Goal: Task Accomplishment & Management: Use online tool/utility

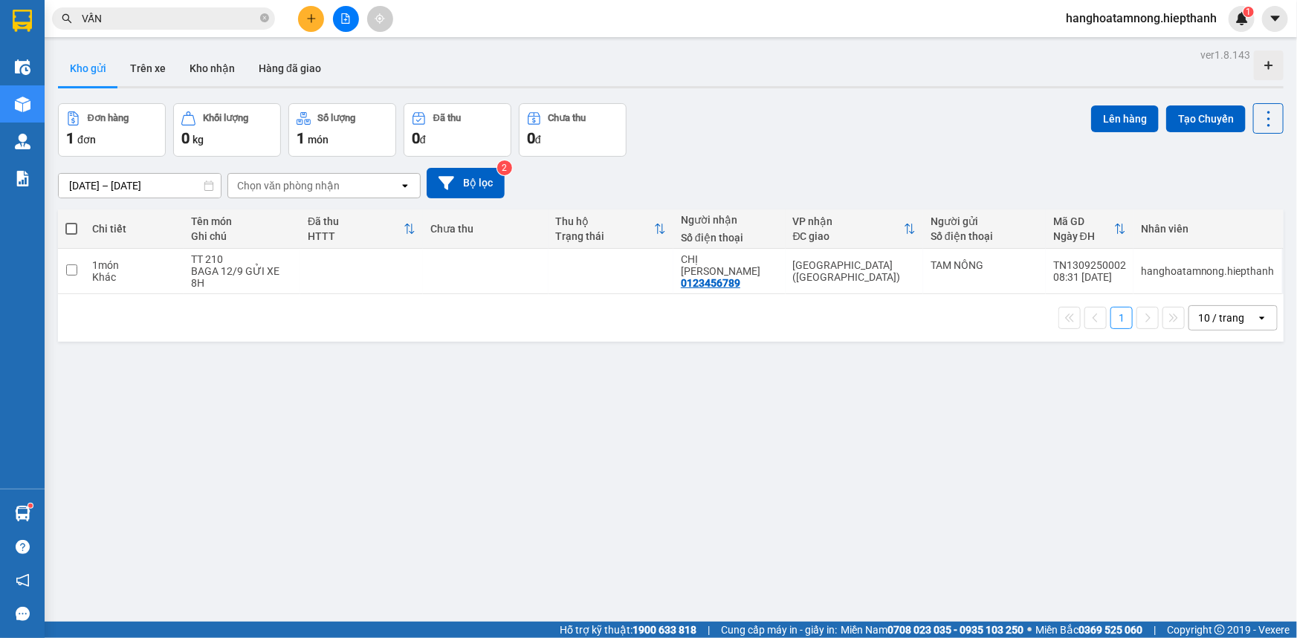
click at [344, 22] on icon "file-add" at bounding box center [345, 18] width 10 height 10
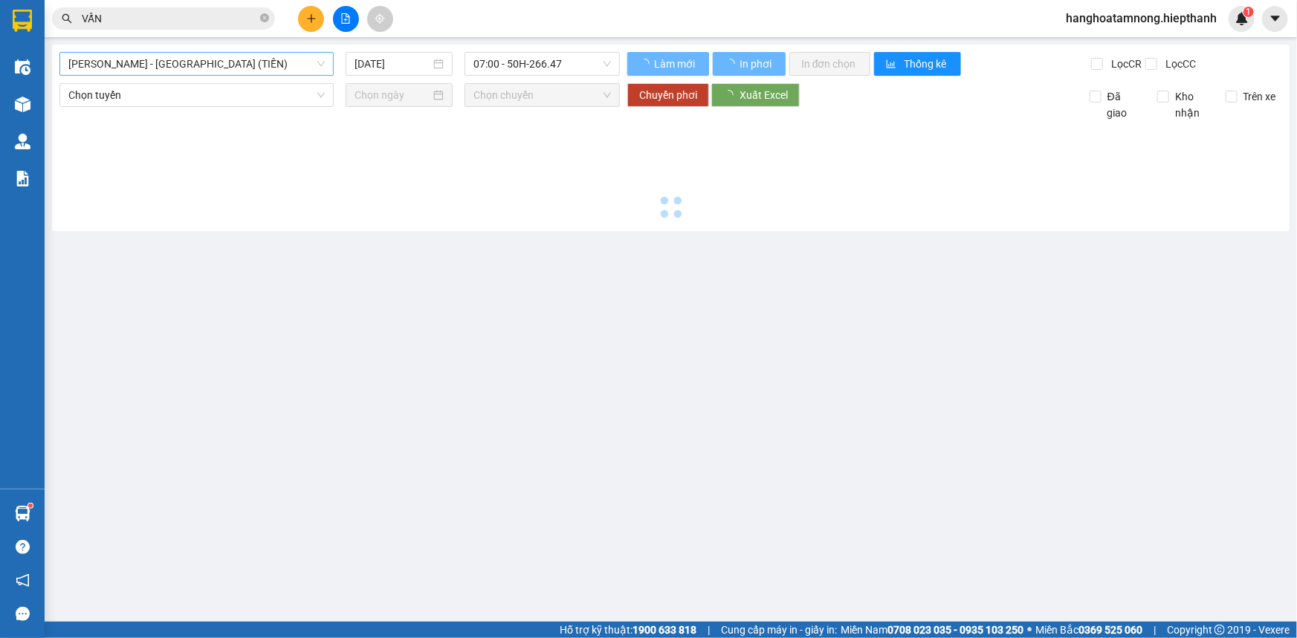
click at [171, 51] on div "[GEOGRAPHIC_DATA] - [GEOGRAPHIC_DATA] (TIỀN) [DATE] 07:00 - 50H-266.47 Làm mới …" at bounding box center [670, 138] width 1237 height 186
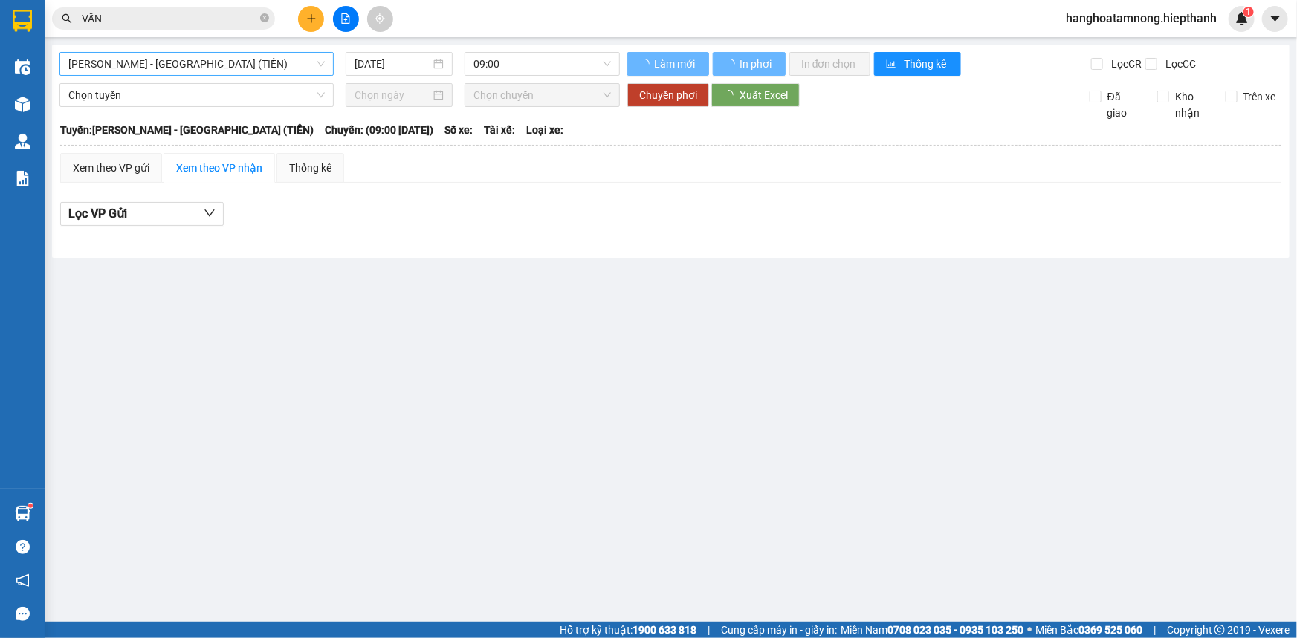
click at [175, 63] on span "[PERSON_NAME] - [GEOGRAPHIC_DATA] (TIỀN)" at bounding box center [196, 64] width 256 height 22
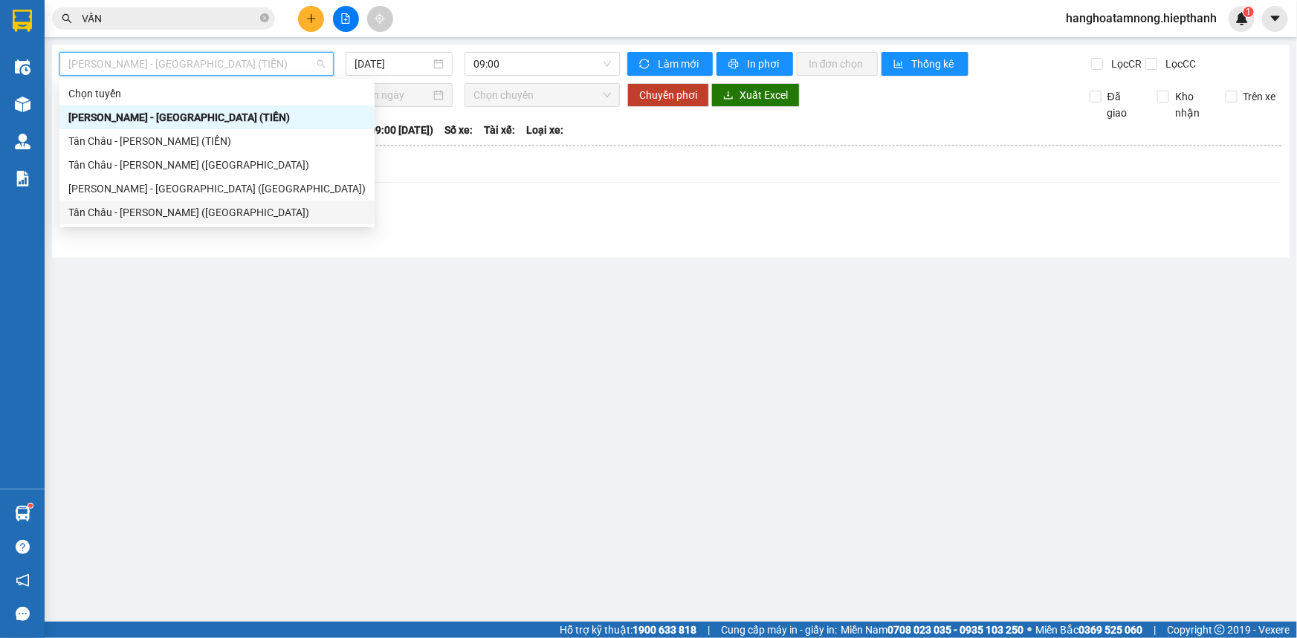
click at [159, 201] on div "Tân Châu - [PERSON_NAME] ([GEOGRAPHIC_DATA])" at bounding box center [216, 213] width 315 height 24
type input "[DATE]"
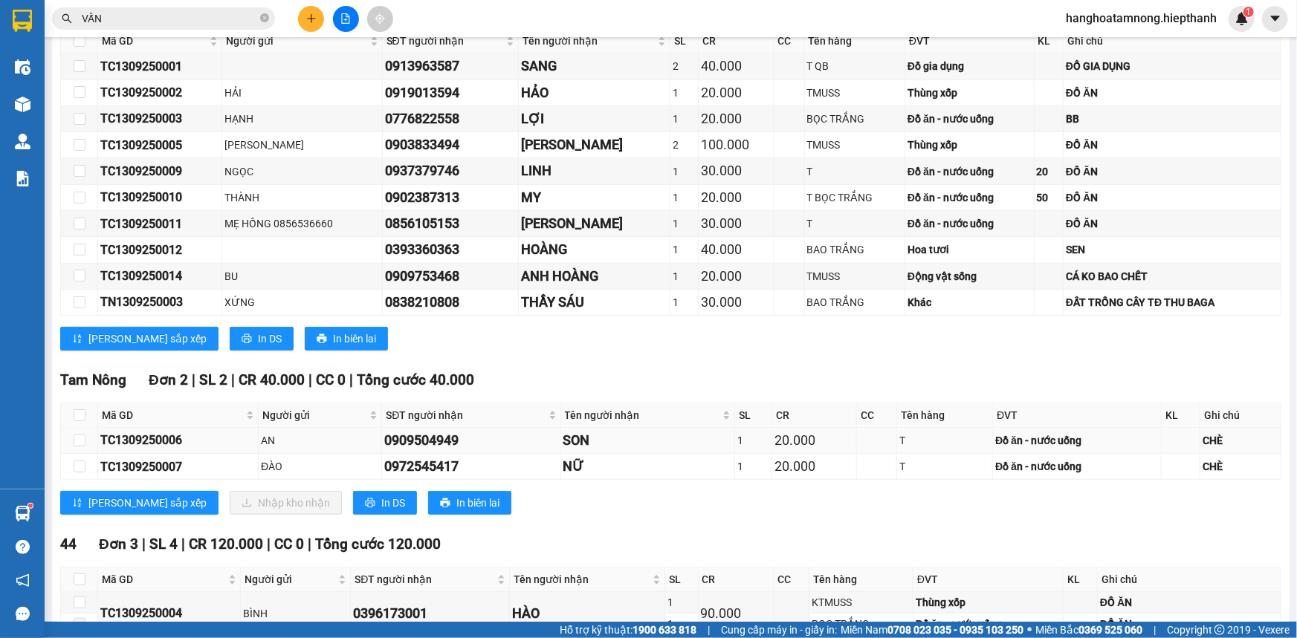
scroll to position [409, 0]
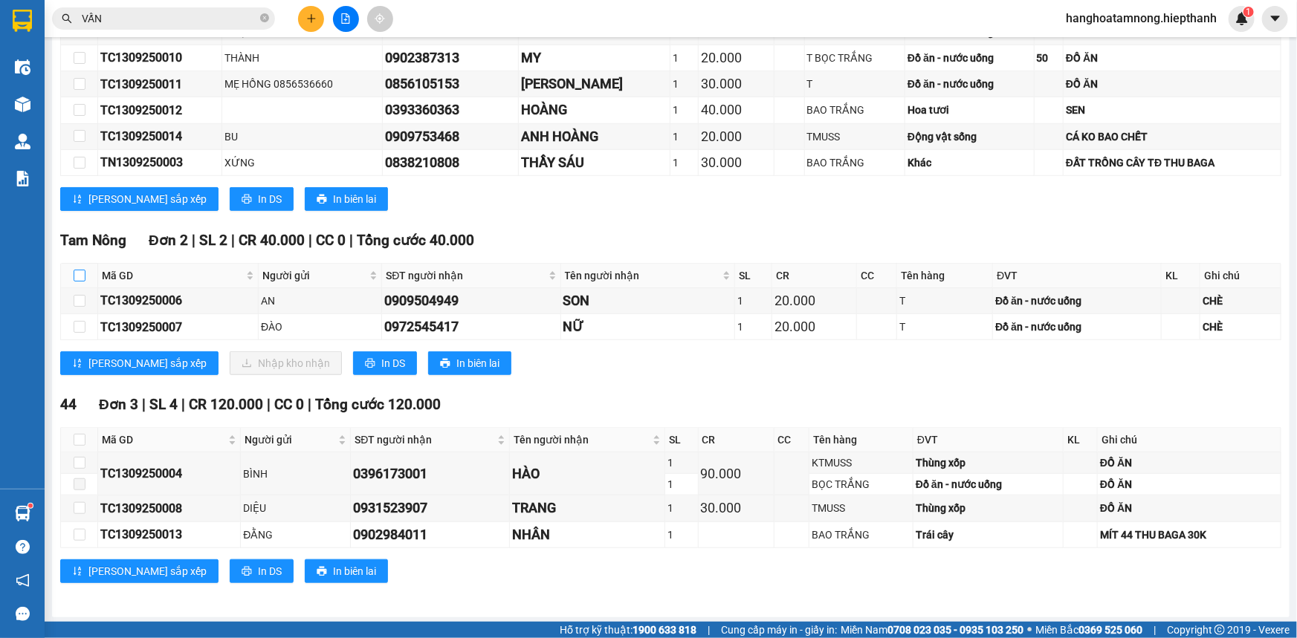
click at [76, 270] on input "checkbox" at bounding box center [80, 276] width 12 height 12
checkbox input "true"
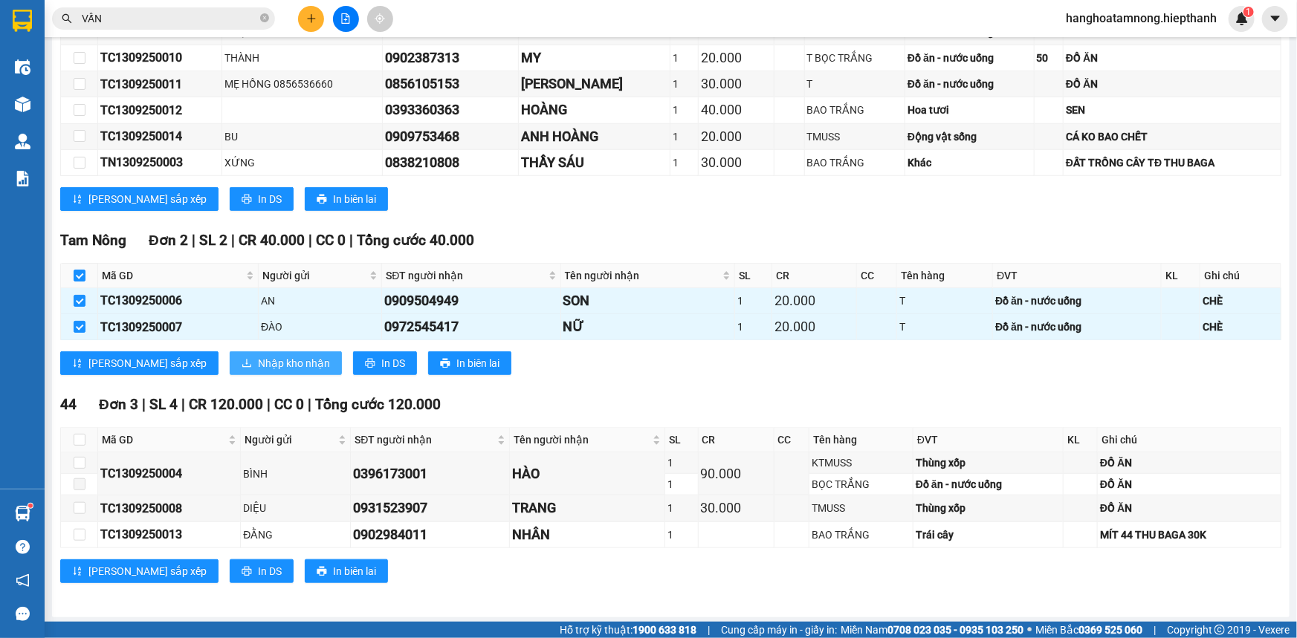
click at [258, 355] on span "Nhập kho nhận" at bounding box center [294, 363] width 72 height 16
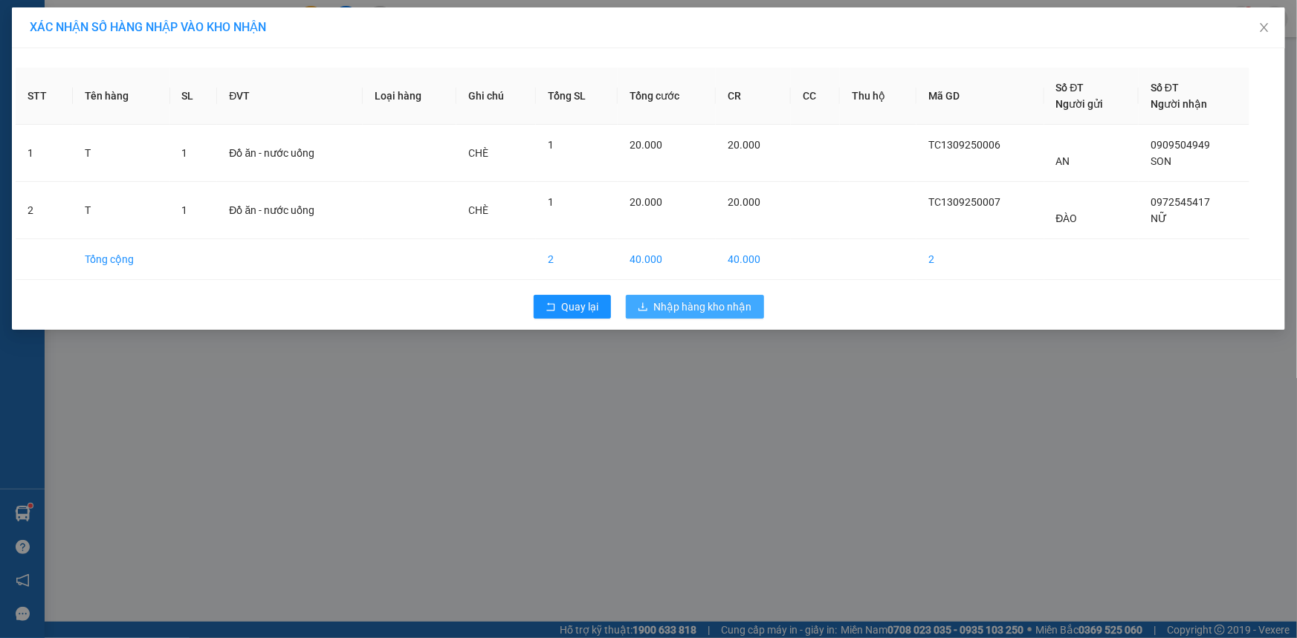
click at [667, 310] on span "Nhập hàng kho nhận" at bounding box center [703, 307] width 98 height 16
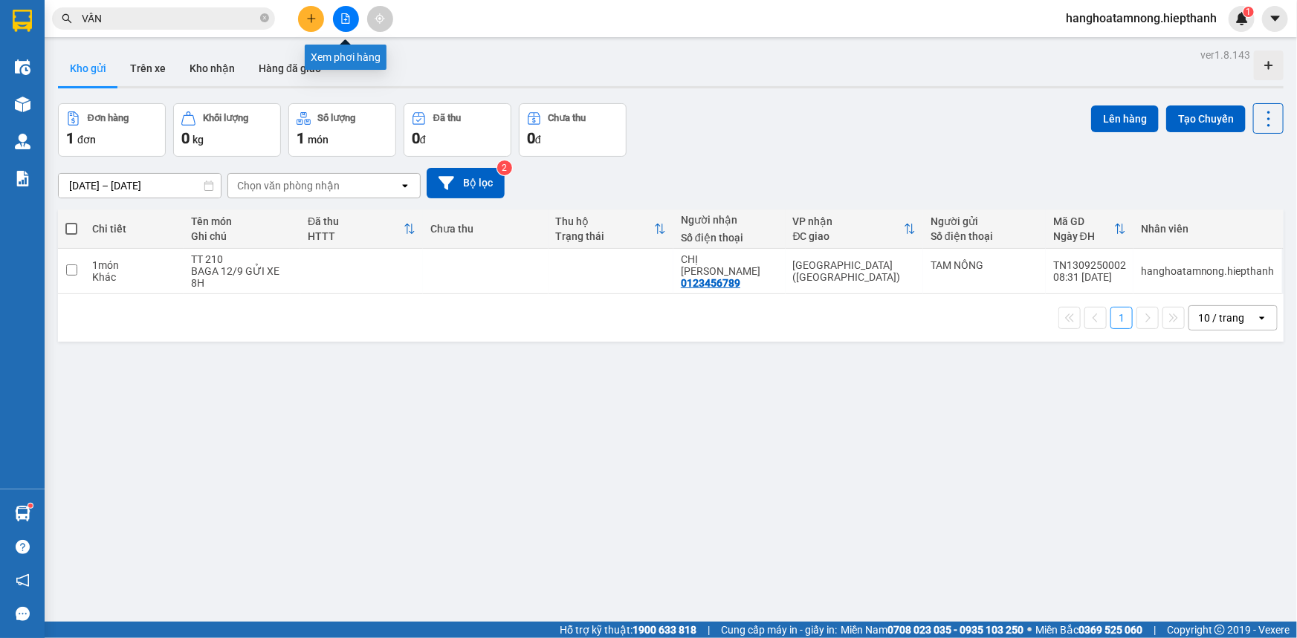
click at [343, 24] on button at bounding box center [346, 19] width 26 height 26
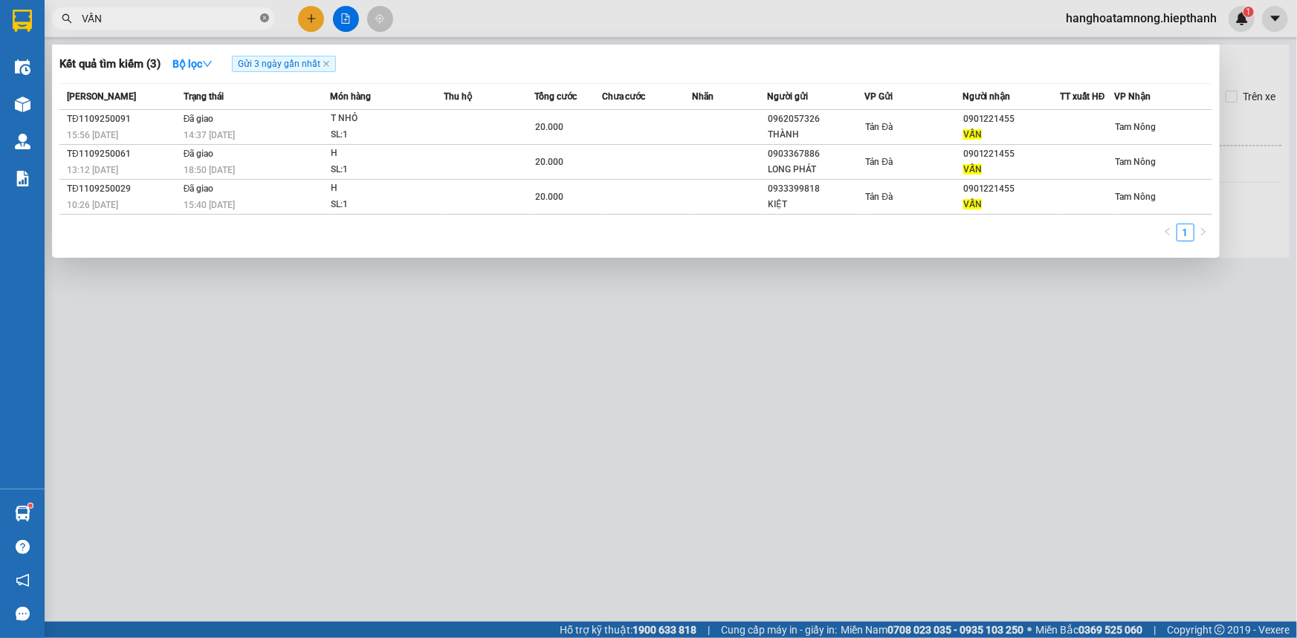
click at [265, 18] on icon "close-circle" at bounding box center [264, 17] width 9 height 9
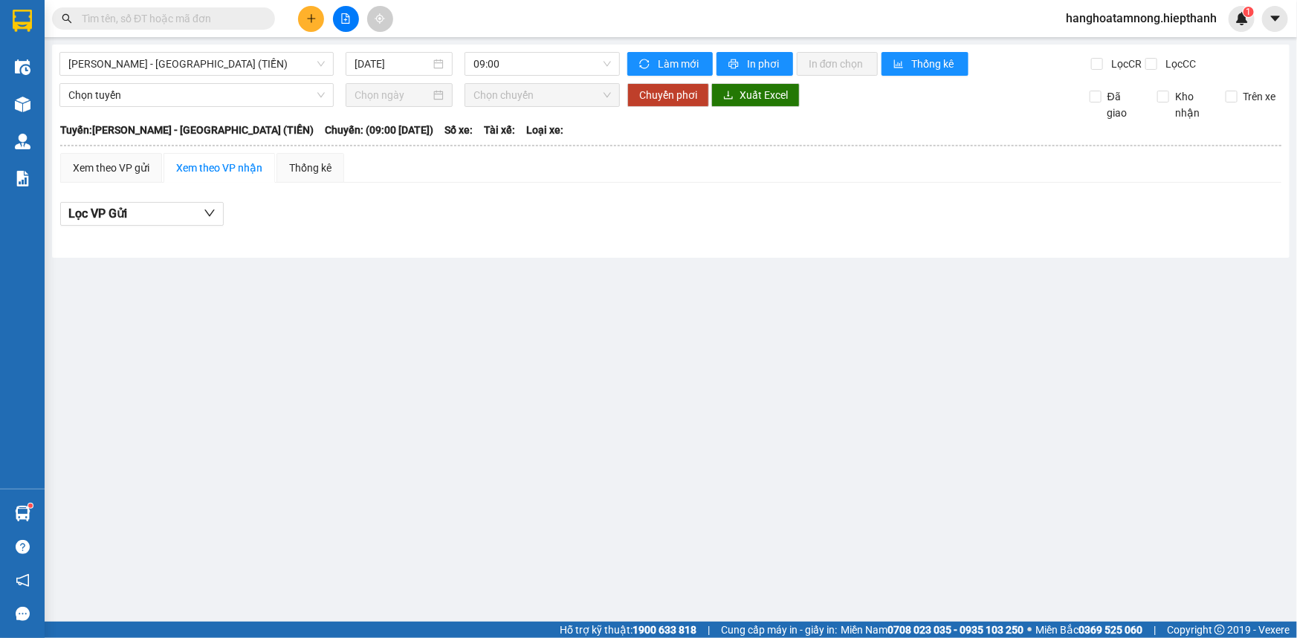
click at [577, 3] on div "Kết quả tìm kiếm ( 3 ) Bộ lọc Gửi 3 ngày gần nhất Mã ĐH Trạng thái Món hàng Thu…" at bounding box center [648, 18] width 1297 height 37
click at [168, 13] on input "text" at bounding box center [169, 18] width 175 height 16
drag, startPoint x: 555, startPoint y: 307, endPoint x: 549, endPoint y: 290, distance: 18.1
click at [555, 298] on main "[GEOGRAPHIC_DATA] - [GEOGRAPHIC_DATA] (TIỀN) [DATE] 09:00 Làm mới In phơi In đơ…" at bounding box center [648, 311] width 1297 height 622
click at [170, 24] on input "text" at bounding box center [169, 18] width 175 height 16
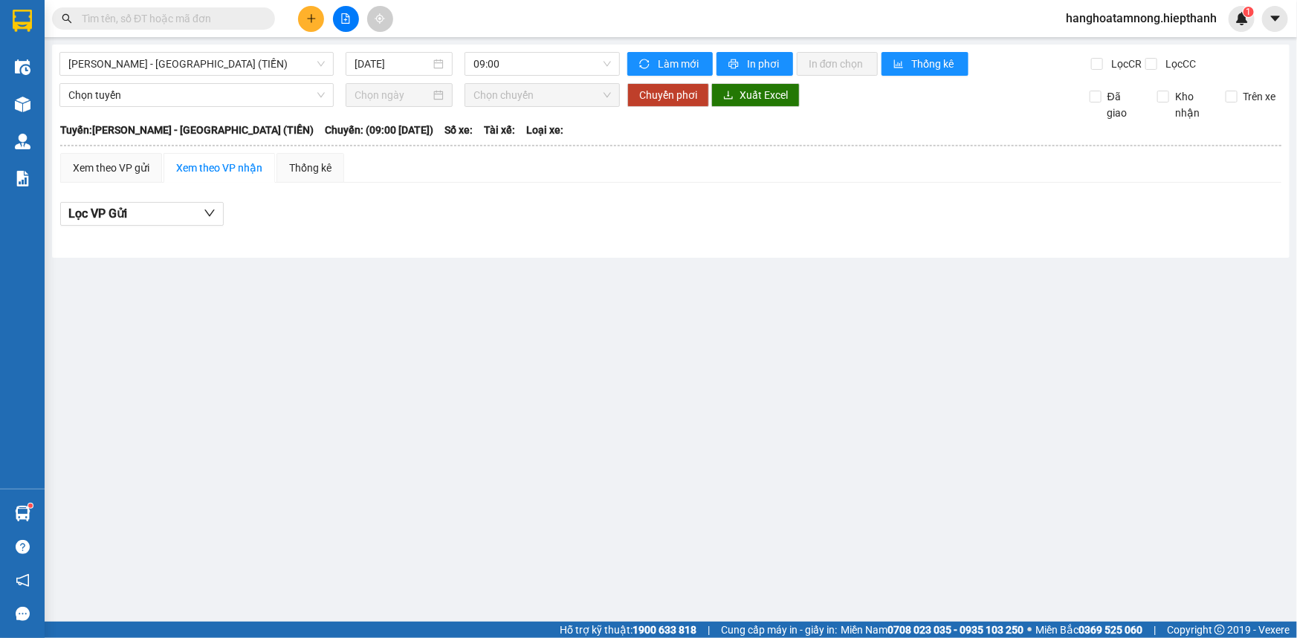
click at [163, 16] on input "text" at bounding box center [169, 18] width 175 height 16
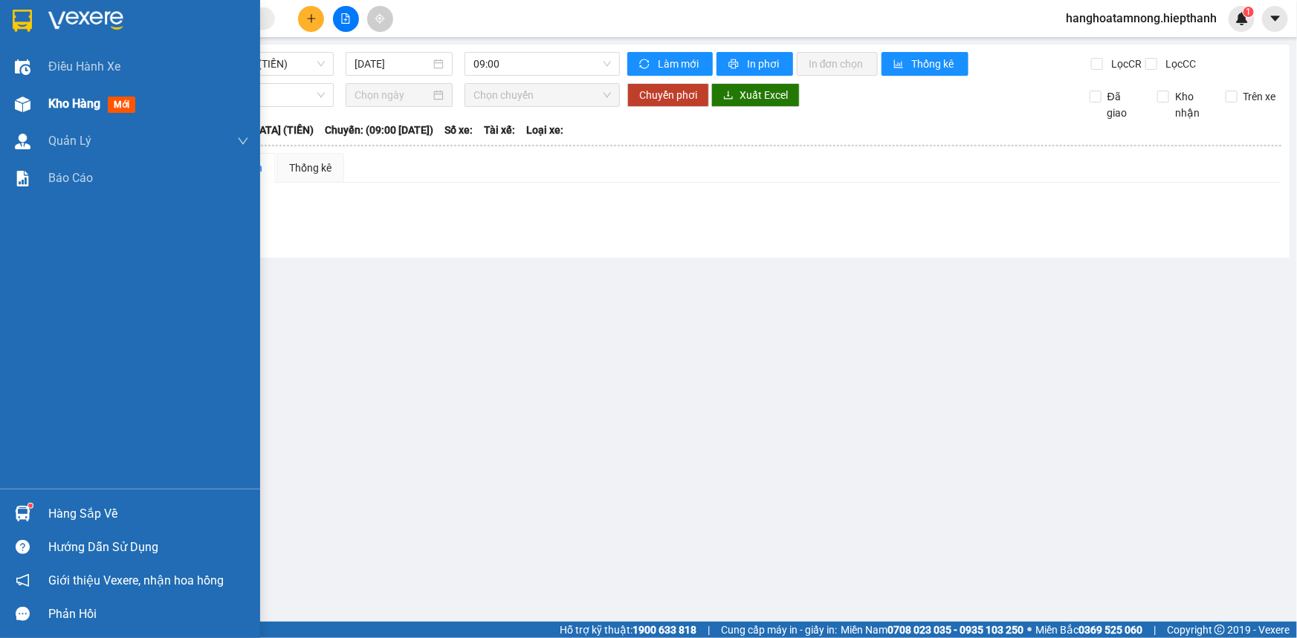
click at [39, 96] on div "Kho hàng mới" at bounding box center [130, 103] width 260 height 37
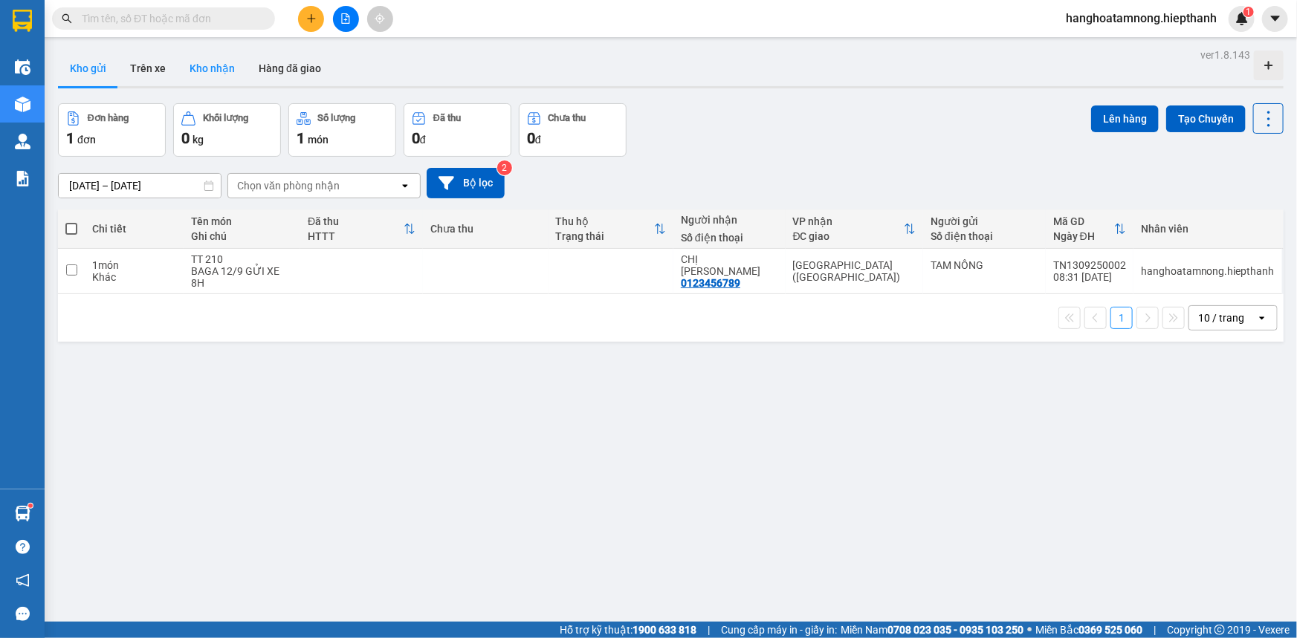
click at [202, 76] on button "Kho nhận" at bounding box center [212, 69] width 69 height 36
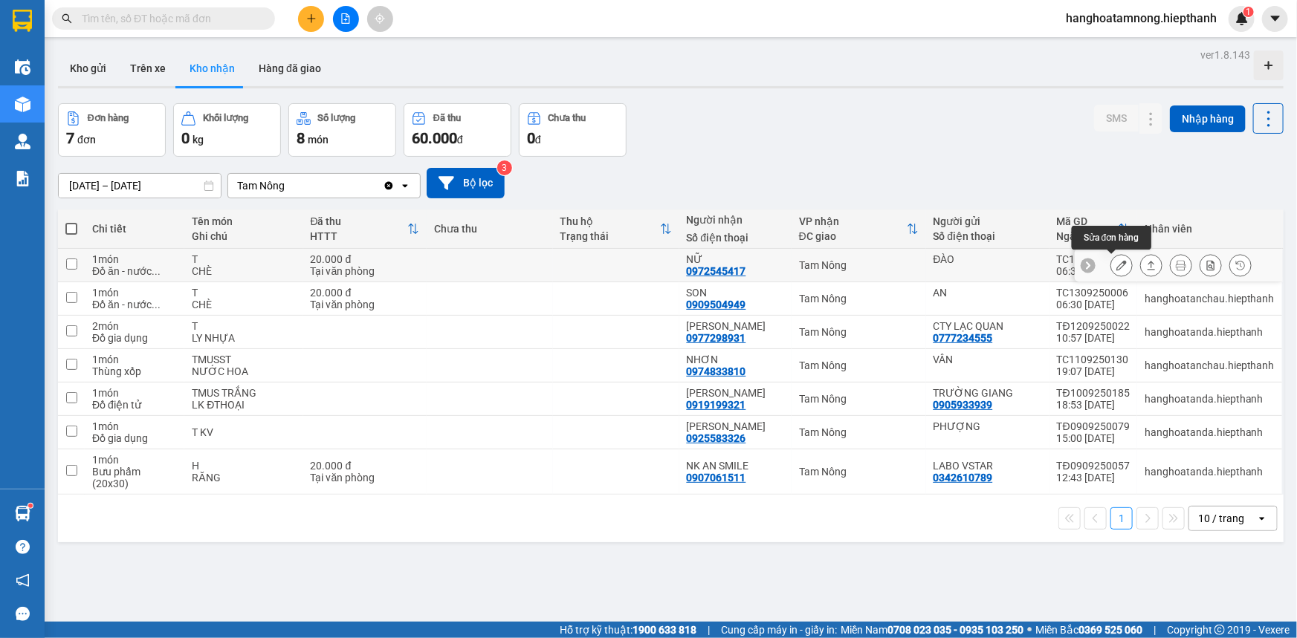
click at [1116, 265] on icon at bounding box center [1121, 265] width 10 height 10
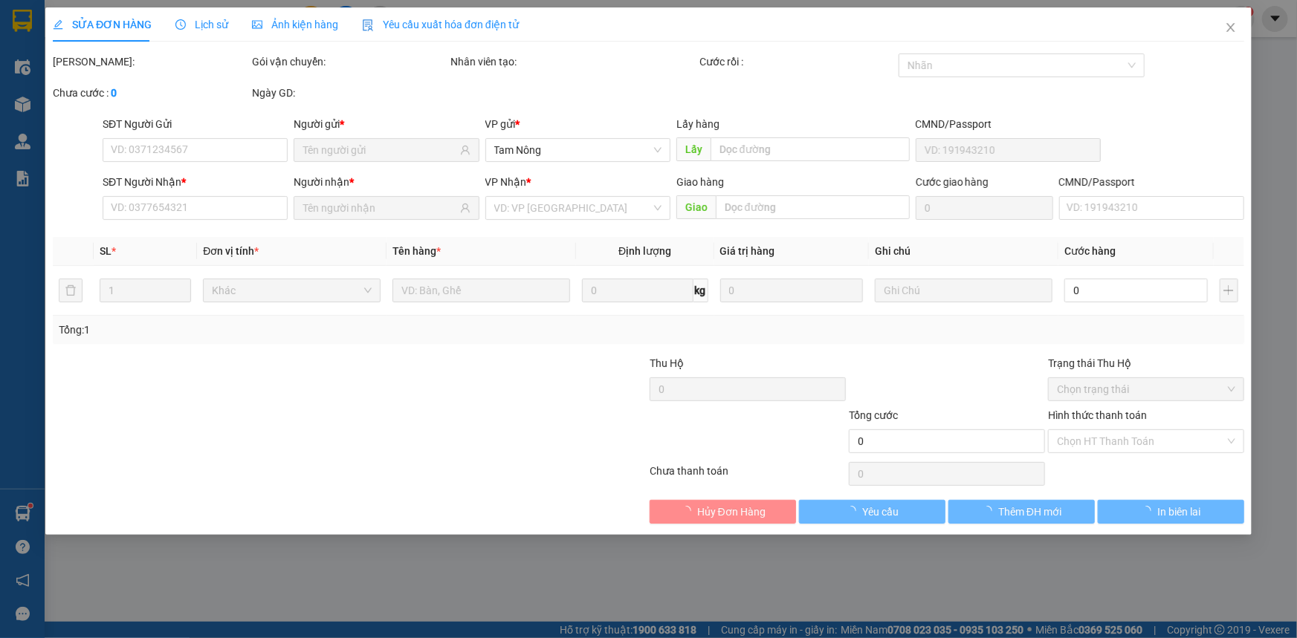
type input "ĐÀO"
type input "0972545417"
type input "NỮ"
type input "20.000"
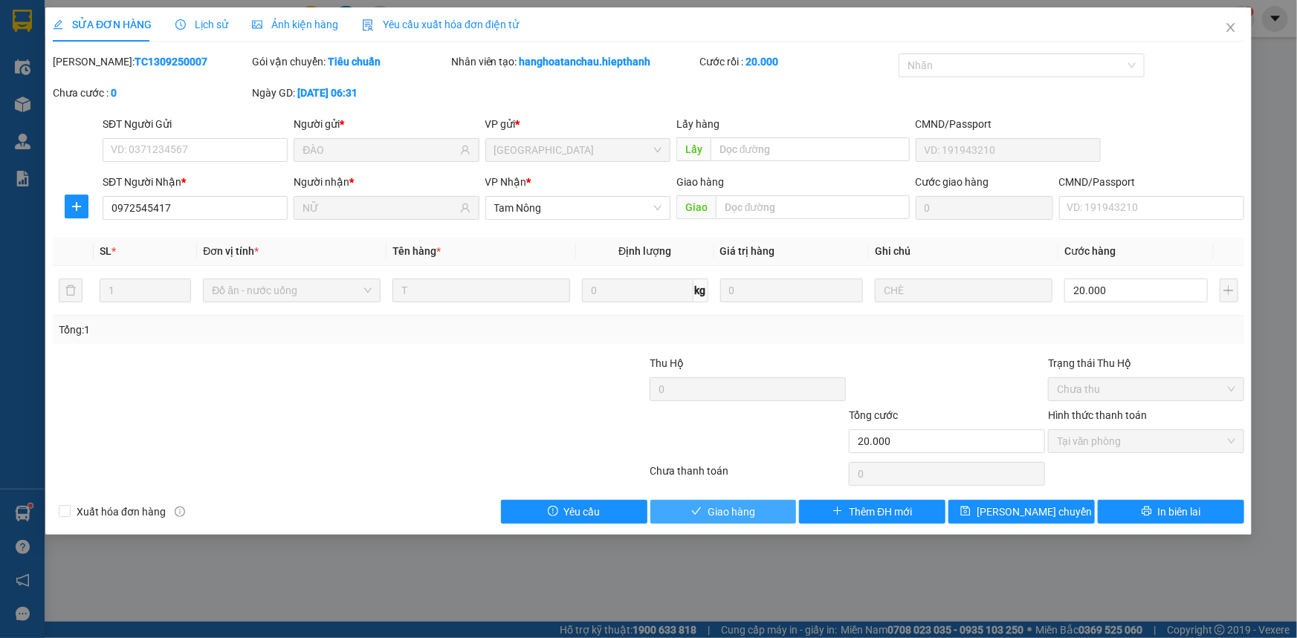
click at [726, 504] on span "Giao hàng" at bounding box center [731, 512] width 48 height 16
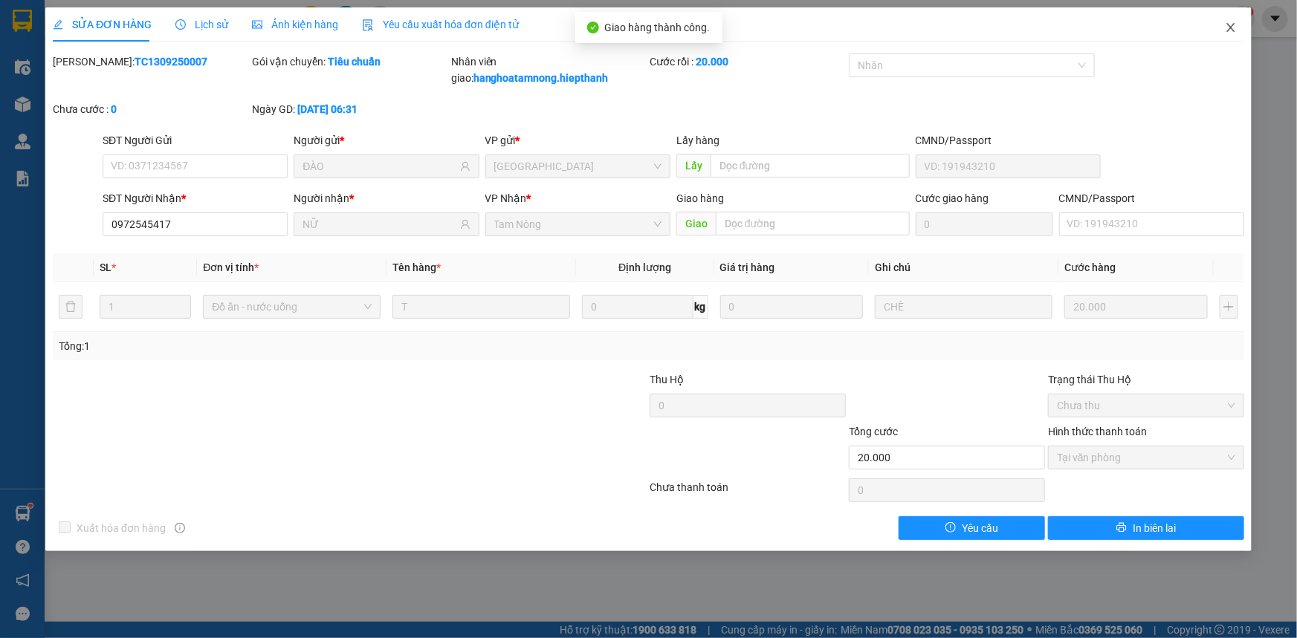
click at [1230, 30] on icon "close" at bounding box center [1230, 27] width 8 height 9
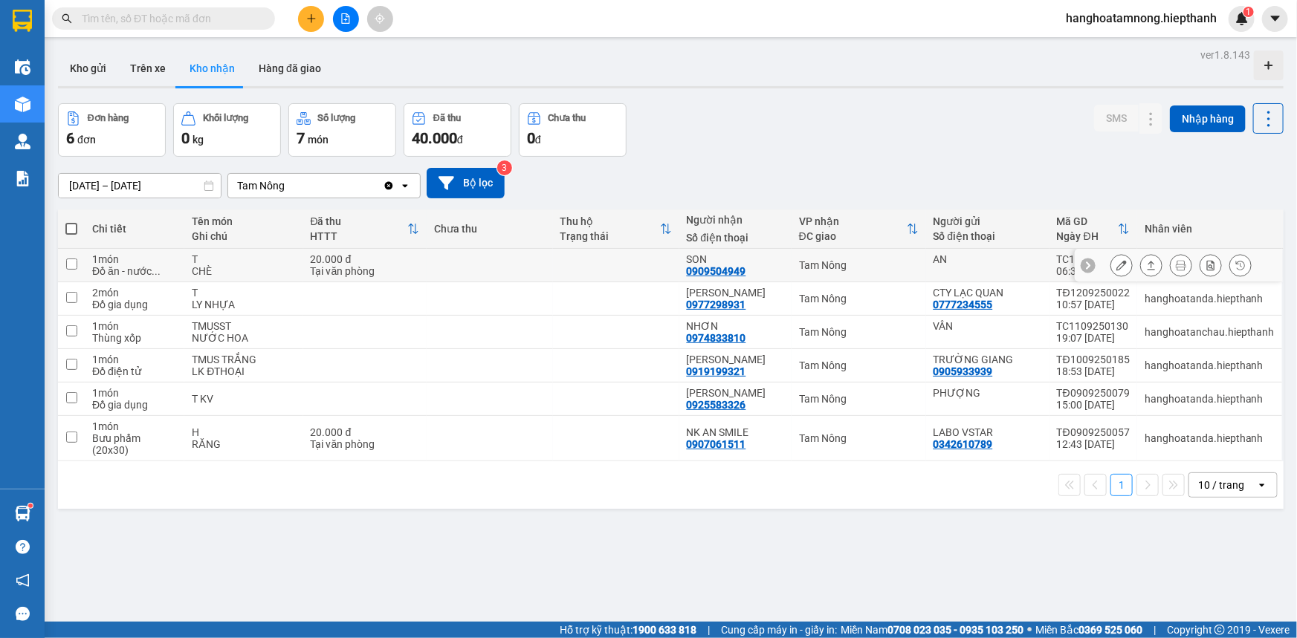
click at [1116, 262] on icon at bounding box center [1121, 265] width 10 height 10
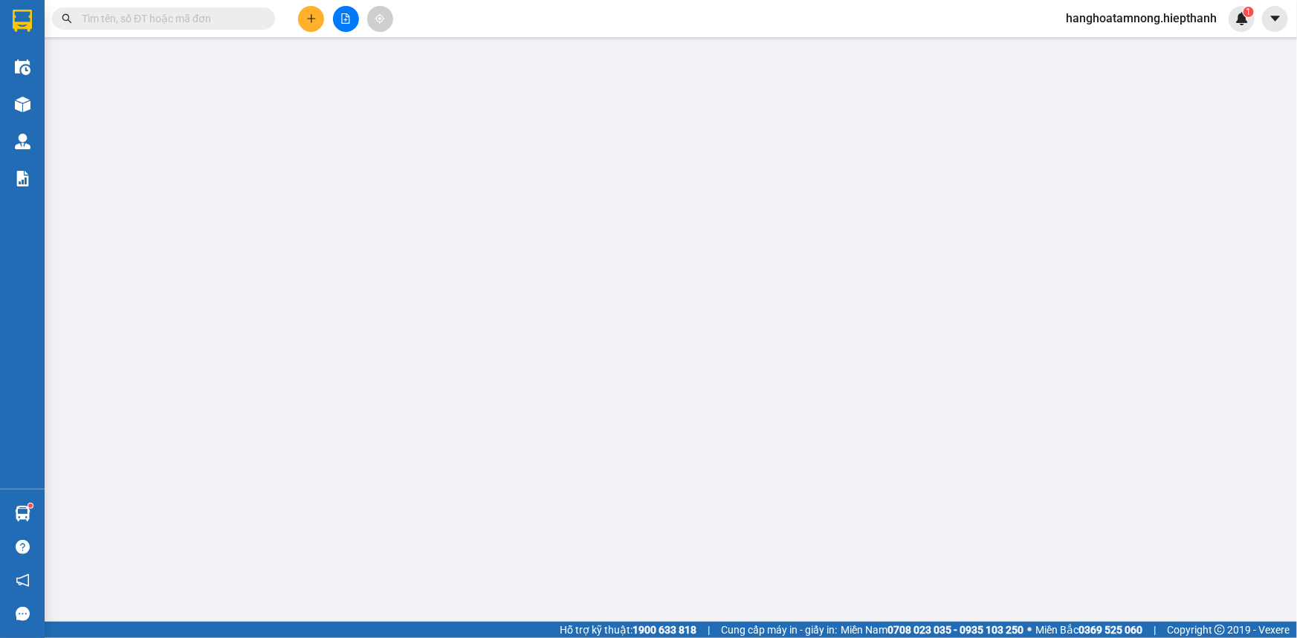
type input "AN"
type input "0909504949"
type input "SON"
type input "20.000"
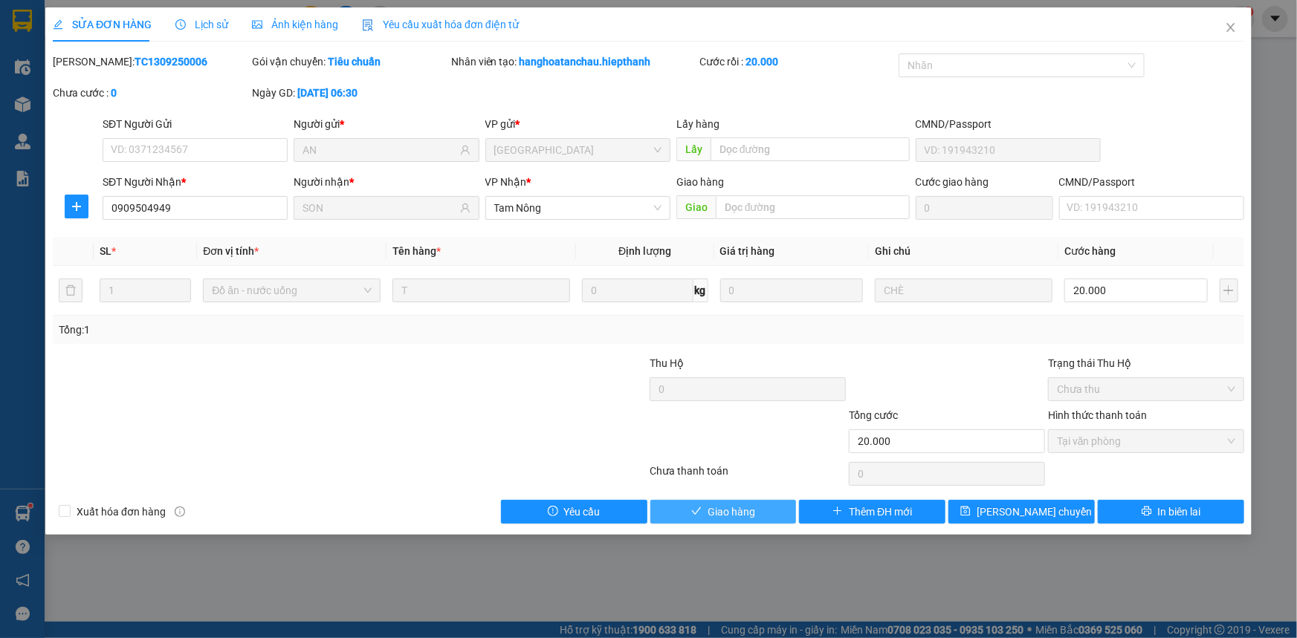
click at [710, 512] on span "Giao hàng" at bounding box center [731, 512] width 48 height 16
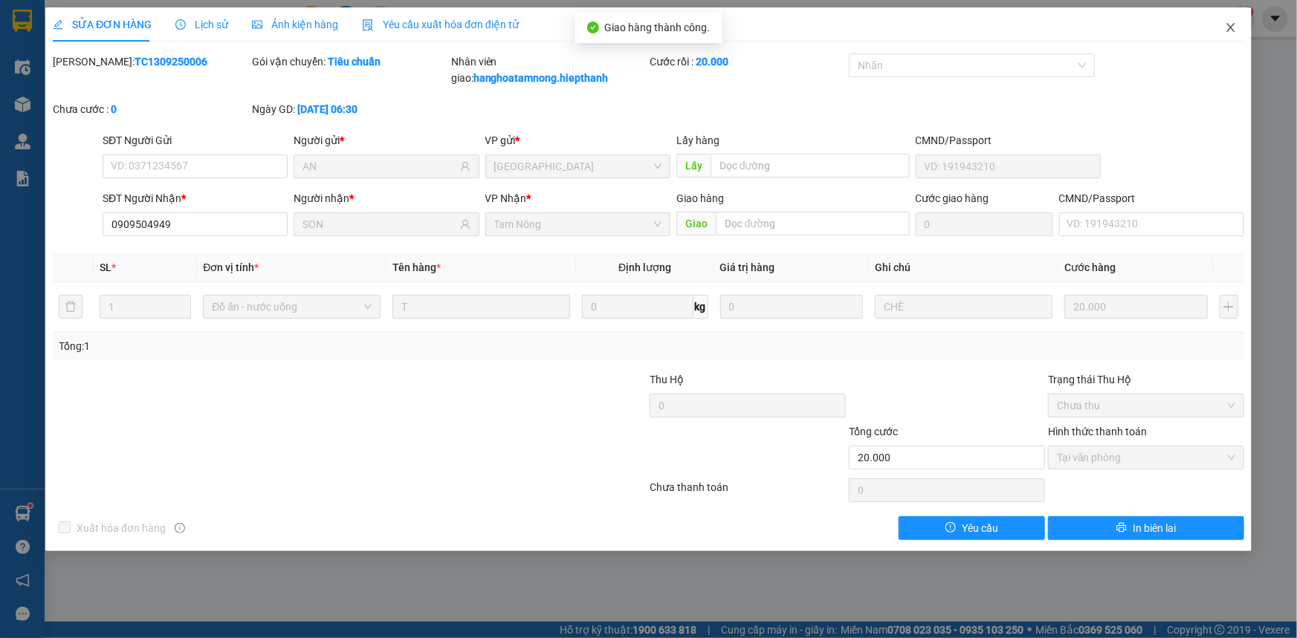
click at [1234, 28] on icon "close" at bounding box center [1230, 28] width 12 height 12
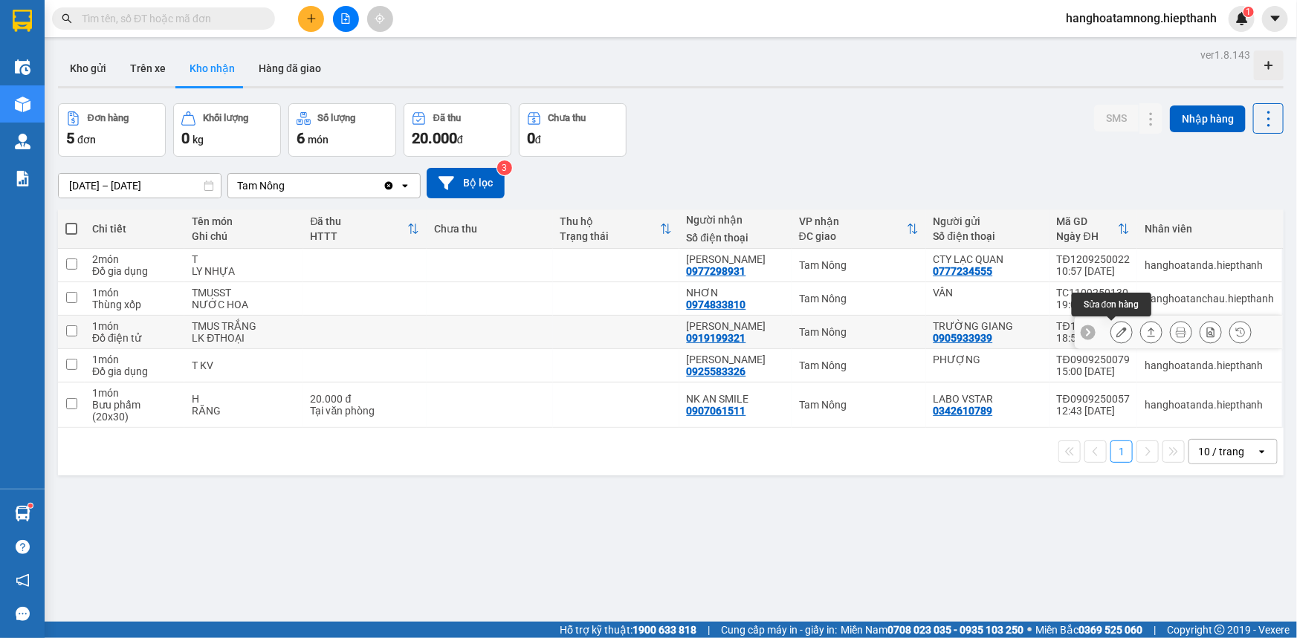
click at [1116, 331] on icon at bounding box center [1121, 332] width 10 height 10
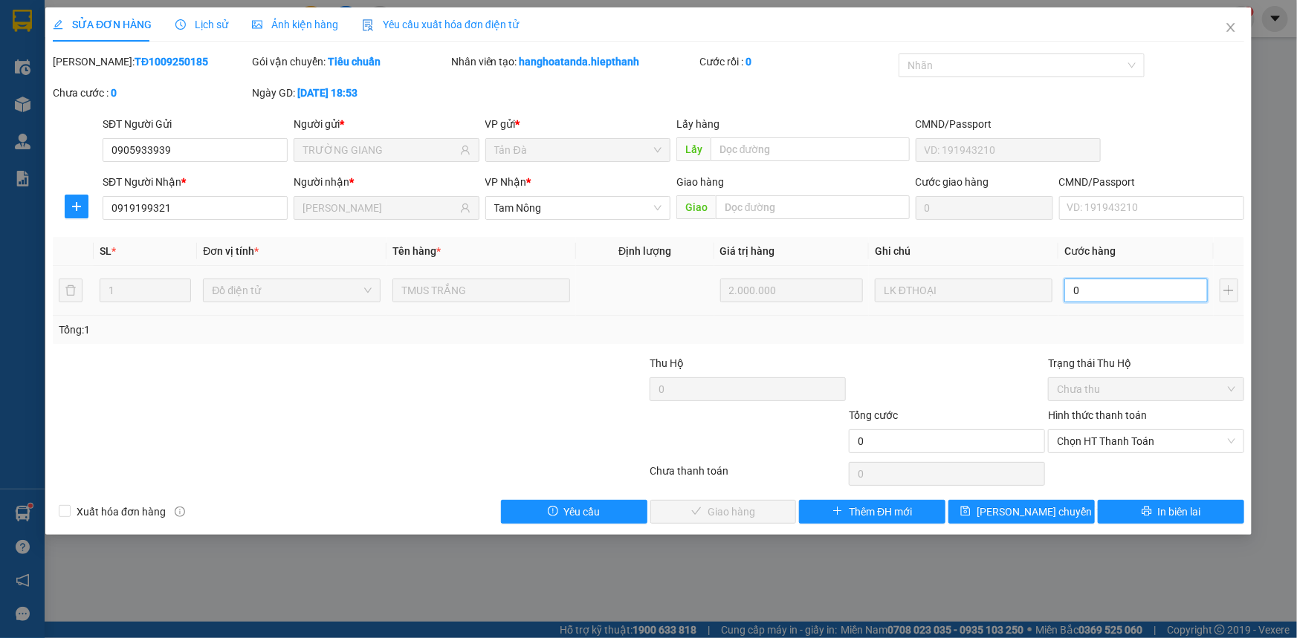
click at [1114, 292] on input "0" at bounding box center [1135, 291] width 143 height 24
click at [1112, 287] on input "0" at bounding box center [1135, 291] width 143 height 24
type input "2"
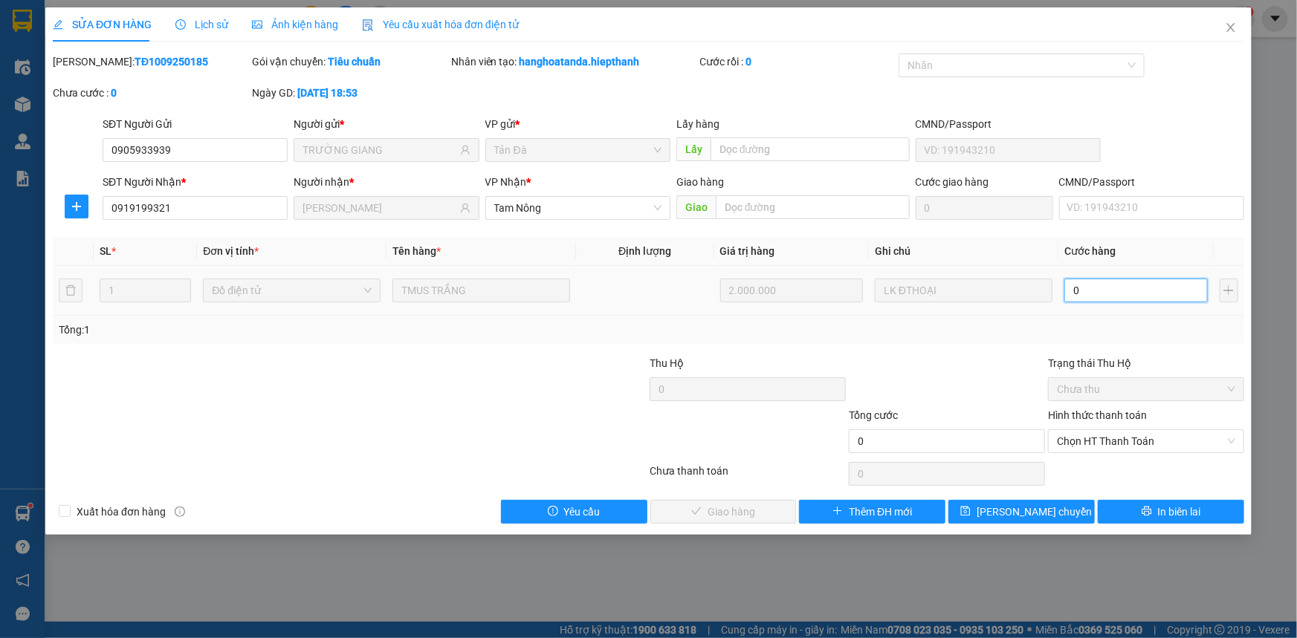
type input "2"
type input "20"
click at [1137, 430] on span "Chọn HT Thanh Toán" at bounding box center [1146, 441] width 178 height 22
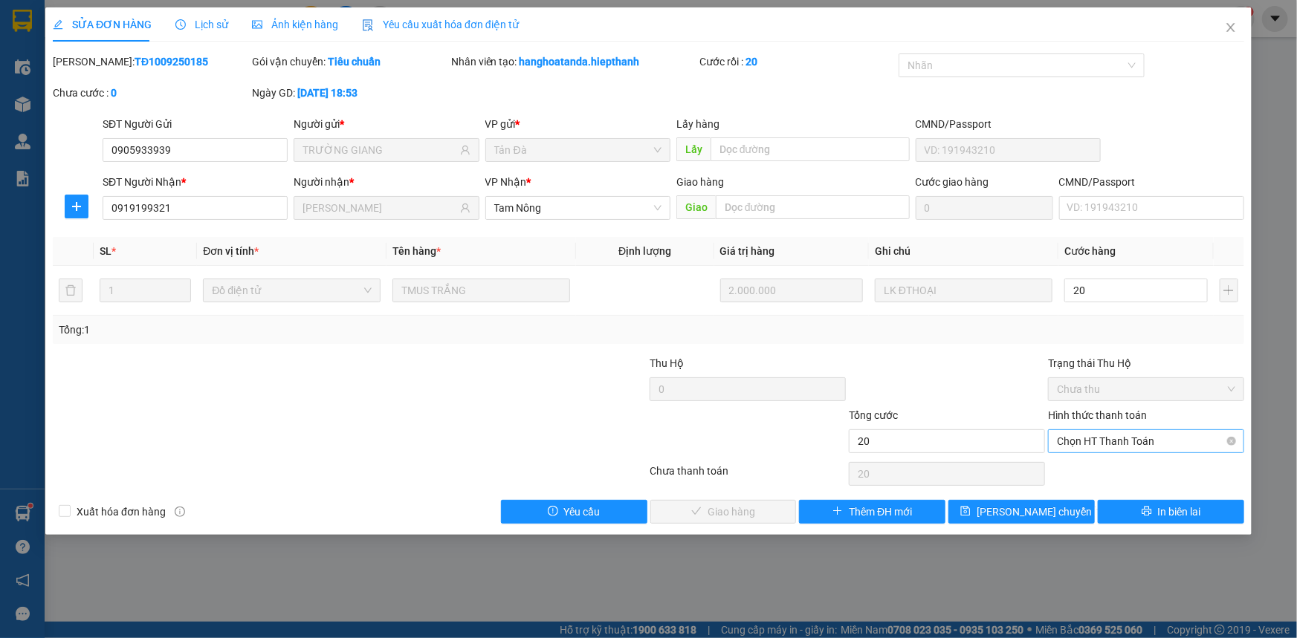
type input "20.000"
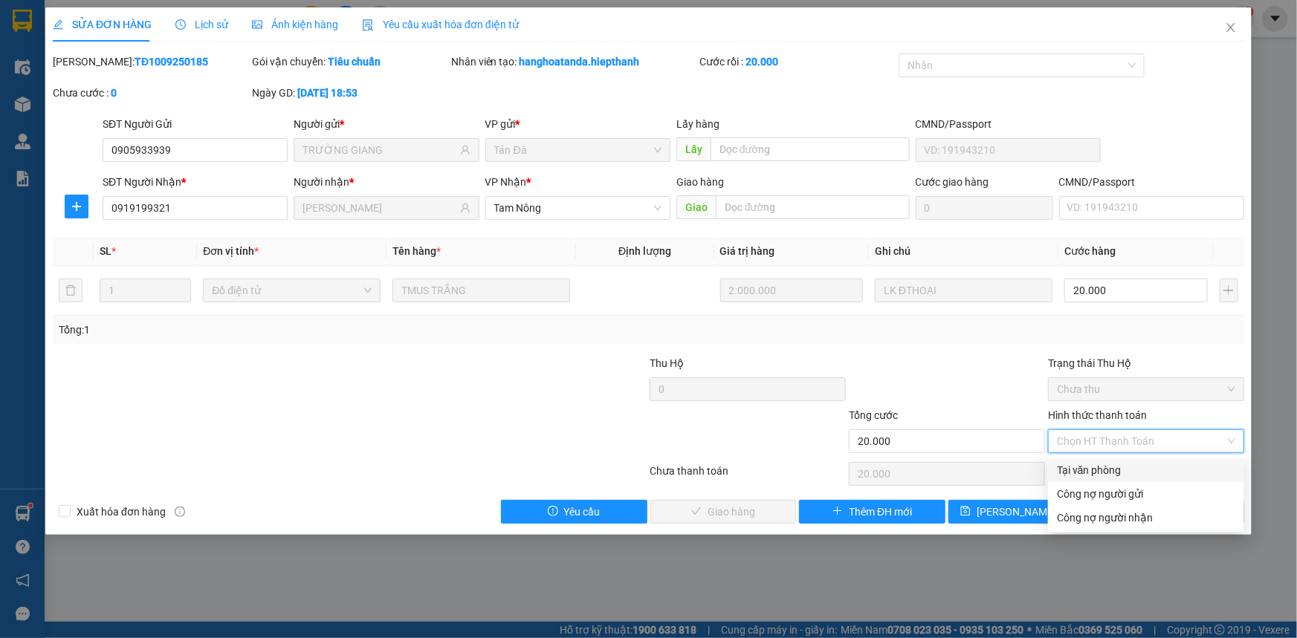
click at [1085, 476] on div "Tại văn phòng" at bounding box center [1146, 470] width 178 height 16
type input "0"
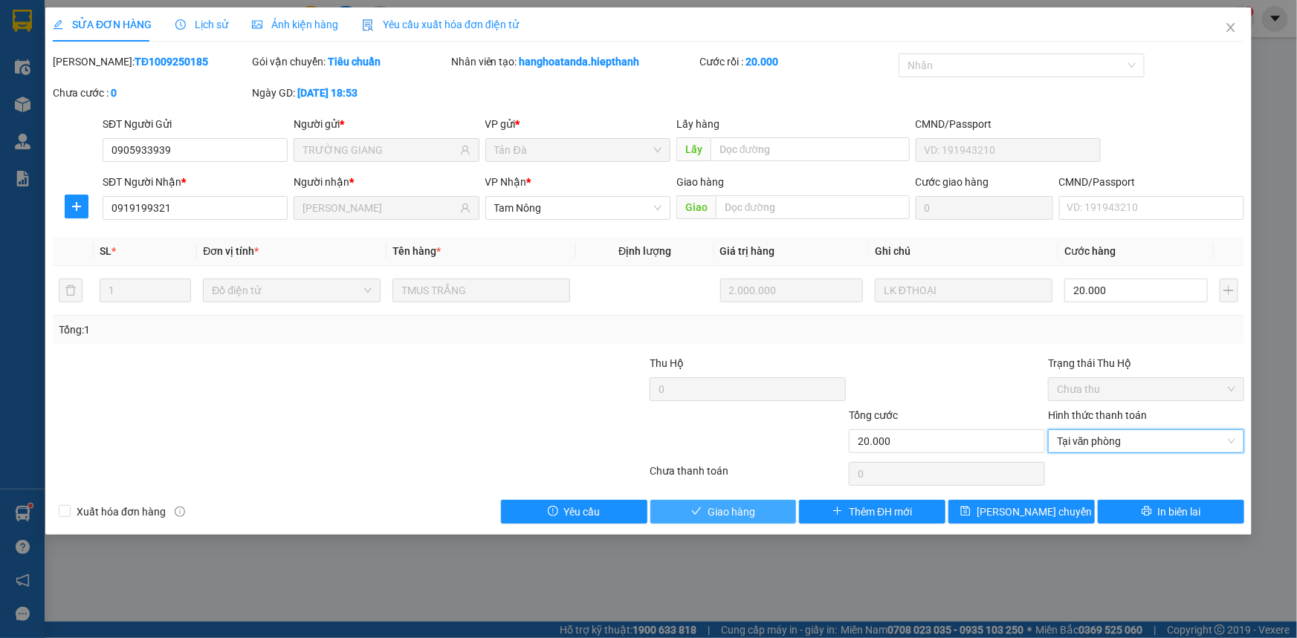
click at [753, 507] on span "Giao hàng" at bounding box center [731, 512] width 48 height 16
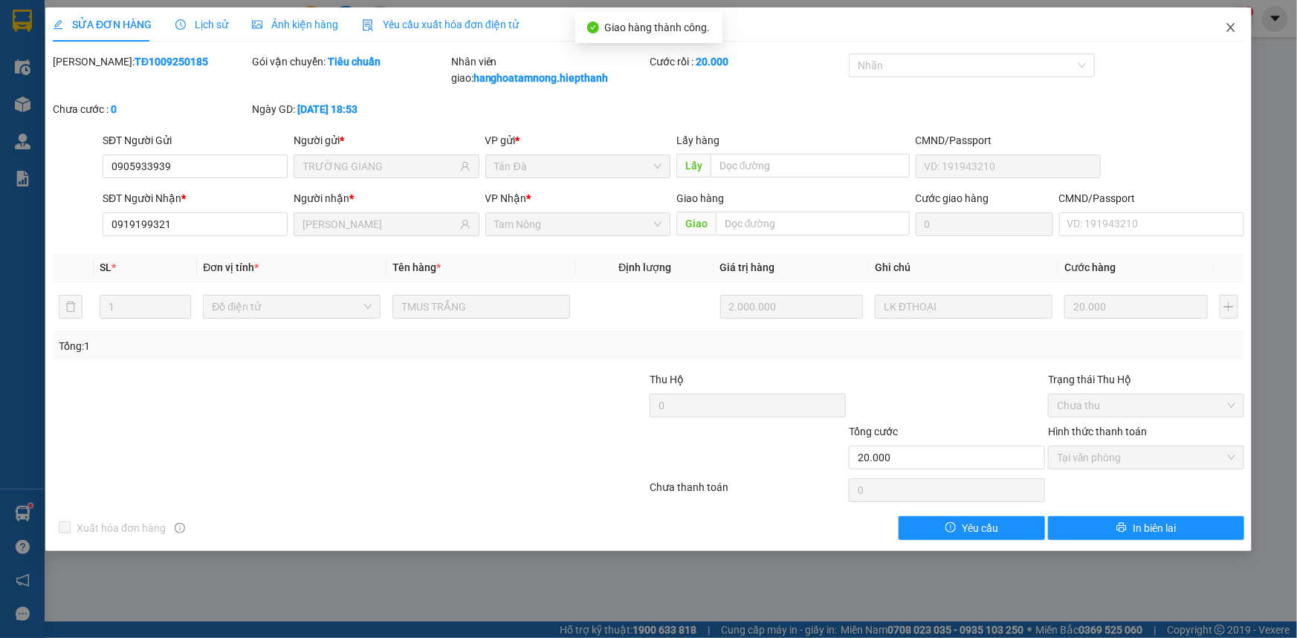
click at [1242, 22] on span "Close" at bounding box center [1231, 28] width 42 height 42
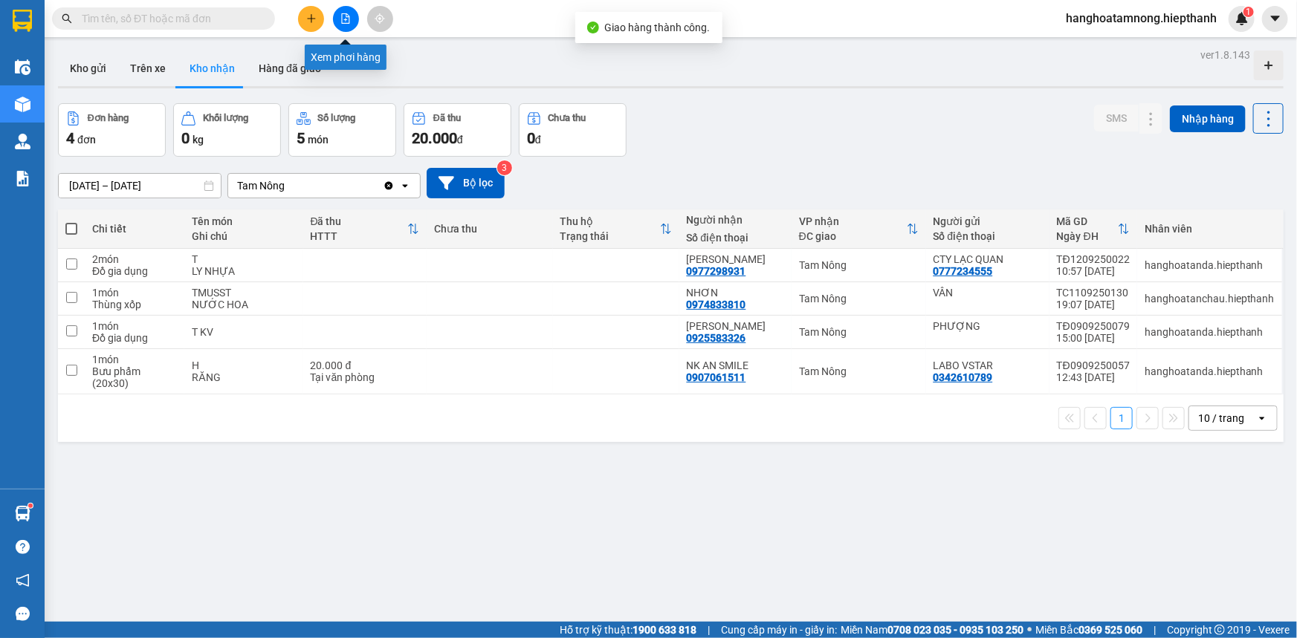
click at [351, 8] on button at bounding box center [346, 19] width 26 height 26
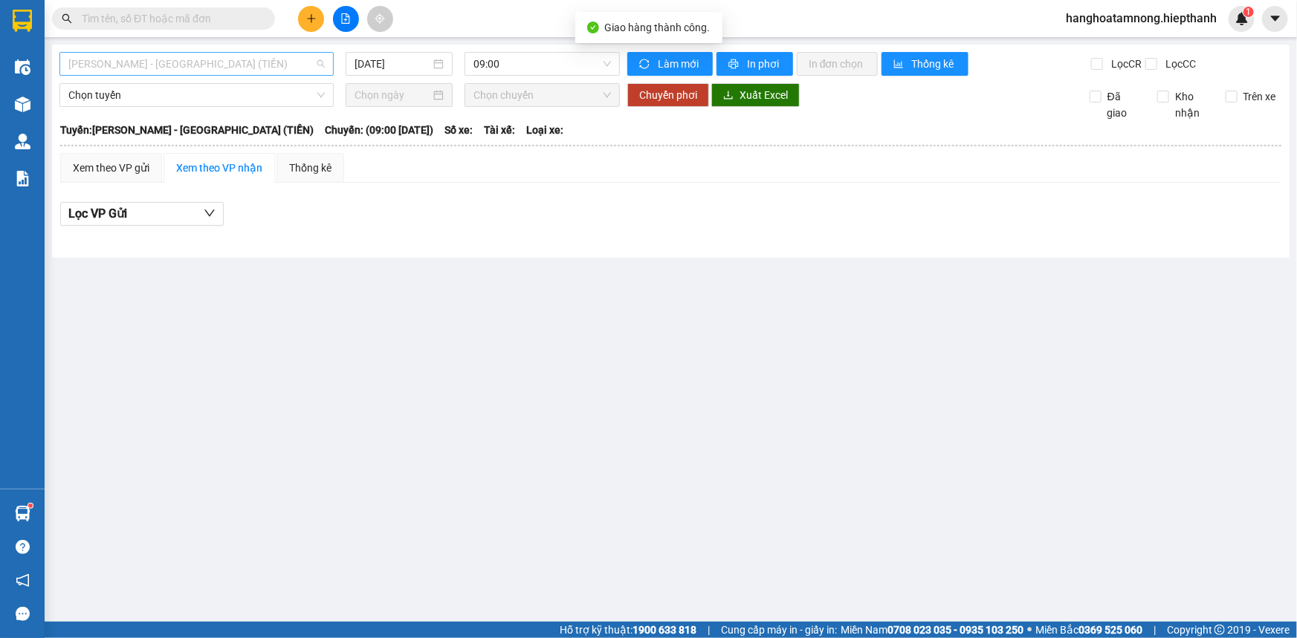
click at [162, 70] on span "[PERSON_NAME] - [GEOGRAPHIC_DATA] (TIỀN)" at bounding box center [196, 64] width 256 height 22
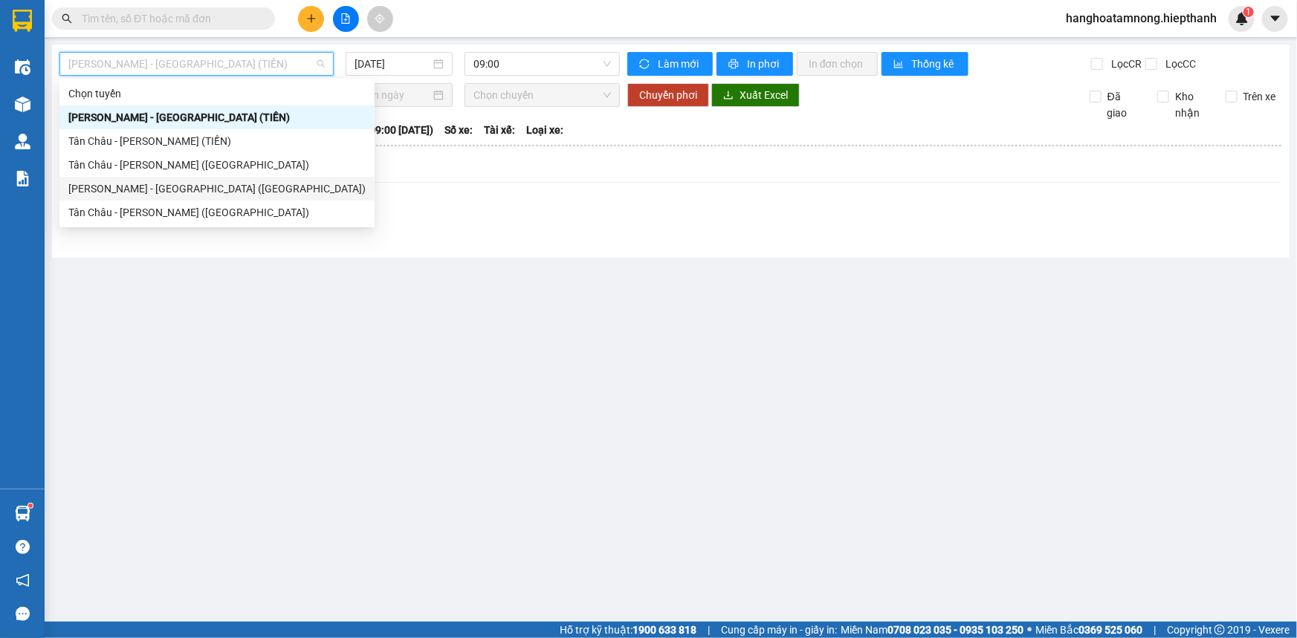
click at [104, 189] on div "[PERSON_NAME] - [GEOGRAPHIC_DATA] ([GEOGRAPHIC_DATA])" at bounding box center [216, 189] width 297 height 16
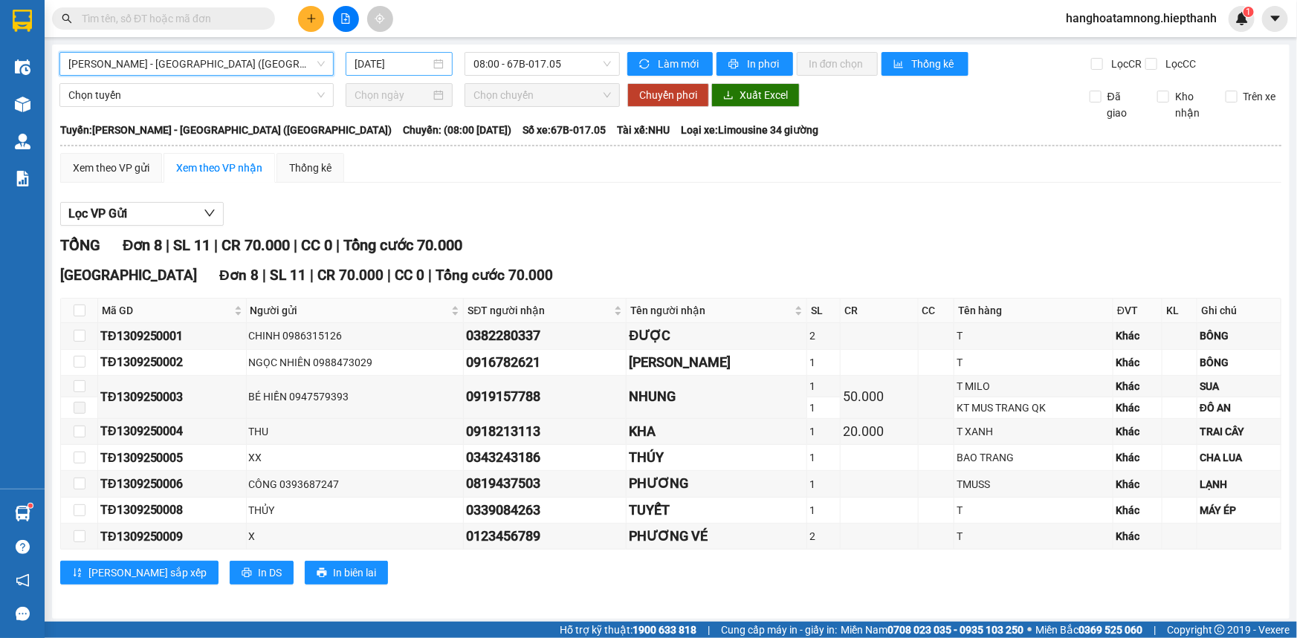
click at [386, 61] on input "[DATE]" at bounding box center [392, 64] width 76 height 16
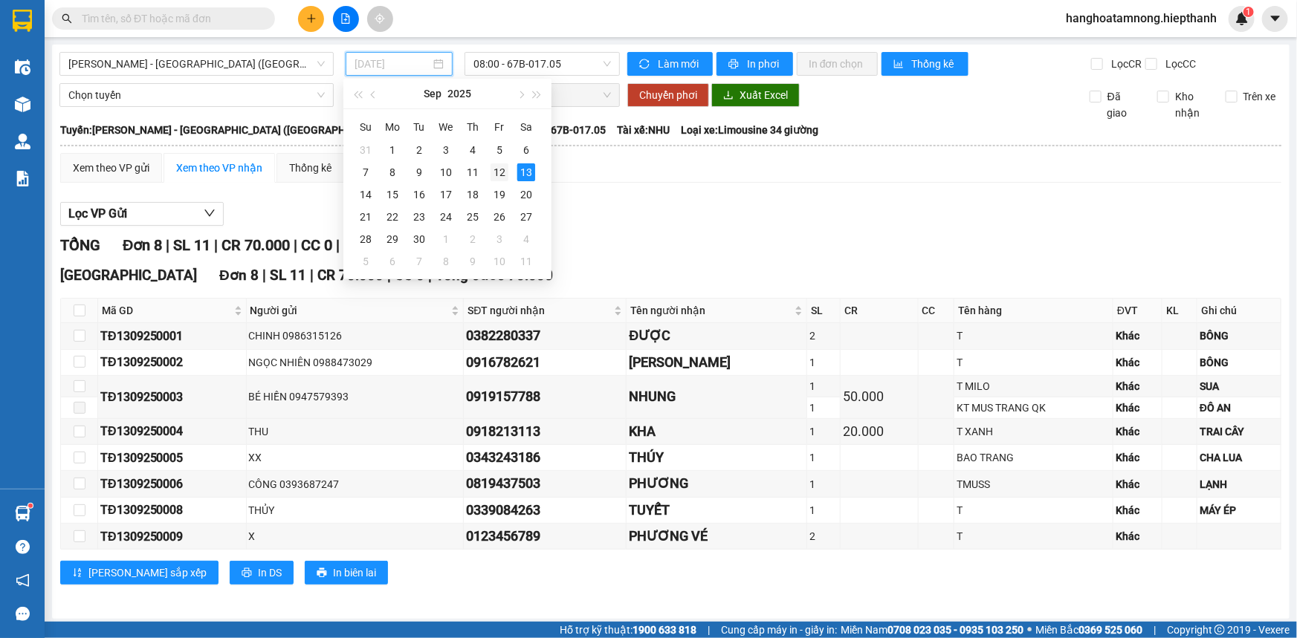
click at [505, 169] on div "12" at bounding box center [499, 172] width 18 height 18
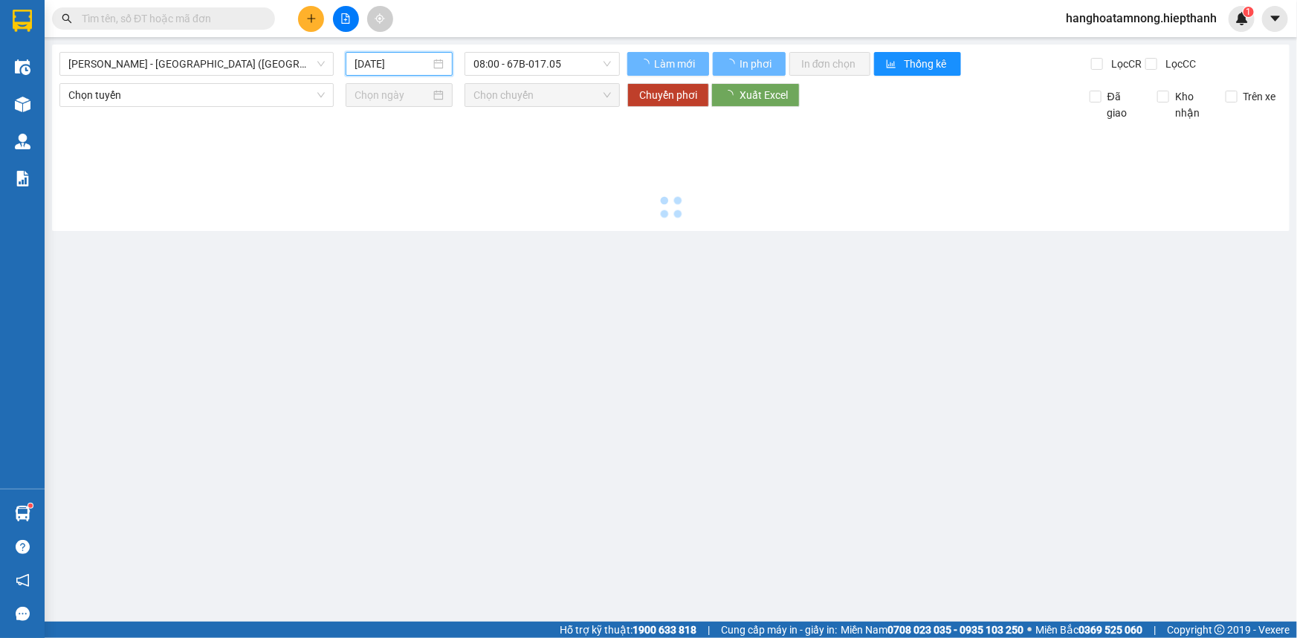
type input "[DATE]"
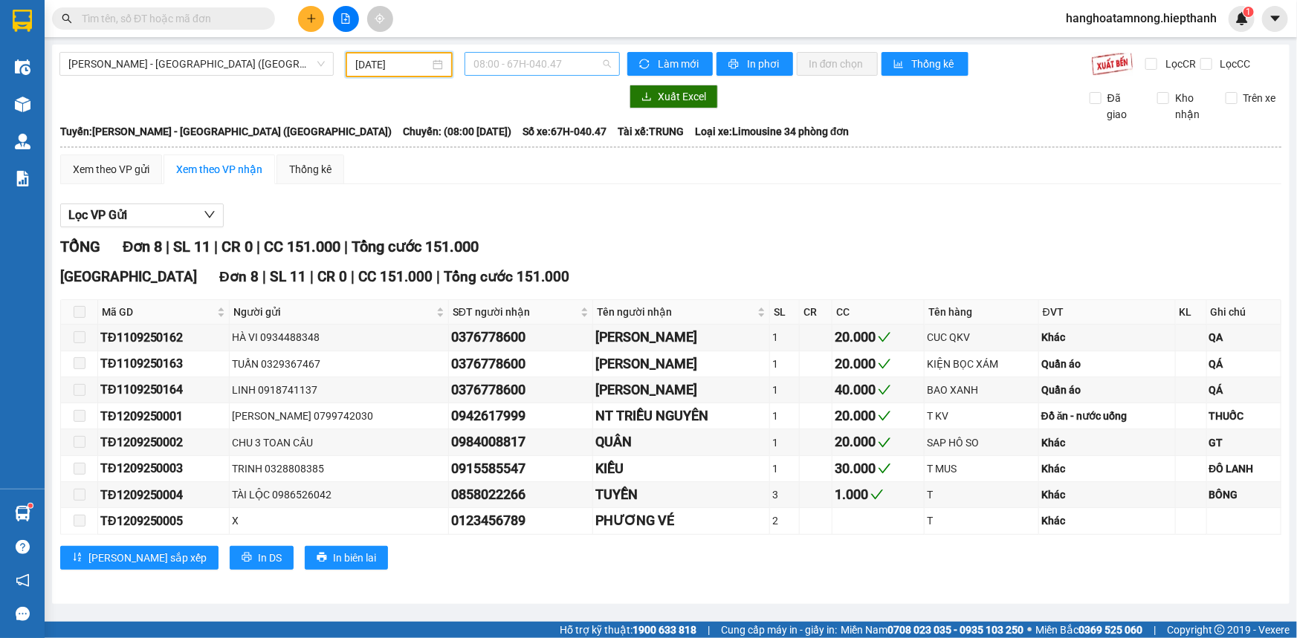
click at [517, 58] on span "08:00 - 67H-040.47" at bounding box center [541, 64] width 137 height 22
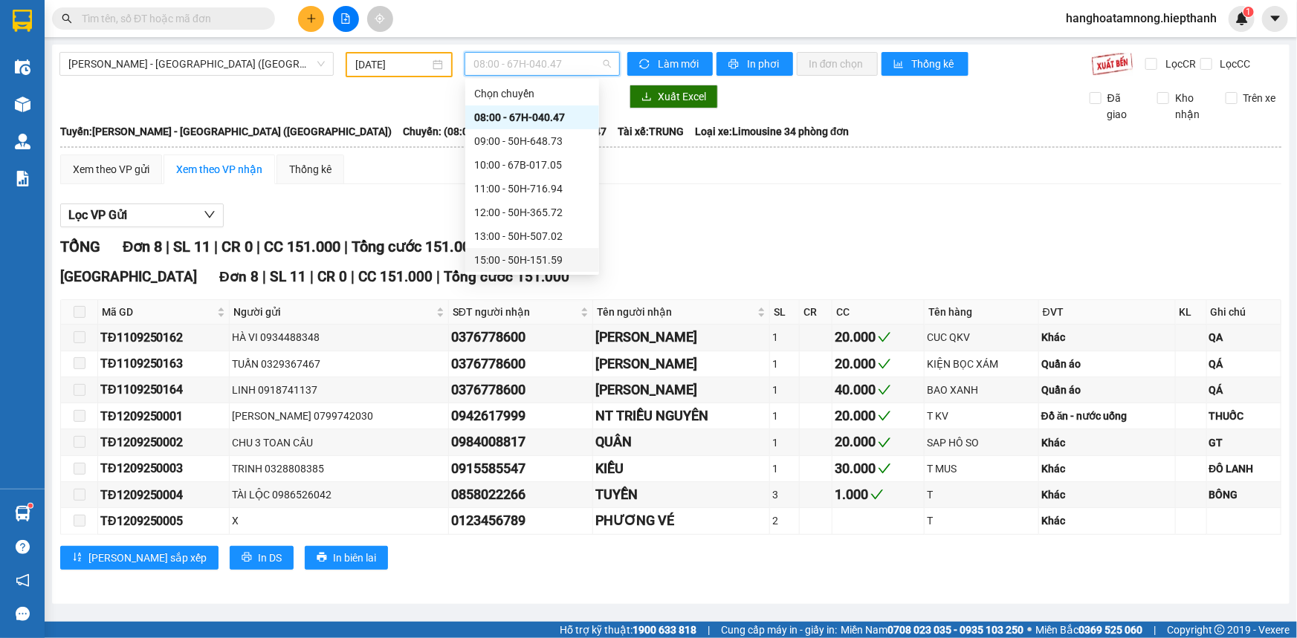
scroll to position [119, 0]
click at [491, 159] on div "17:00 - 50H-266.47" at bounding box center [532, 165] width 116 height 16
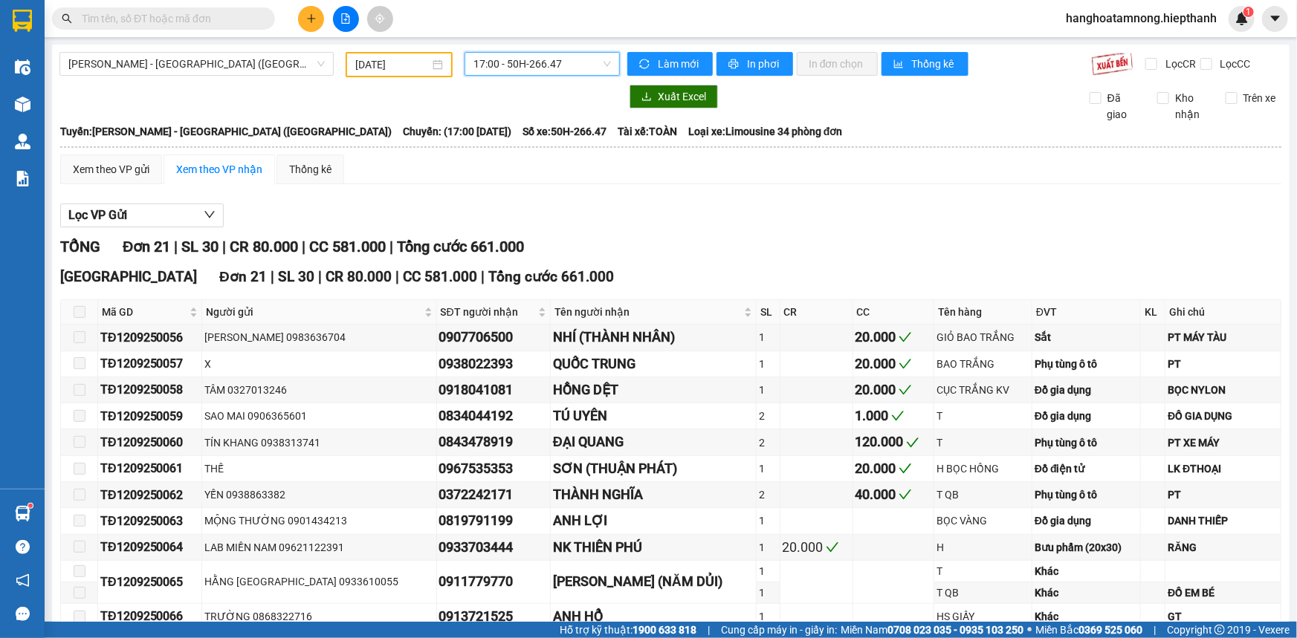
click at [508, 60] on span "17:00 - 50H-266.47" at bounding box center [541, 64] width 137 height 22
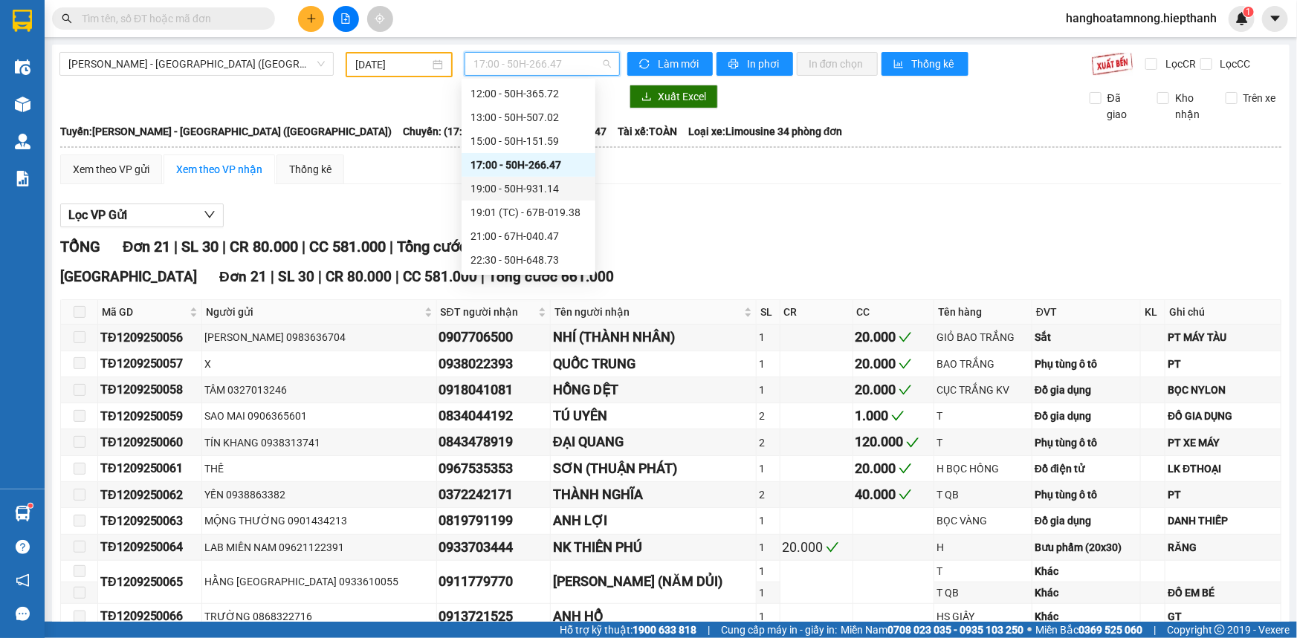
click at [488, 193] on div "19:00 - 50H-931.14" at bounding box center [528, 189] width 116 height 16
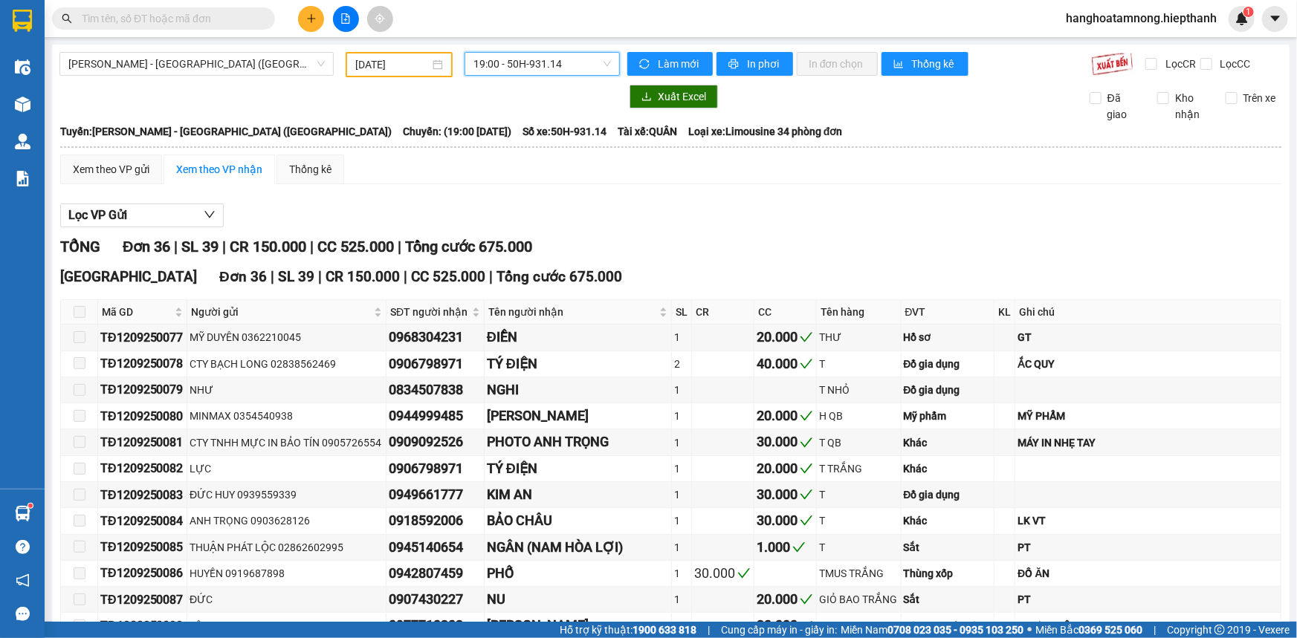
click at [514, 53] on span "19:00 - 50H-931.14" at bounding box center [541, 64] width 137 height 22
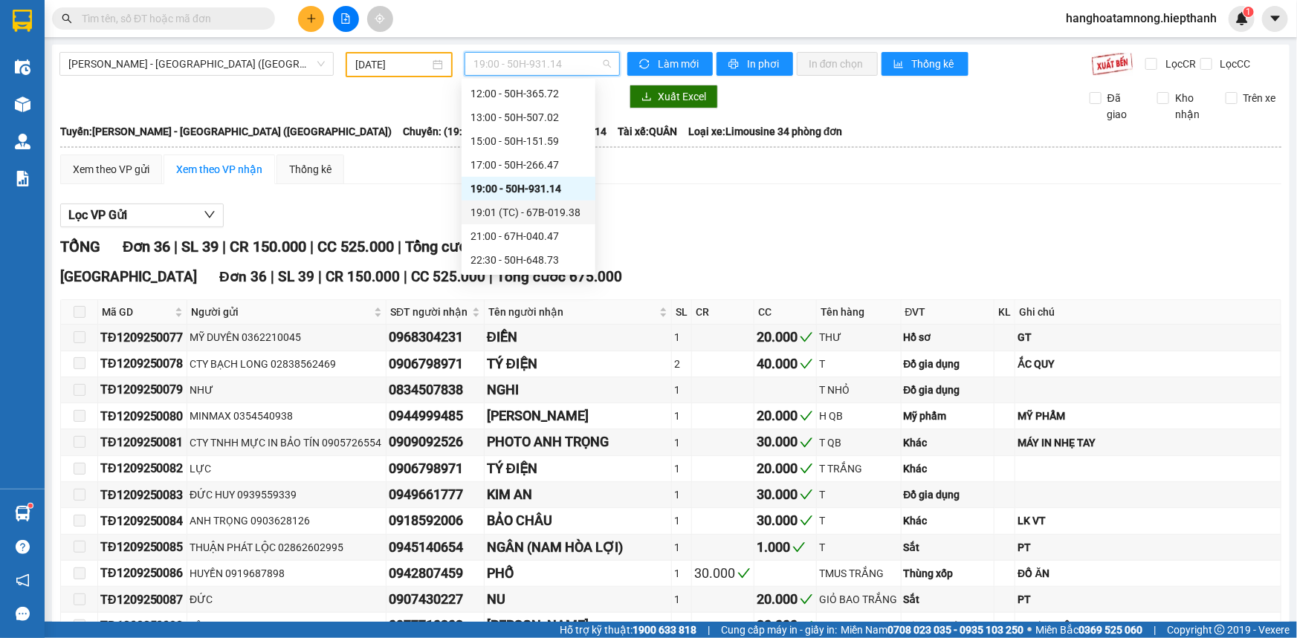
click at [496, 210] on div "19:01 (TC) - 67B-019.38" at bounding box center [528, 212] width 116 height 16
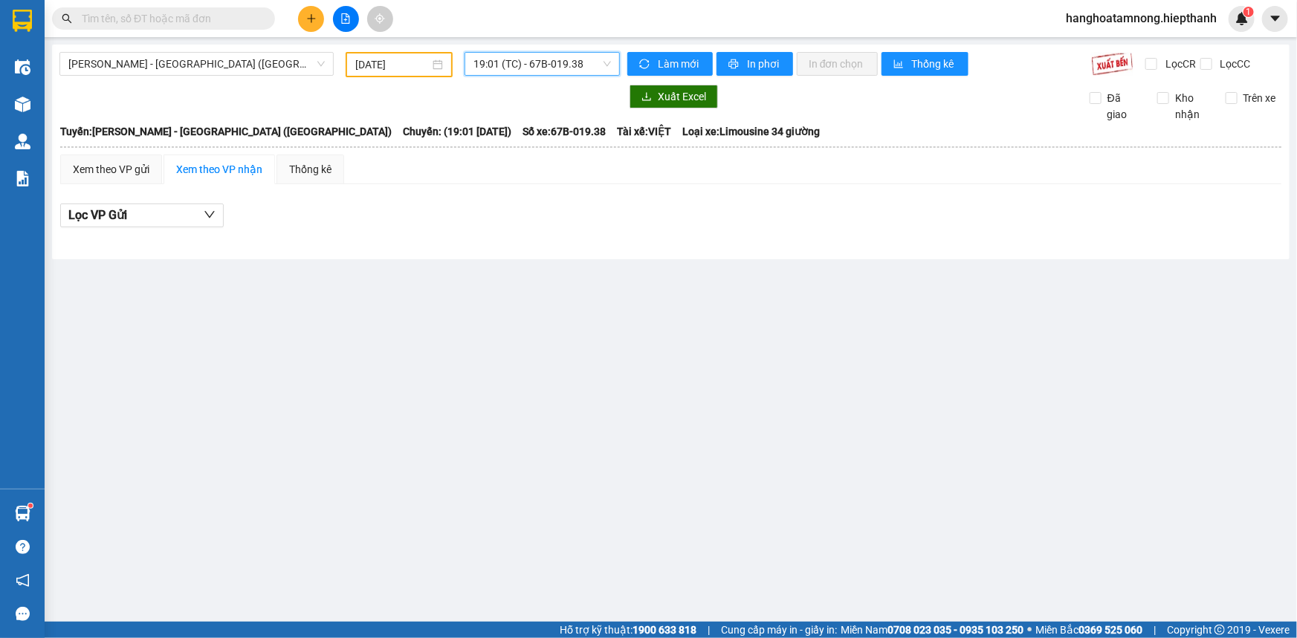
drag, startPoint x: 522, startPoint y: 47, endPoint x: 518, endPoint y: 59, distance: 13.2
click at [522, 49] on div "[GEOGRAPHIC_DATA] - [GEOGRAPHIC_DATA] ([GEOGRAPHIC_DATA]) [DATE] 19:01 19:01 (T…" at bounding box center [670, 152] width 1237 height 215
click at [518, 59] on span "19:01 (TC) - 67B-019.38" at bounding box center [541, 64] width 137 height 22
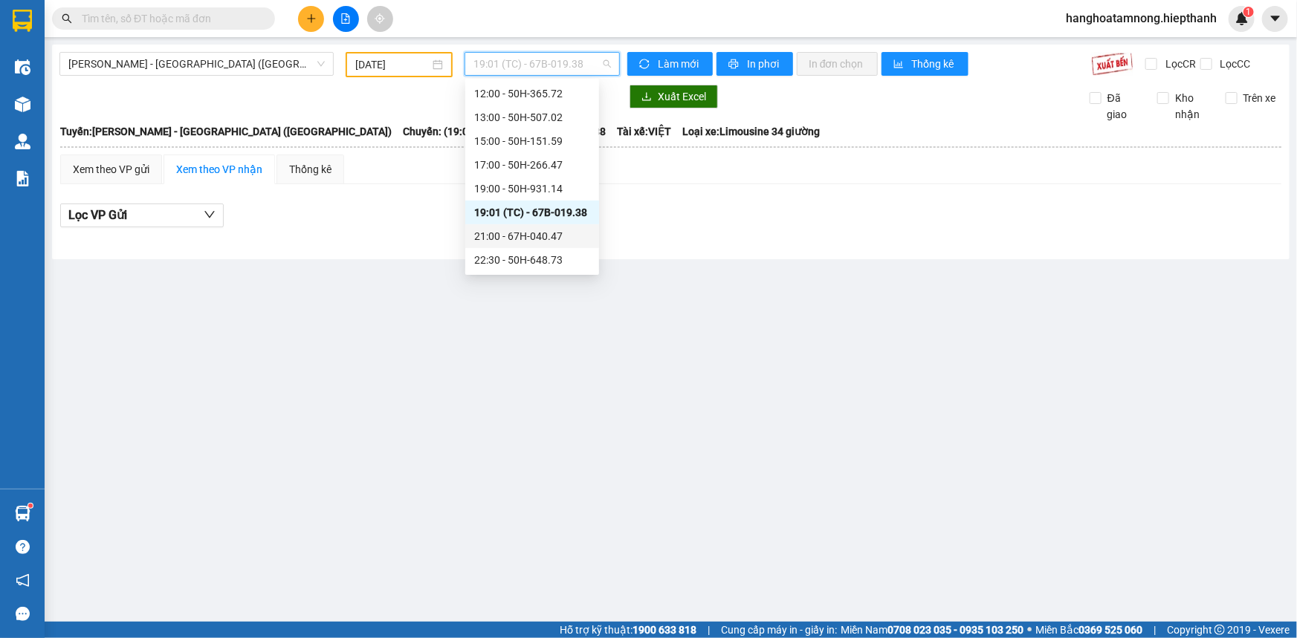
click at [496, 237] on div "21:00 - 67H-040.47" at bounding box center [532, 236] width 116 height 16
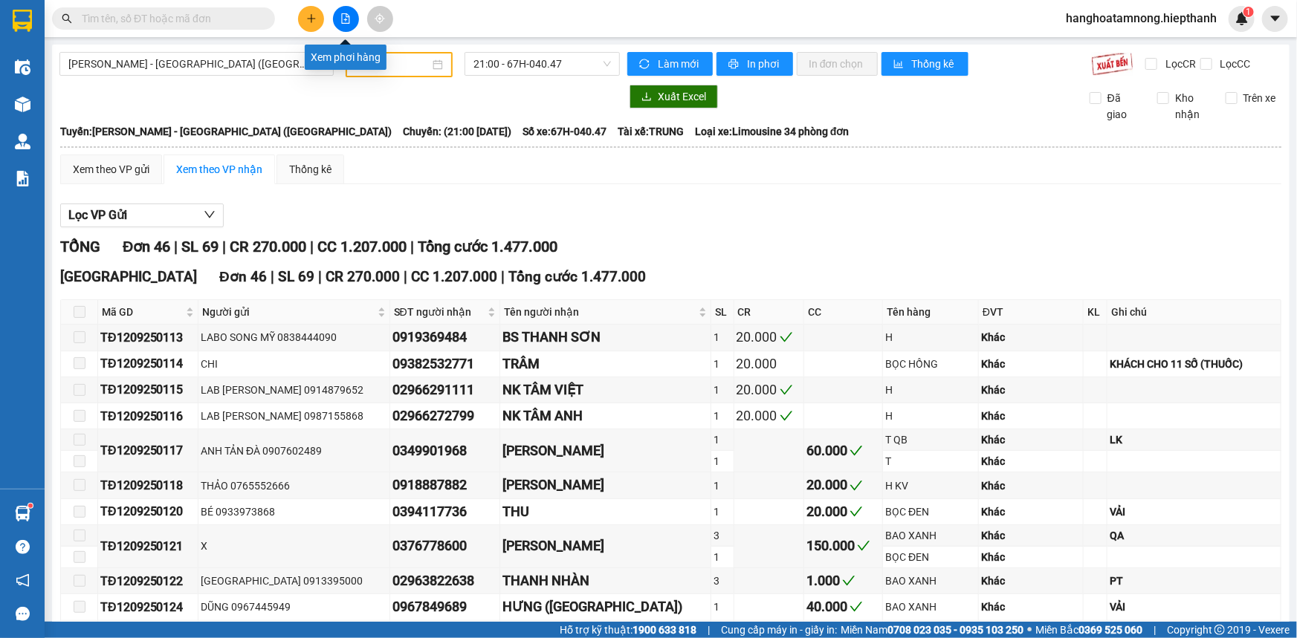
click at [343, 7] on button at bounding box center [346, 19] width 26 height 26
click at [184, 66] on span "[PERSON_NAME] - [GEOGRAPHIC_DATA] ([GEOGRAPHIC_DATA])" at bounding box center [196, 64] width 256 height 22
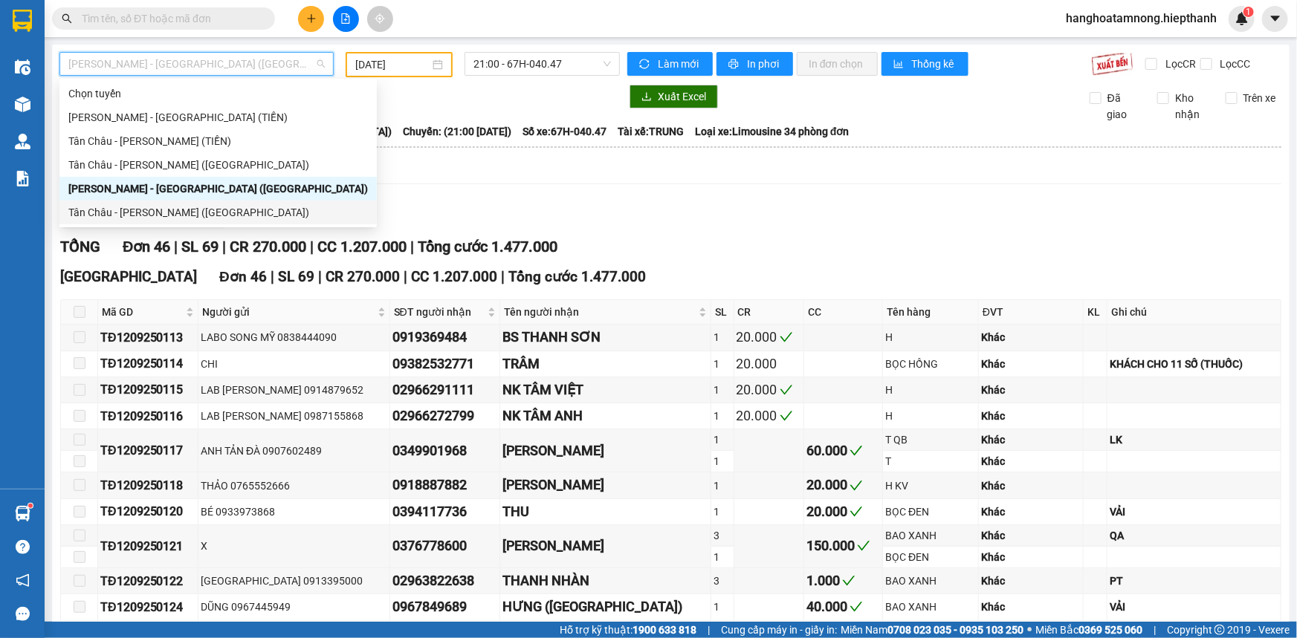
click at [103, 213] on div "Tân Châu - [PERSON_NAME] ([GEOGRAPHIC_DATA])" at bounding box center [217, 212] width 299 height 16
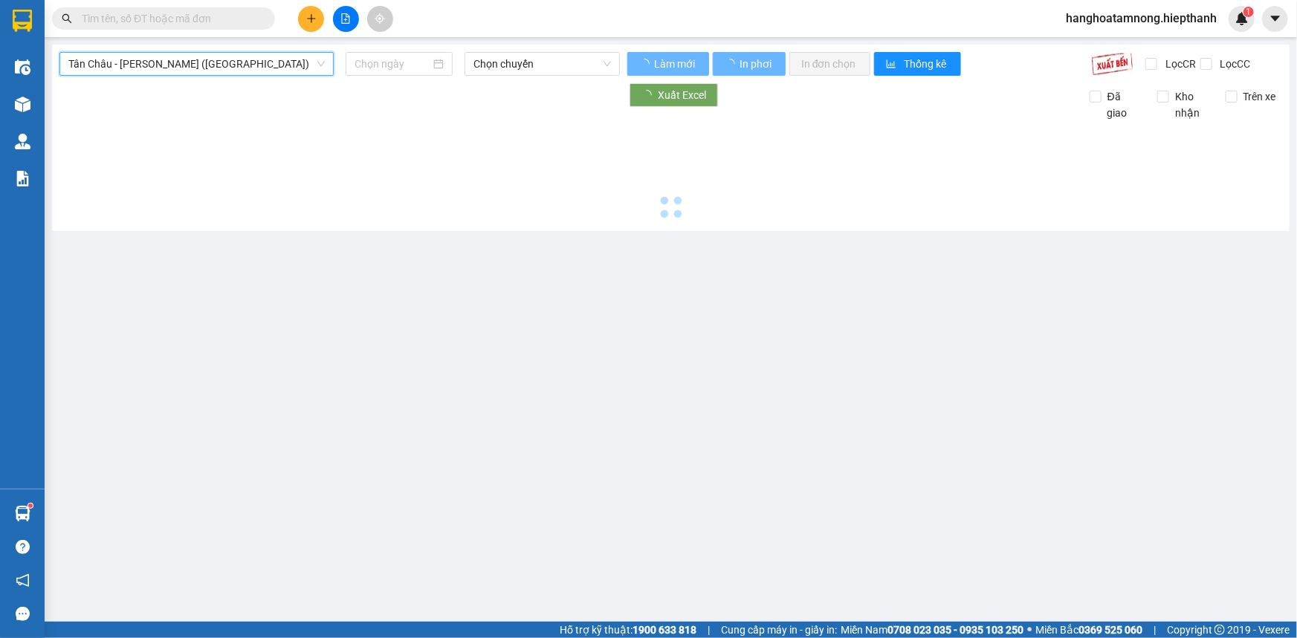
type input "[DATE]"
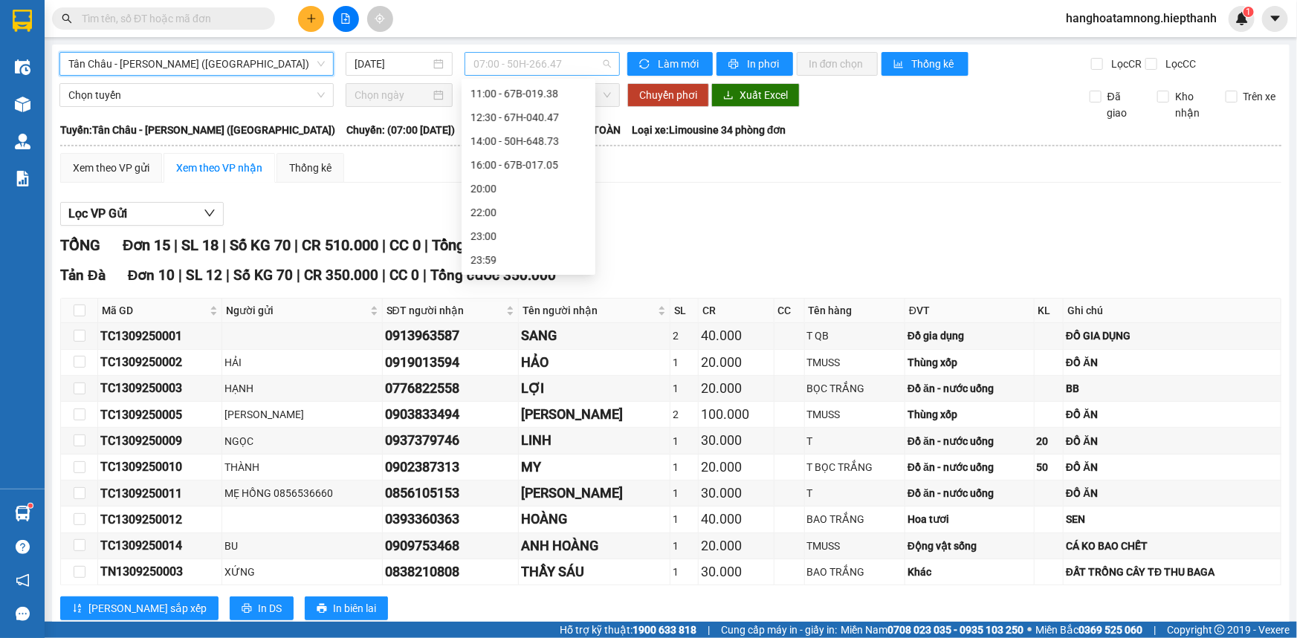
scroll to position [23, 0]
click at [498, 73] on span "07:00 - 50H-266.47" at bounding box center [541, 64] width 137 height 22
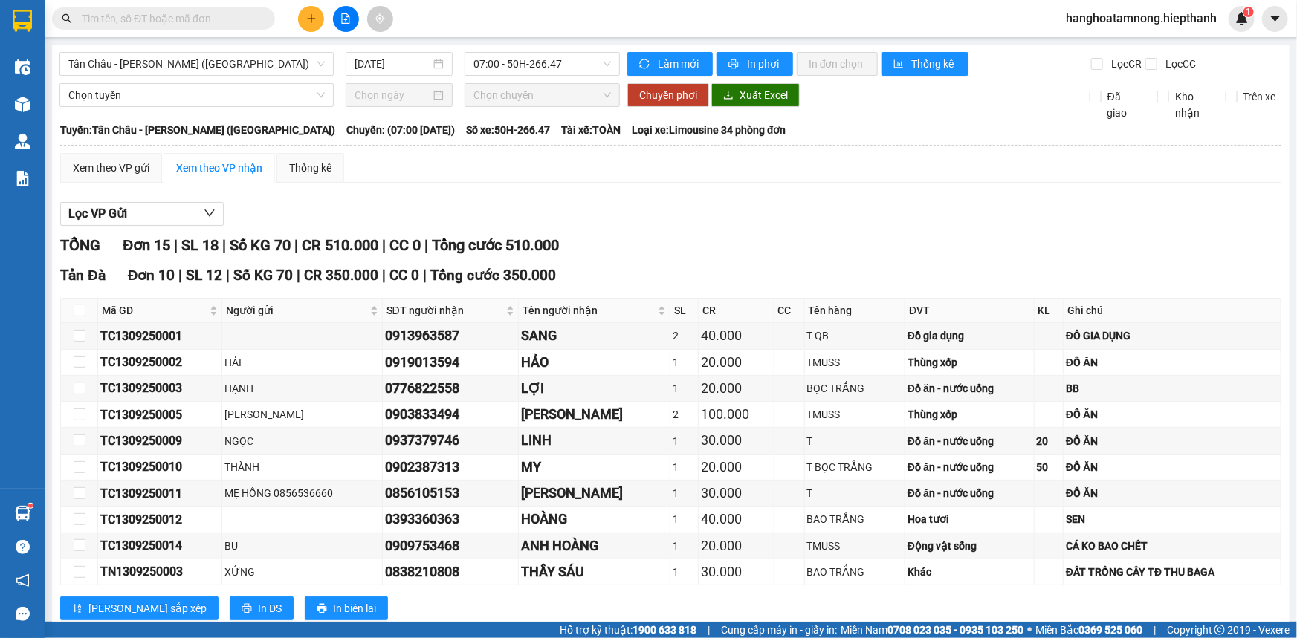
click at [323, 203] on div "Lọc VP Gửi" at bounding box center [670, 214] width 1221 height 25
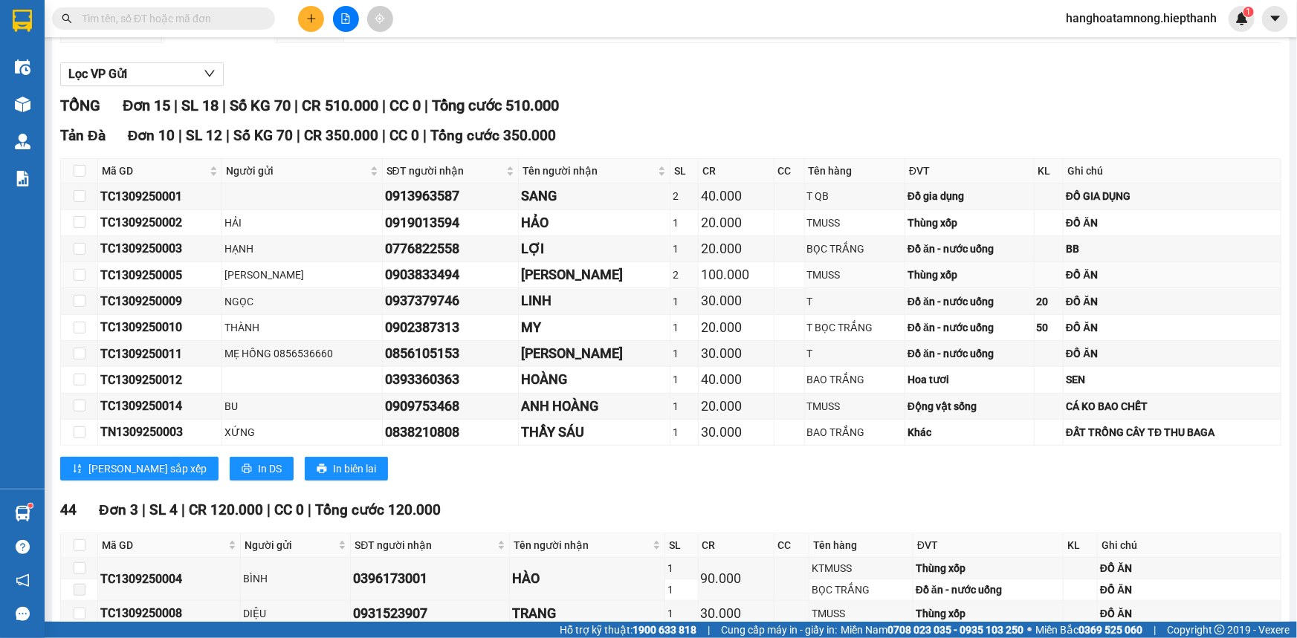
scroll to position [0, 0]
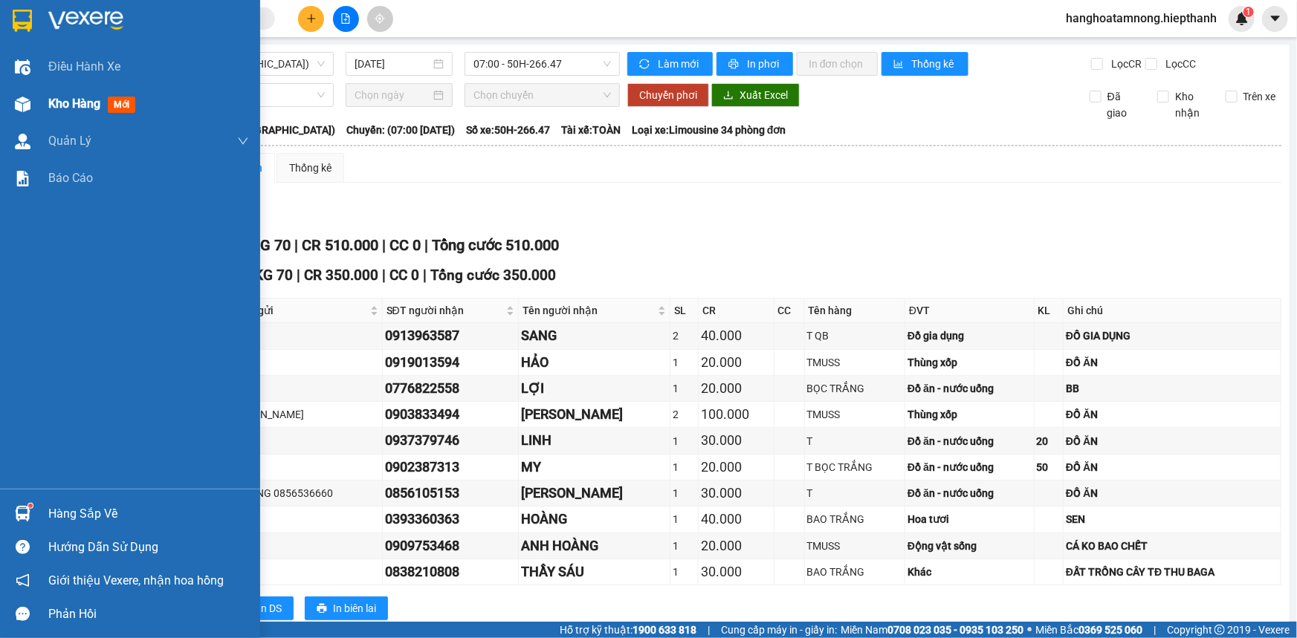
click at [48, 100] on span "Kho hàng" at bounding box center [74, 104] width 52 height 14
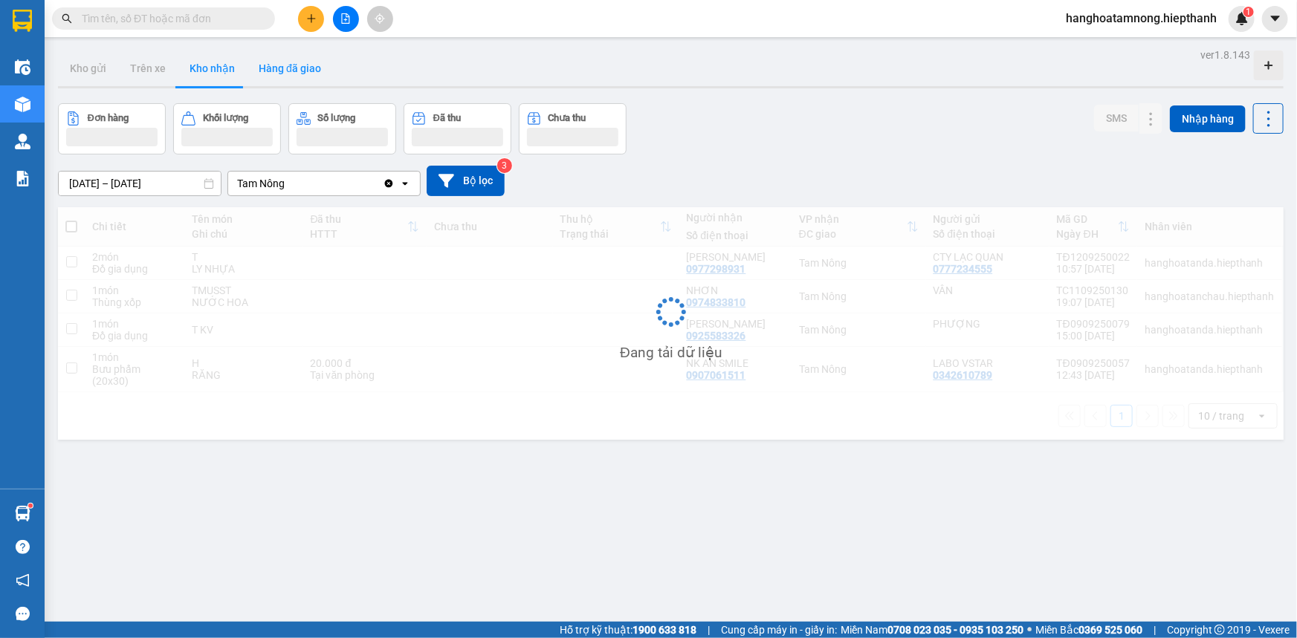
click at [283, 71] on button "Hàng đã giao" at bounding box center [290, 69] width 86 height 36
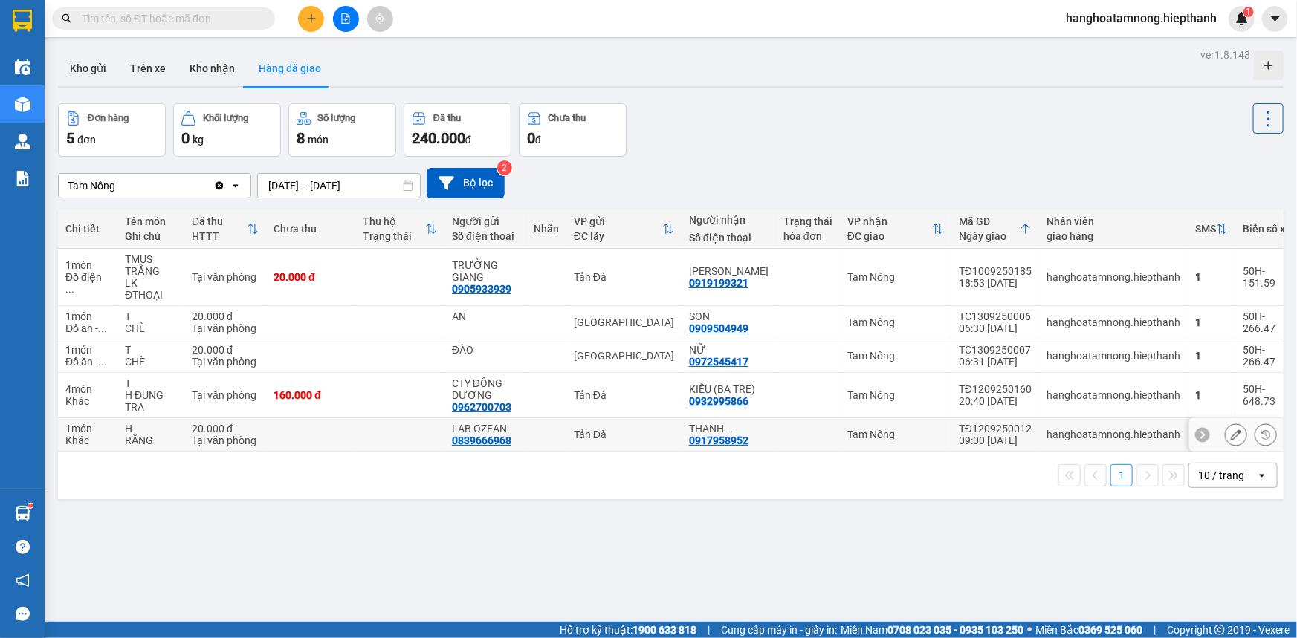
scroll to position [68, 0]
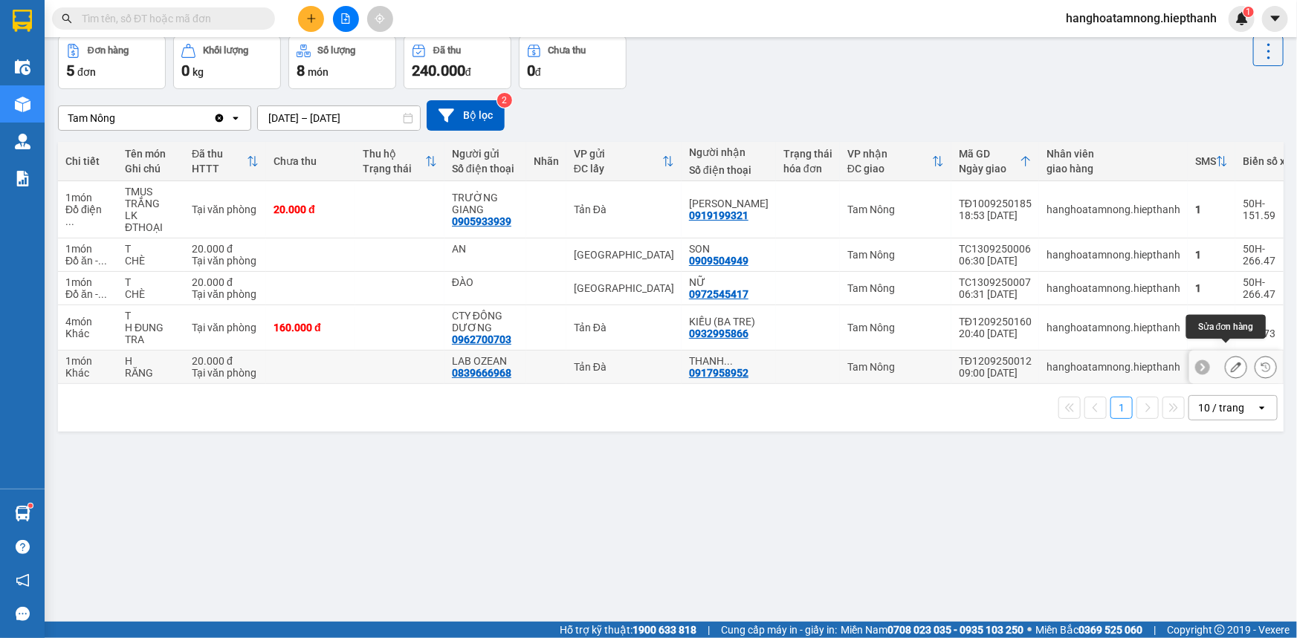
click at [1230, 362] on icon at bounding box center [1235, 367] width 10 height 10
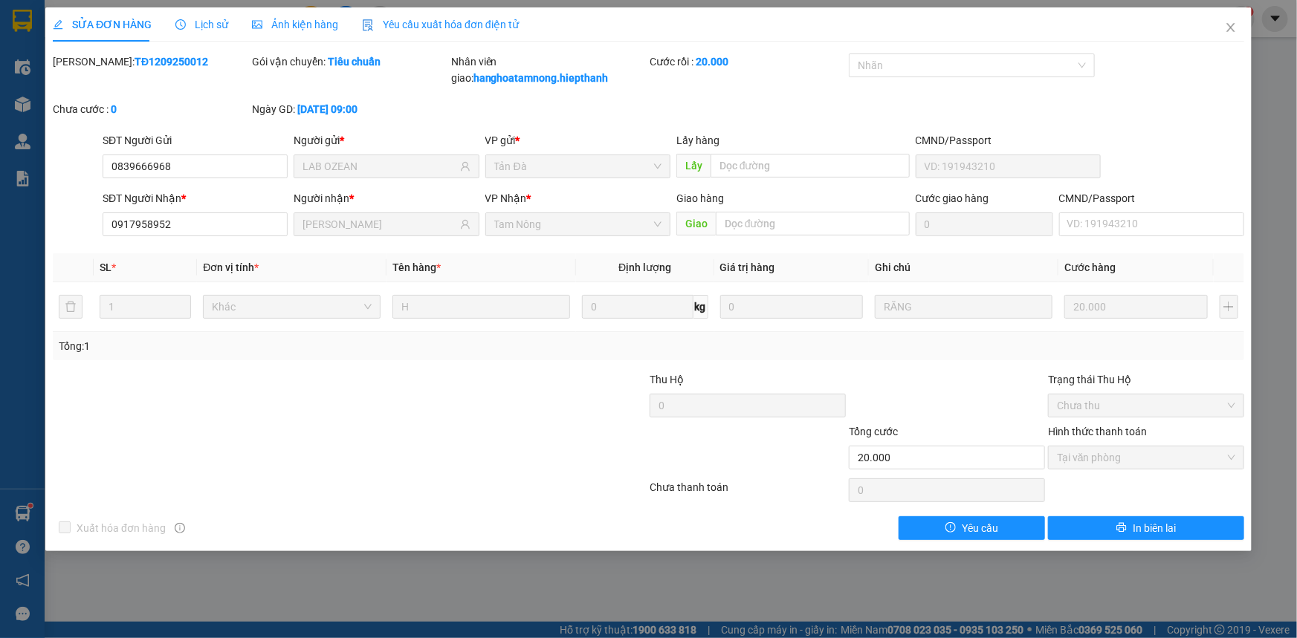
click at [198, 23] on span "Lịch sử" at bounding box center [201, 25] width 53 height 12
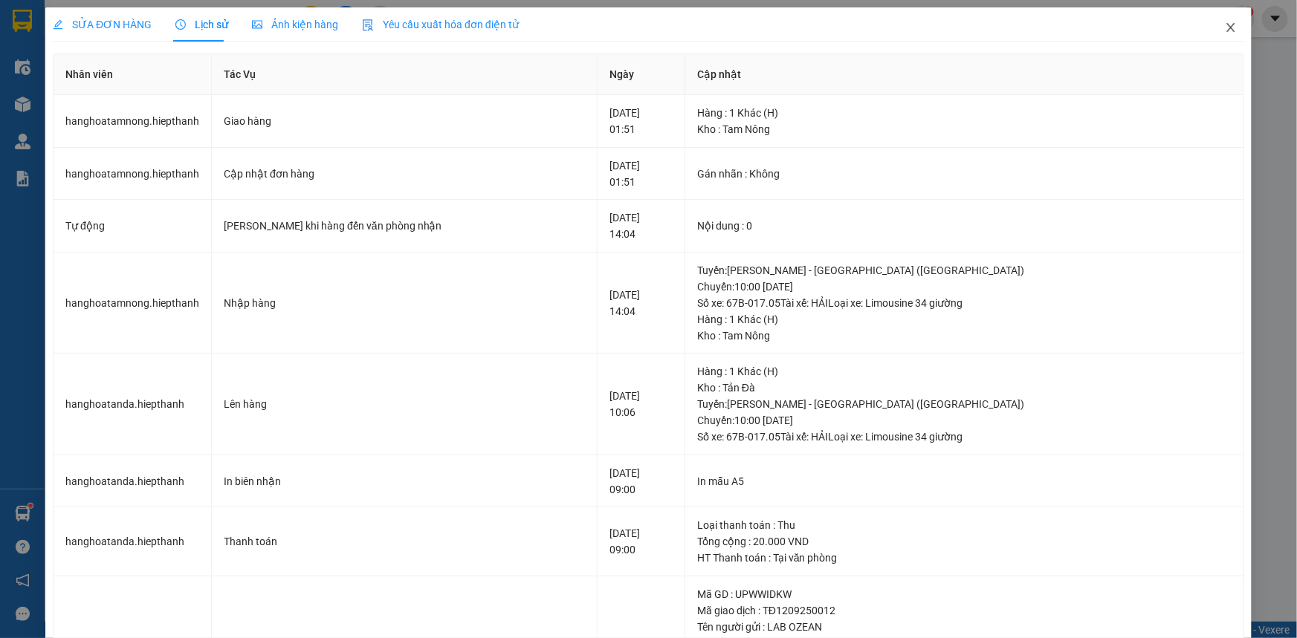
click at [1224, 30] on icon "close" at bounding box center [1230, 28] width 12 height 12
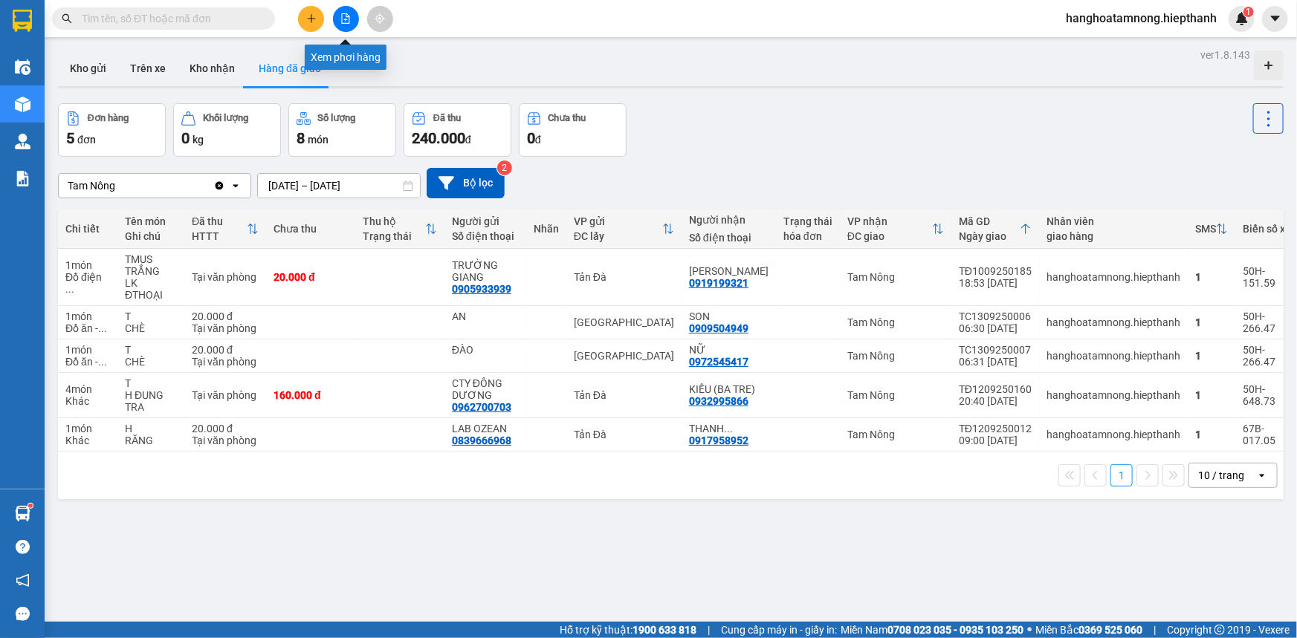
click at [337, 15] on button at bounding box center [346, 19] width 26 height 26
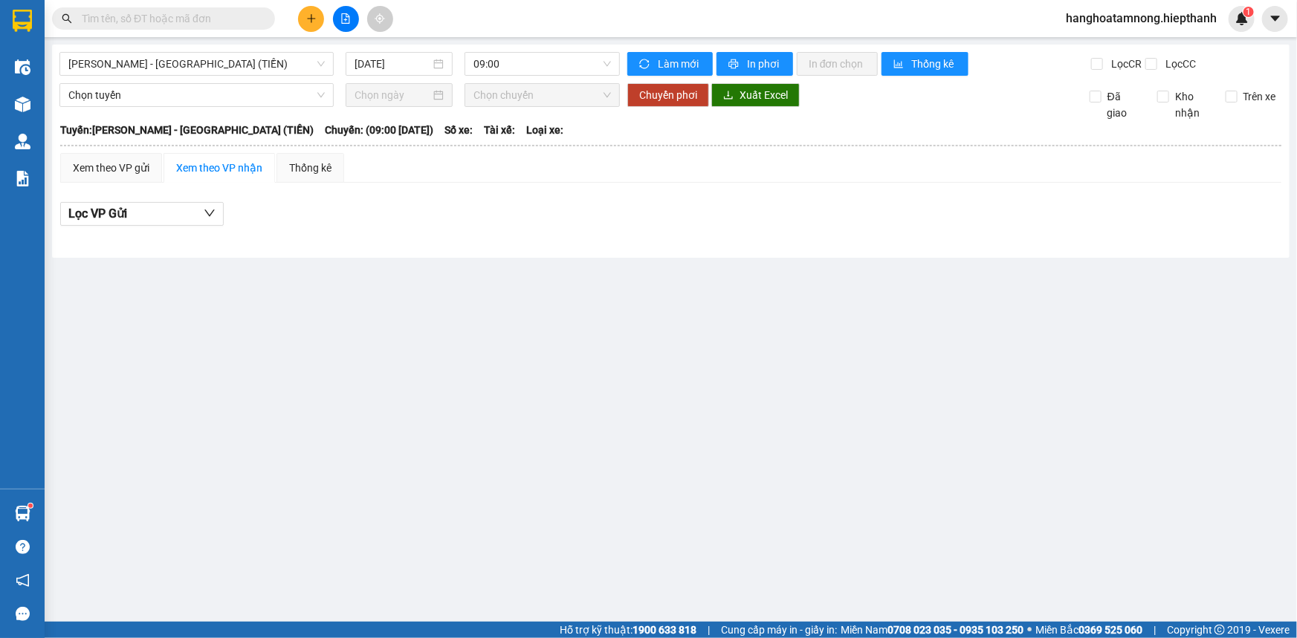
click at [210, 79] on div "[GEOGRAPHIC_DATA] - [GEOGRAPHIC_DATA] (TIỀN) [DATE] 09:00 Làm mới In phơi In đơ…" at bounding box center [670, 151] width 1237 height 213
click at [200, 65] on span "[PERSON_NAME] - [GEOGRAPHIC_DATA] (TIỀN)" at bounding box center [196, 64] width 256 height 22
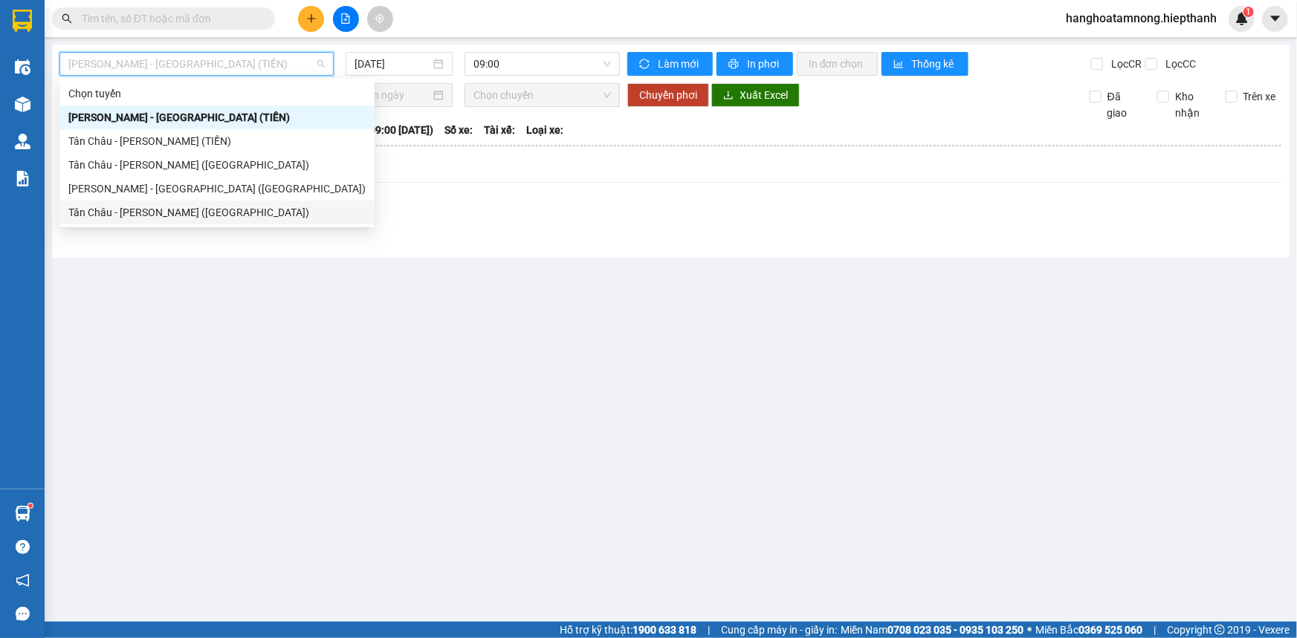
drag, startPoint x: 85, startPoint y: 203, endPoint x: 592, endPoint y: 241, distance: 508.1
click at [587, 241] on body "Kết quả tìm kiếm ( 3 ) Bộ lọc Gửi 3 ngày gần nhất Mã ĐH Trạng thái Món hàng Thu…" at bounding box center [648, 319] width 1297 height 638
click at [576, 233] on div "Lọc VP Gửi" at bounding box center [670, 219] width 1221 height 48
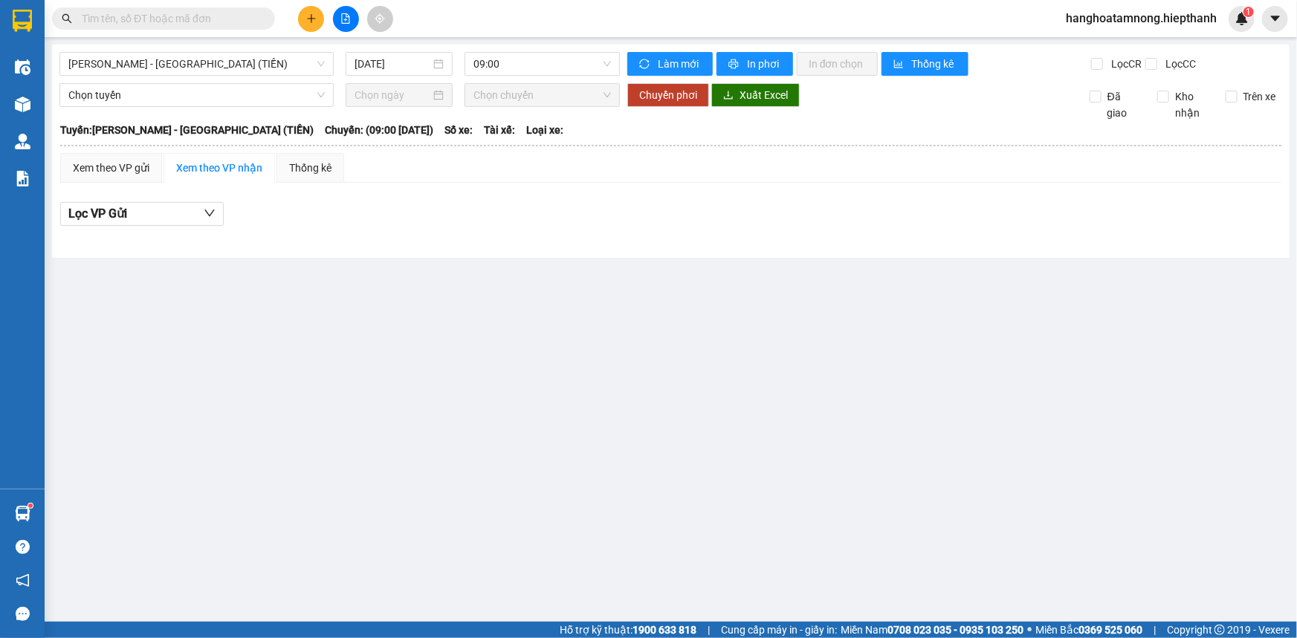
click at [341, 15] on icon "file-add" at bounding box center [345, 18] width 10 height 10
click at [215, 65] on span "[PERSON_NAME] - [GEOGRAPHIC_DATA] (TIỀN)" at bounding box center [196, 64] width 256 height 22
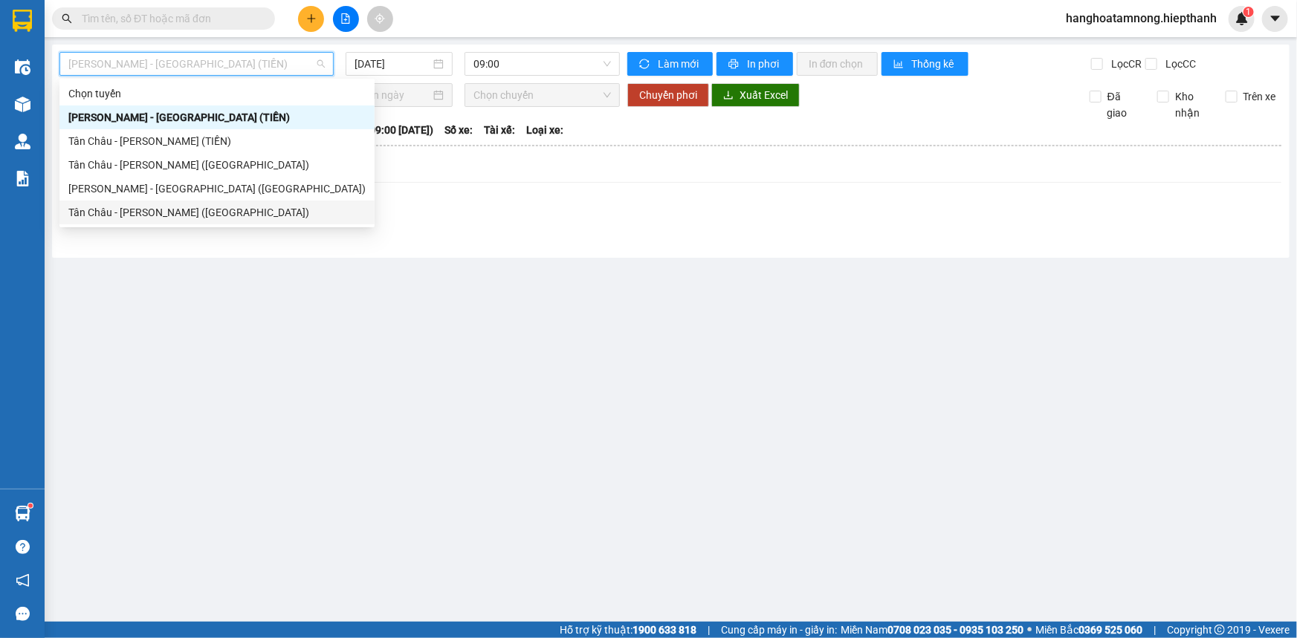
drag, startPoint x: 178, startPoint y: 210, endPoint x: 186, endPoint y: 210, distance: 8.2
click at [186, 210] on div "Tân Châu - [PERSON_NAME] ([GEOGRAPHIC_DATA])" at bounding box center [216, 212] width 297 height 16
type input "[DATE]"
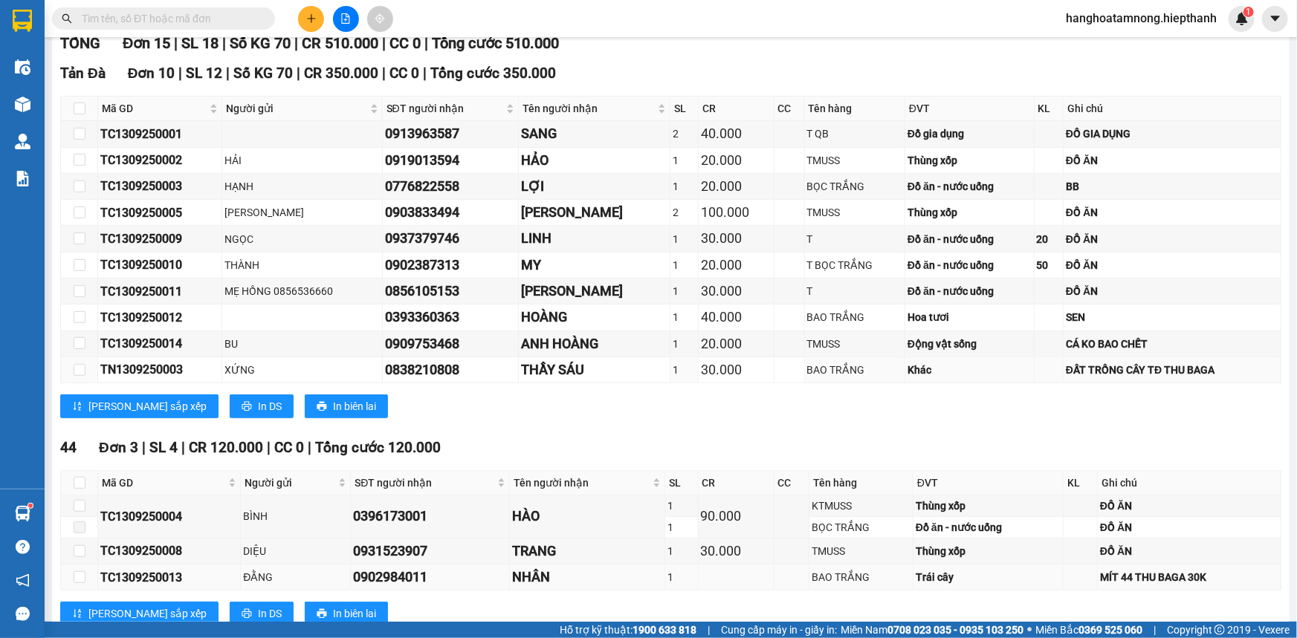
scroll to position [409, 0]
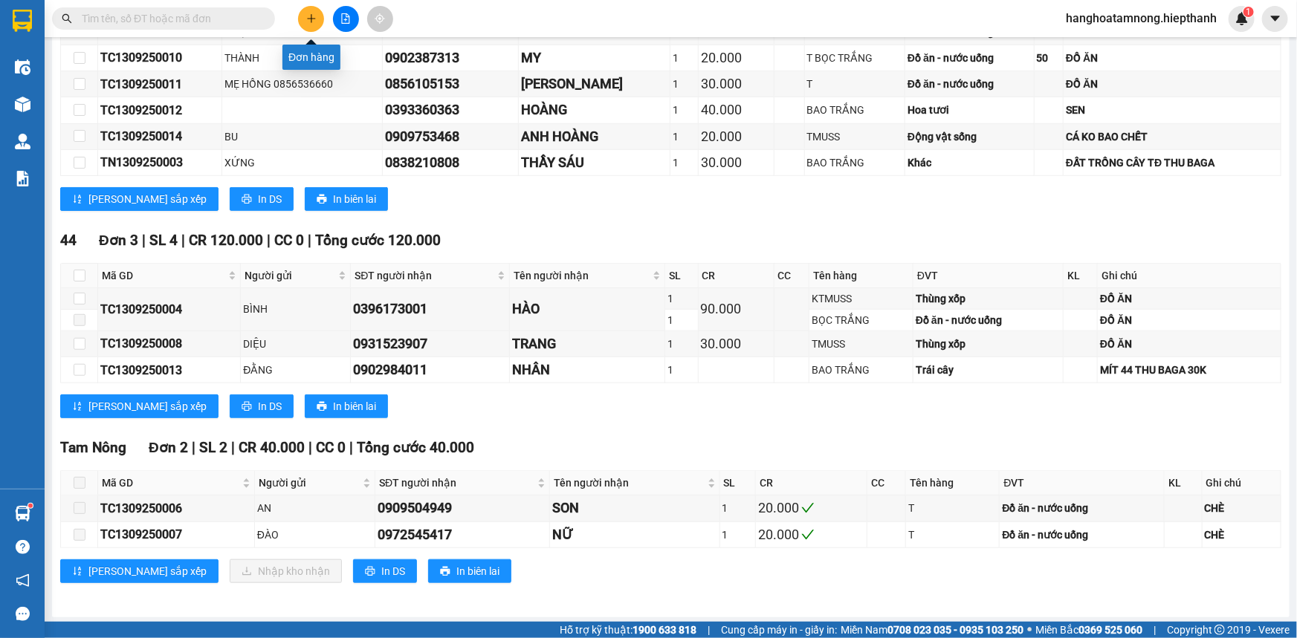
click at [308, 16] on icon "plus" at bounding box center [311, 18] width 10 height 10
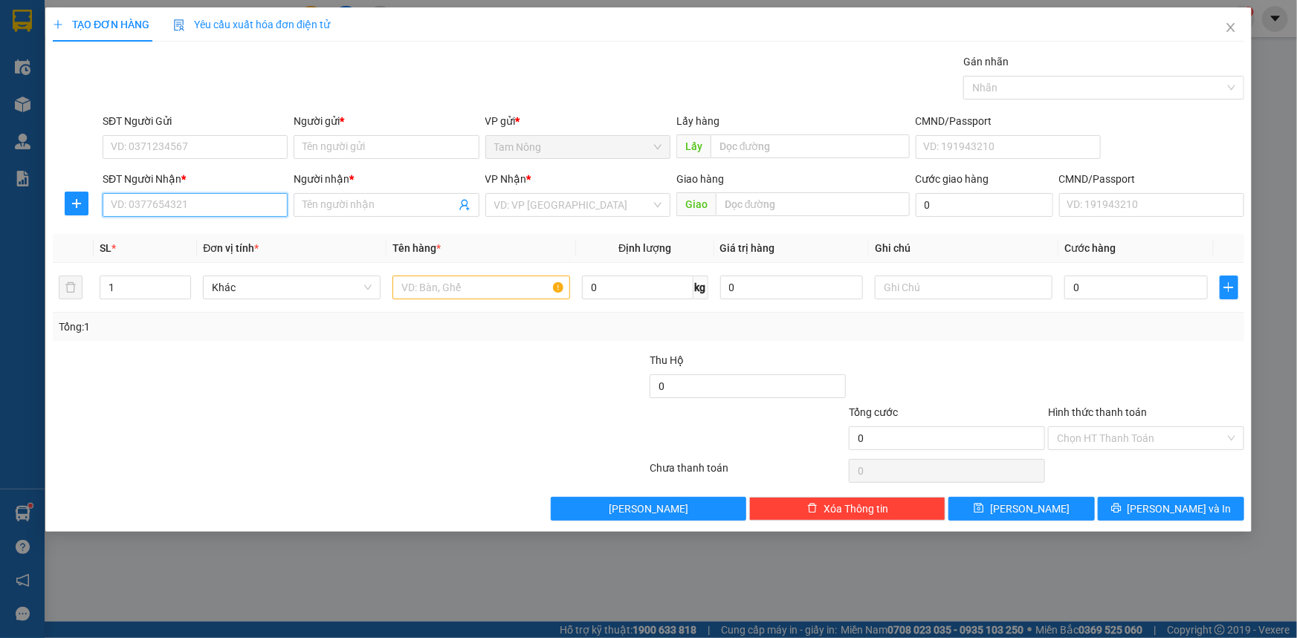
click at [197, 208] on input "SĐT Người Nhận *" at bounding box center [195, 205] width 185 height 24
click at [265, 238] on div "0839666968 - LAB OZEAN" at bounding box center [194, 235] width 167 height 16
type input "0839666968"
type input "LAB OZEAN"
type input "0839666968"
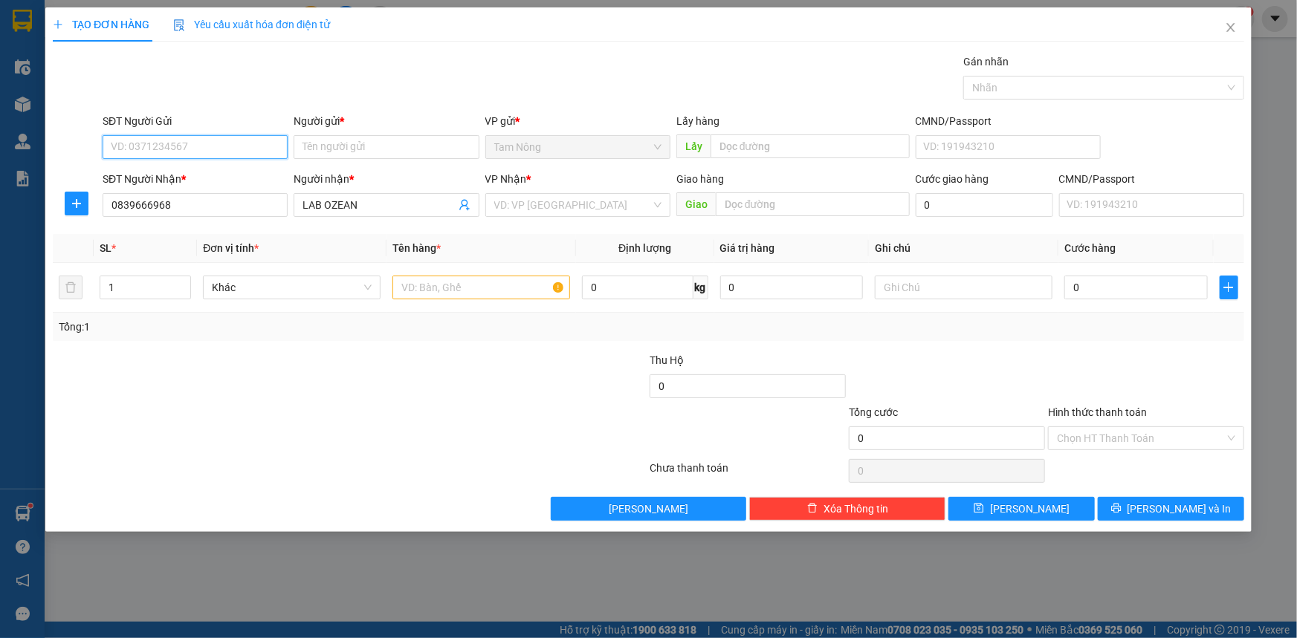
click at [171, 149] on input "SĐT Người Gửi" at bounding box center [195, 147] width 185 height 24
click at [195, 172] on div "0917958952 - [PERSON_NAME]" at bounding box center [194, 177] width 167 height 16
type input "0917958952"
type input "[PERSON_NAME]"
type input "0917958952"
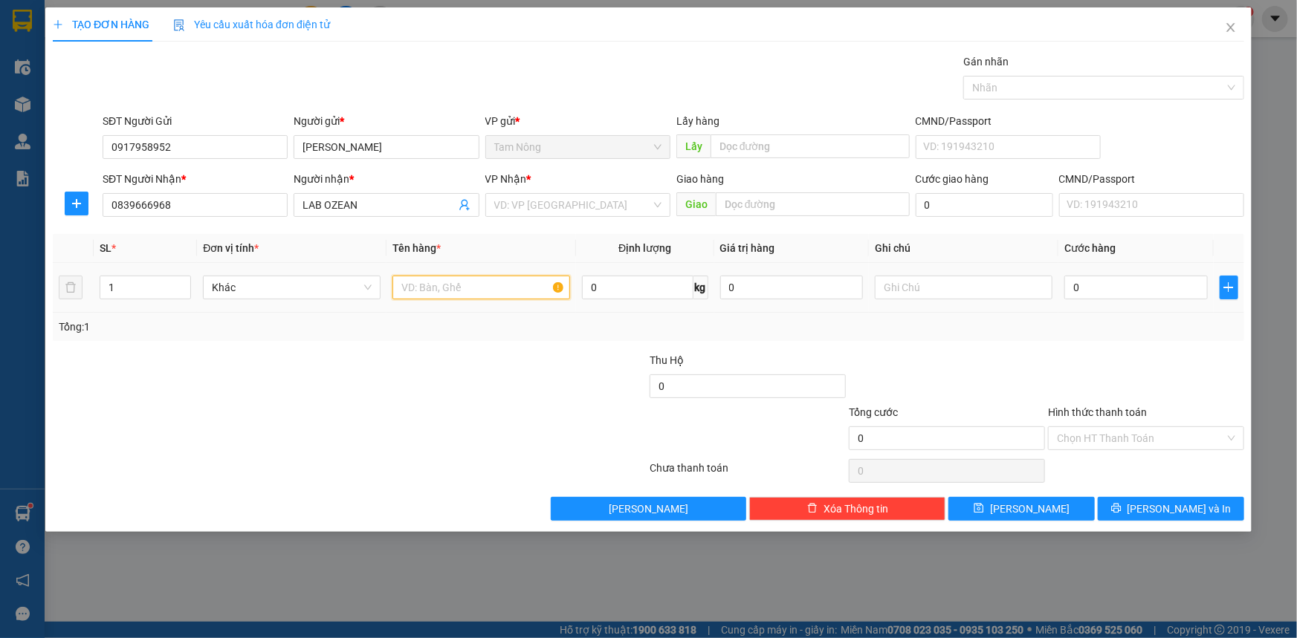
click at [492, 288] on input "text" at bounding box center [481, 288] width 178 height 24
type input "H"
drag, startPoint x: 898, startPoint y: 292, endPoint x: 884, endPoint y: 283, distance: 16.1
click at [895, 292] on input "text" at bounding box center [963, 288] width 178 height 24
type input "RĂNG"
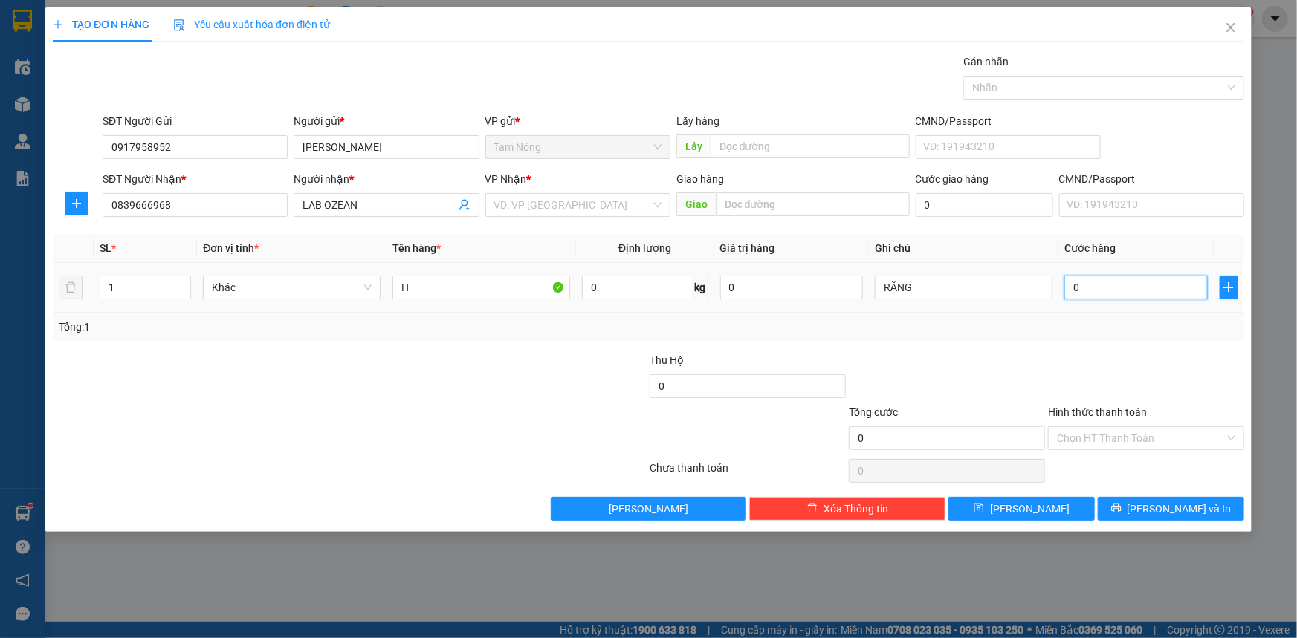
click at [1109, 297] on input "0" at bounding box center [1135, 288] width 143 height 24
type input "2"
type input "20"
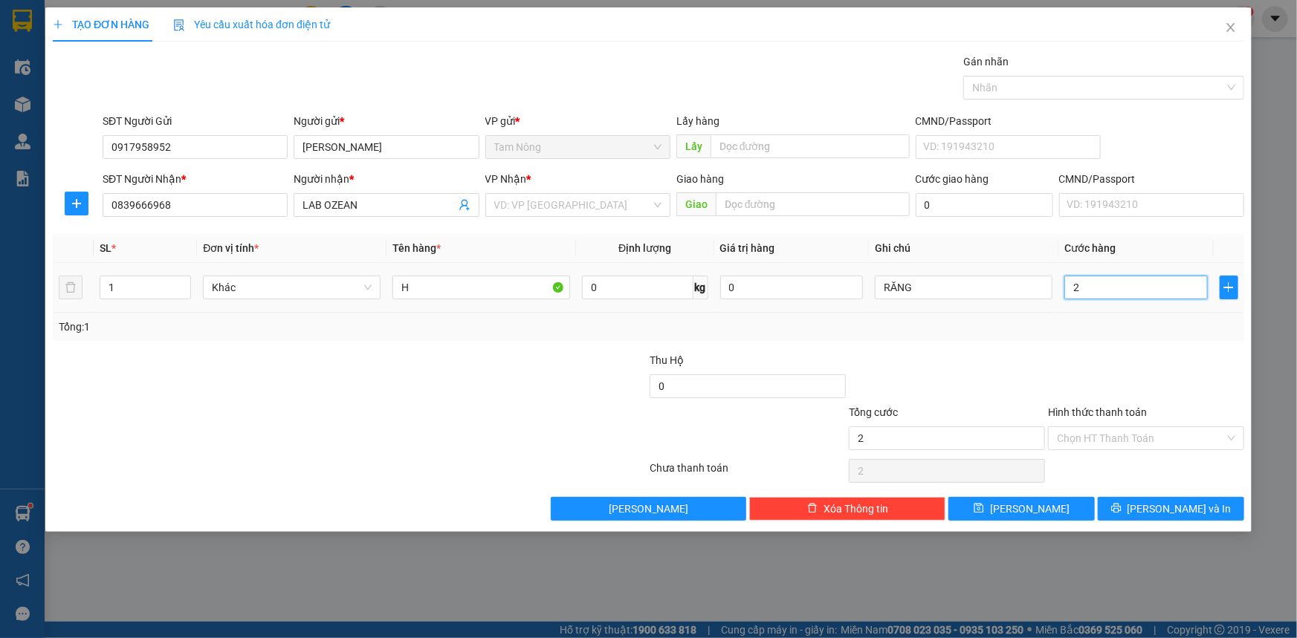
type input "20"
type input "20.000"
click at [572, 205] on input "search" at bounding box center [572, 205] width 157 height 22
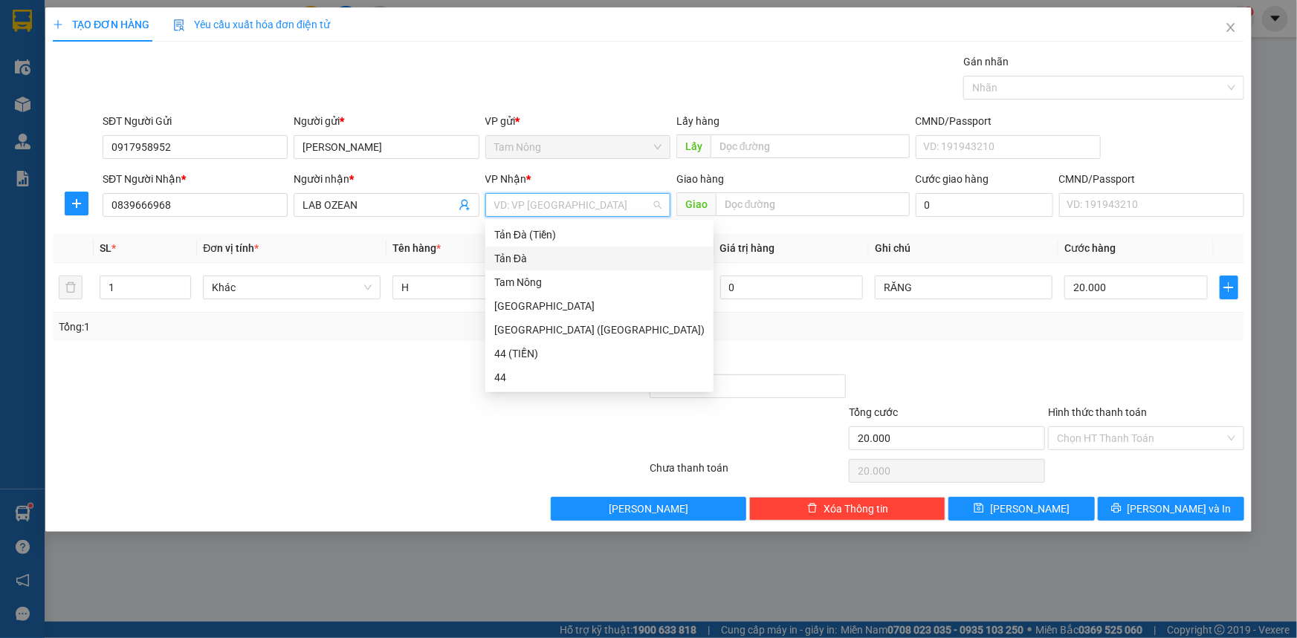
click at [519, 261] on div "Tản Đà" at bounding box center [599, 258] width 210 height 16
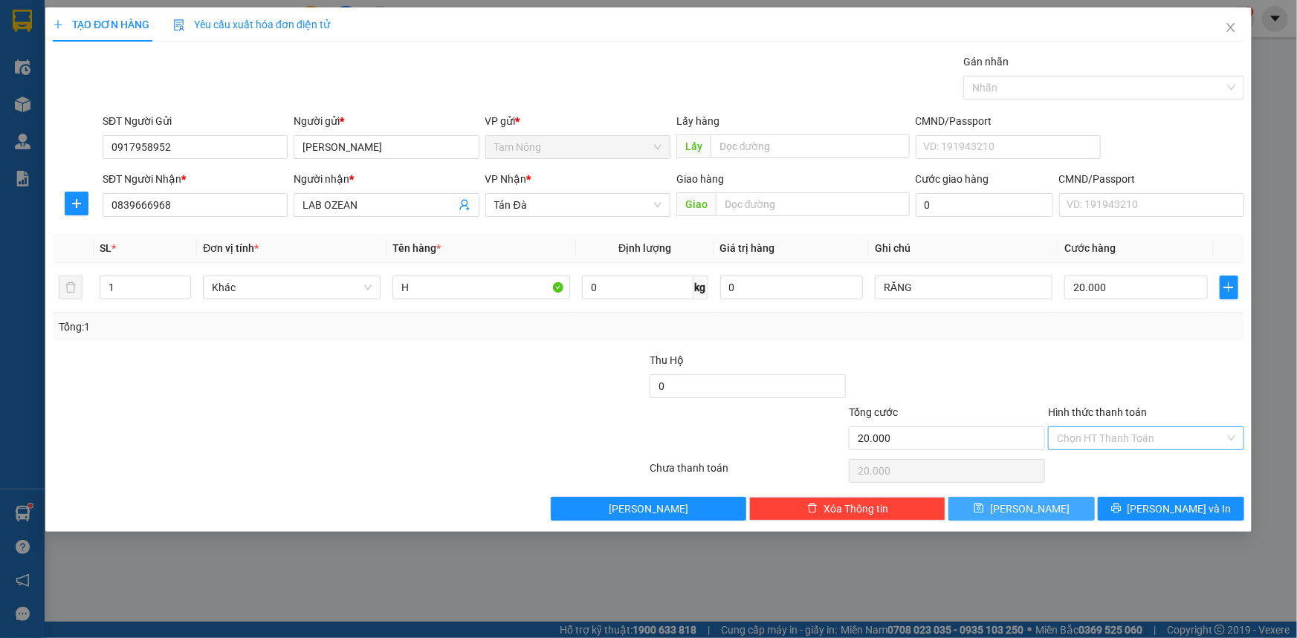
drag, startPoint x: 1018, startPoint y: 499, endPoint x: 1138, endPoint y: 444, distance: 132.6
click at [1138, 444] on div "Transit Pickup Surcharge Ids Transit Deliver Surcharge Ids Transit Deliver Surc…" at bounding box center [648, 286] width 1191 height 467
click at [1142, 437] on input "Hình thức thanh toán" at bounding box center [1141, 438] width 168 height 22
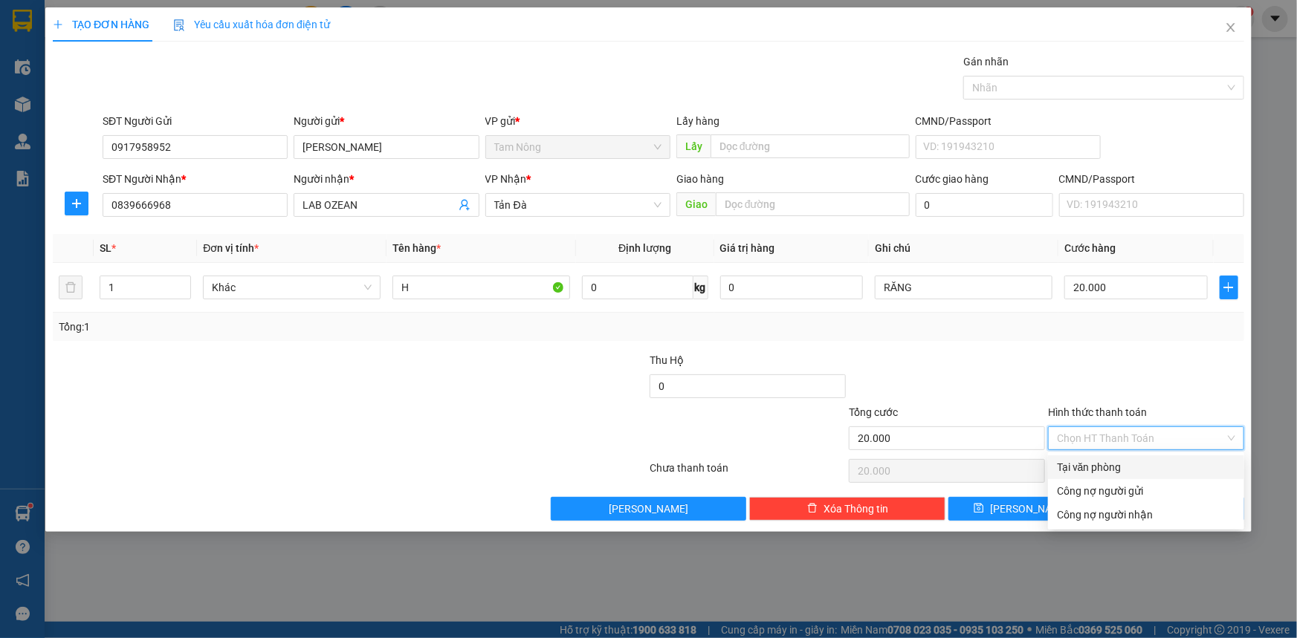
click at [1085, 462] on div "Tại văn phòng" at bounding box center [1146, 467] width 178 height 16
type input "0"
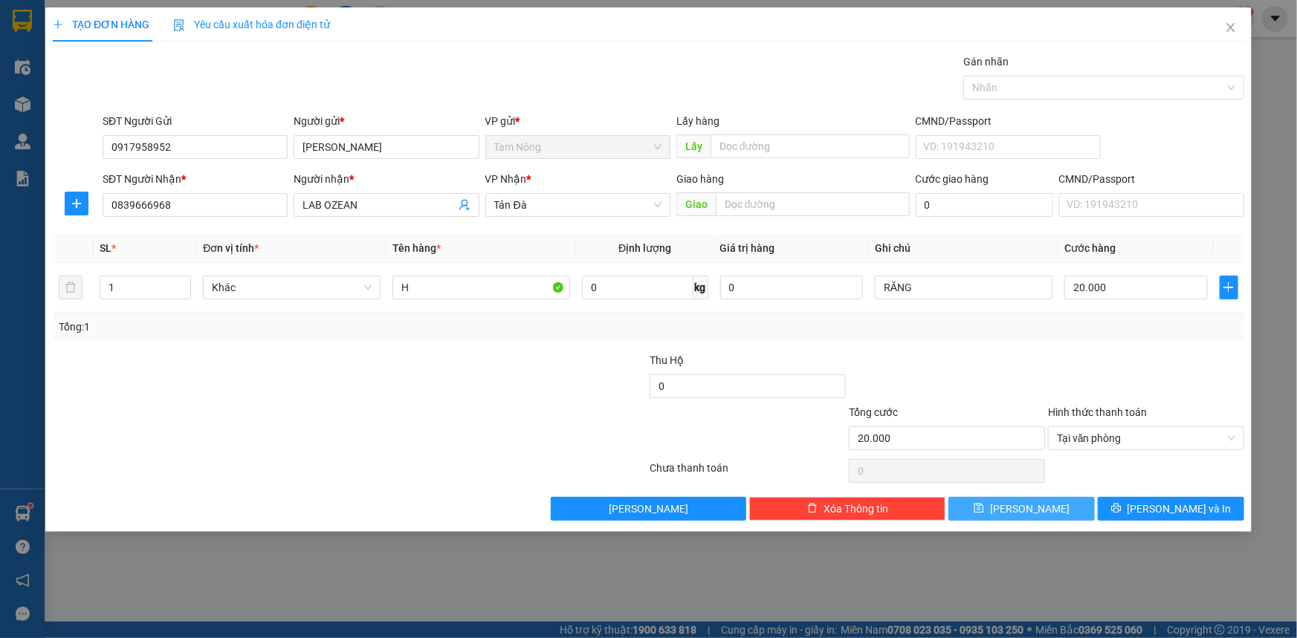
click at [1011, 519] on button "[PERSON_NAME]" at bounding box center [1021, 509] width 146 height 24
type input "0"
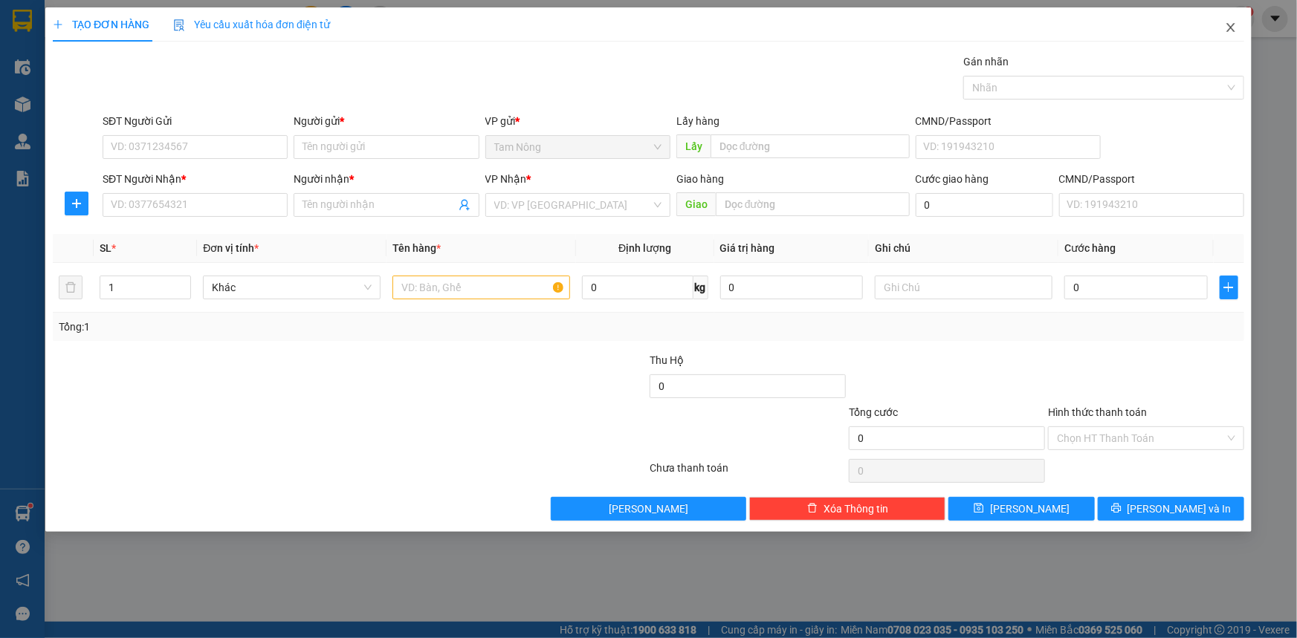
click at [1237, 22] on span "Close" at bounding box center [1231, 28] width 42 height 42
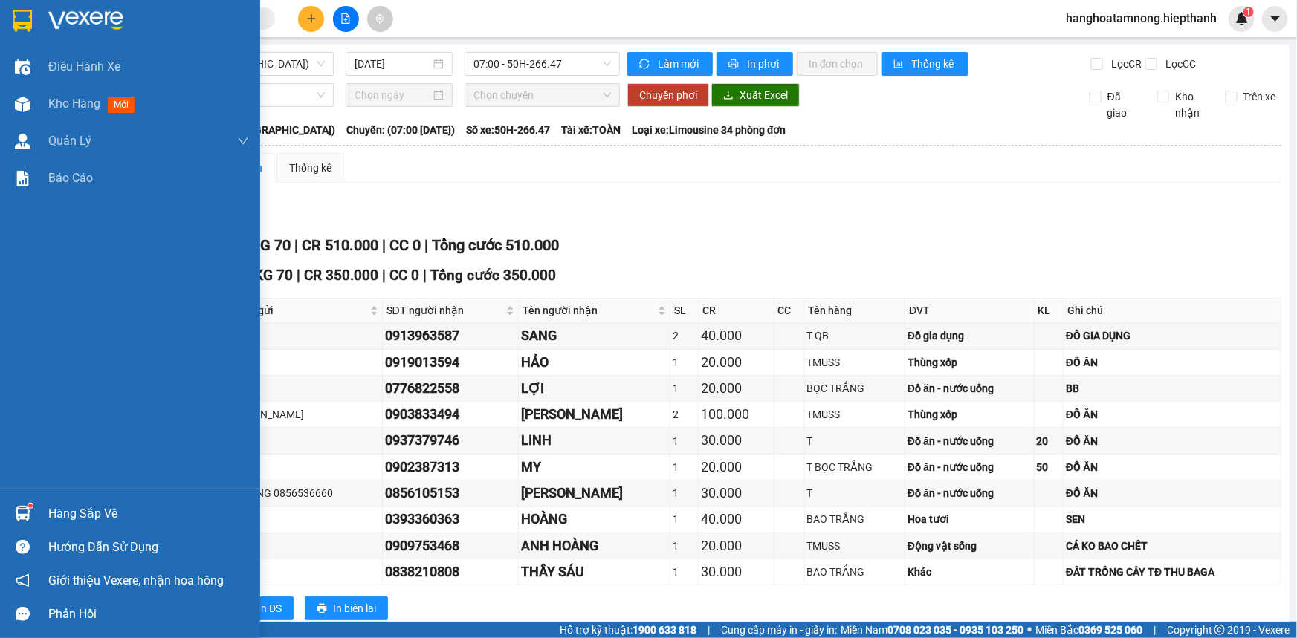
click at [39, 103] on div "Kho hàng mới" at bounding box center [130, 103] width 260 height 37
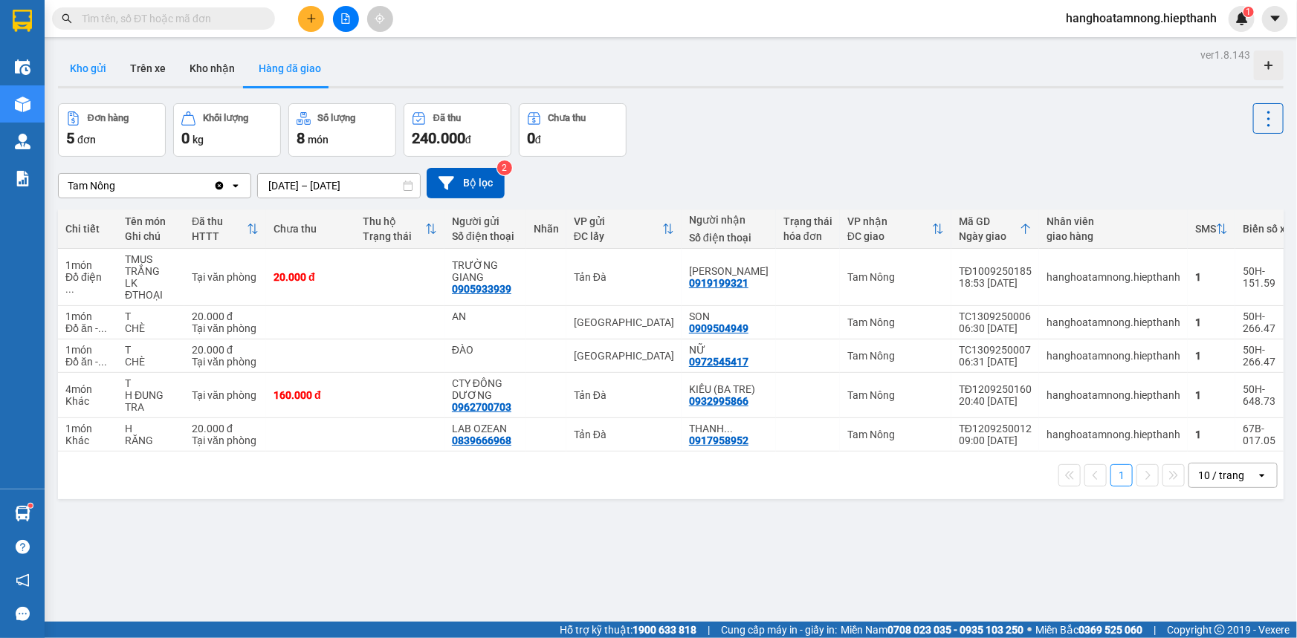
click at [84, 67] on button "Kho gửi" at bounding box center [88, 69] width 60 height 36
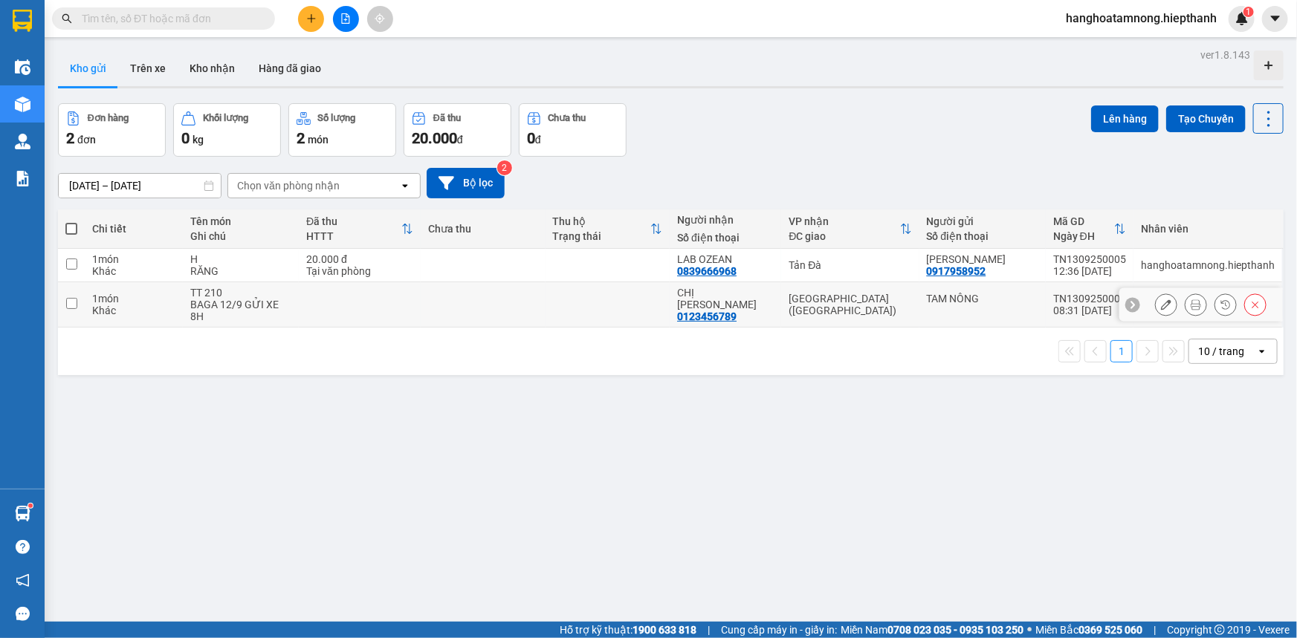
click at [70, 300] on input "checkbox" at bounding box center [71, 303] width 11 height 11
checkbox input "true"
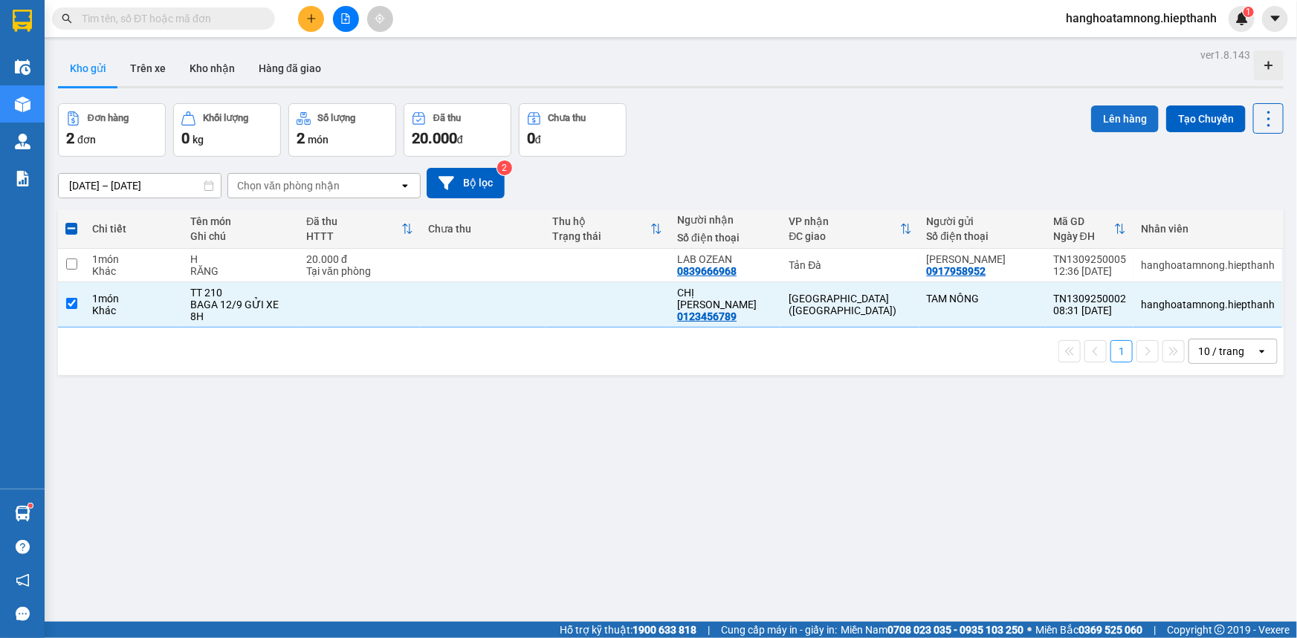
click at [1109, 119] on button "Lên hàng" at bounding box center [1125, 119] width 68 height 27
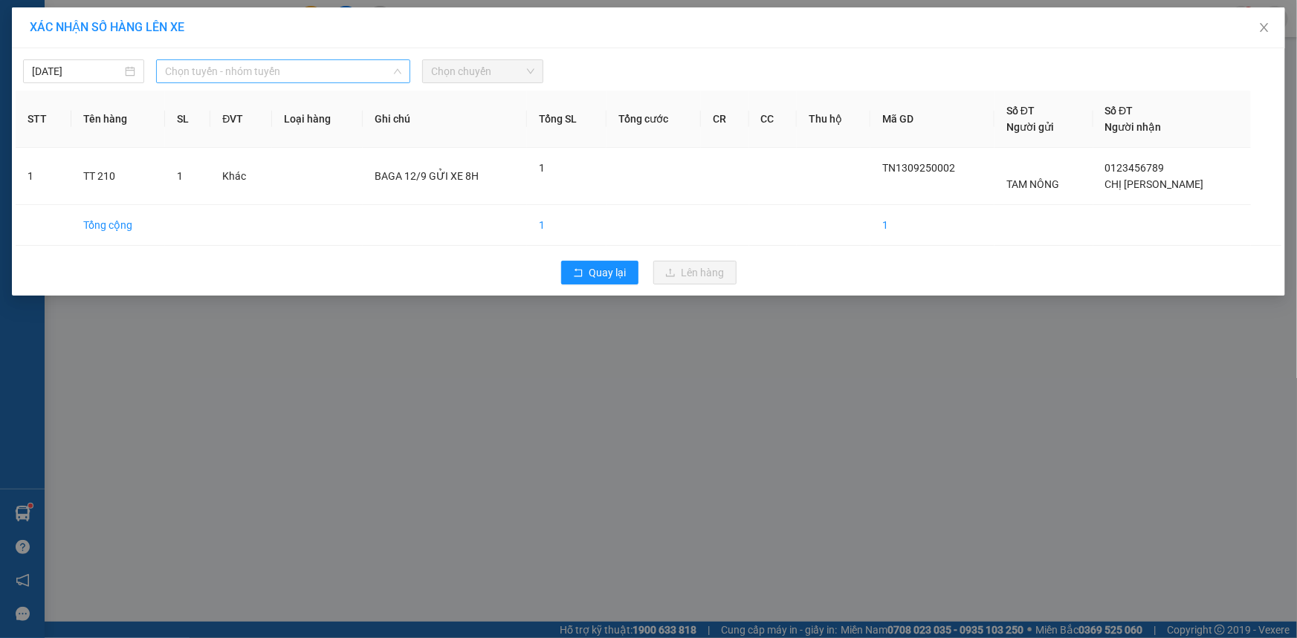
click at [304, 82] on span "Chọn tuyến - nhóm tuyến" at bounding box center [283, 71] width 236 height 22
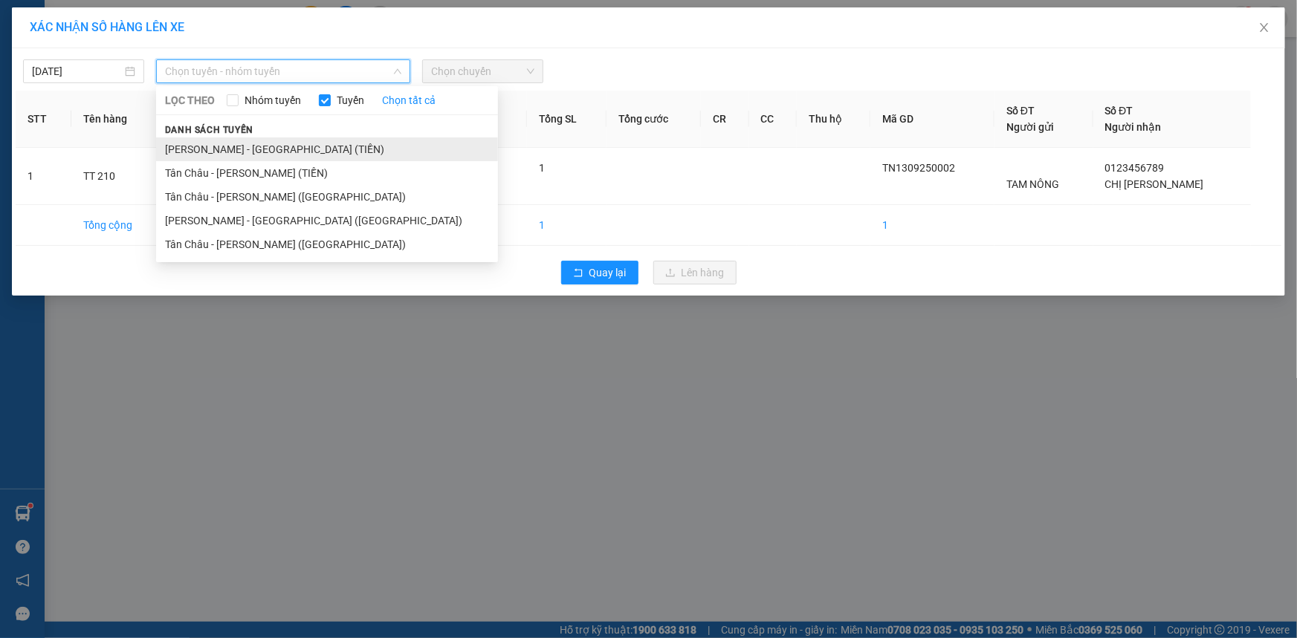
click at [269, 143] on li "[PERSON_NAME] - [GEOGRAPHIC_DATA] (TIỀN)" at bounding box center [327, 149] width 342 height 24
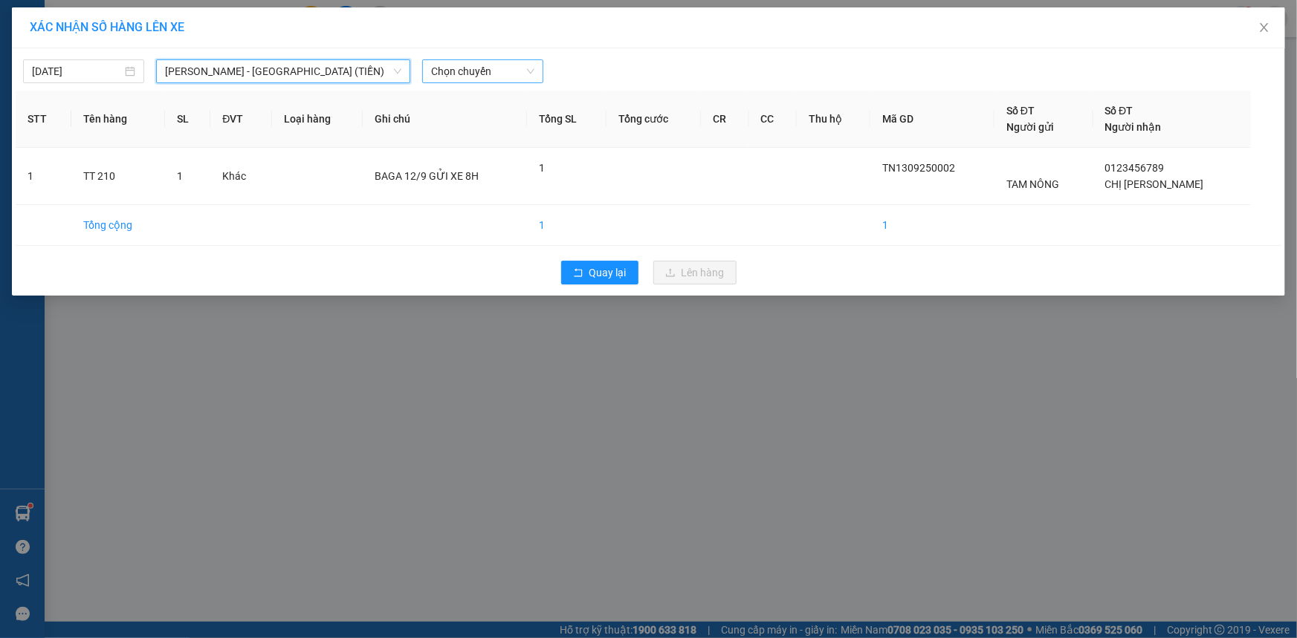
drag, startPoint x: 467, startPoint y: 63, endPoint x: 464, endPoint y: 77, distance: 14.4
click at [464, 77] on span "Chọn chuyến" at bounding box center [482, 71] width 103 height 22
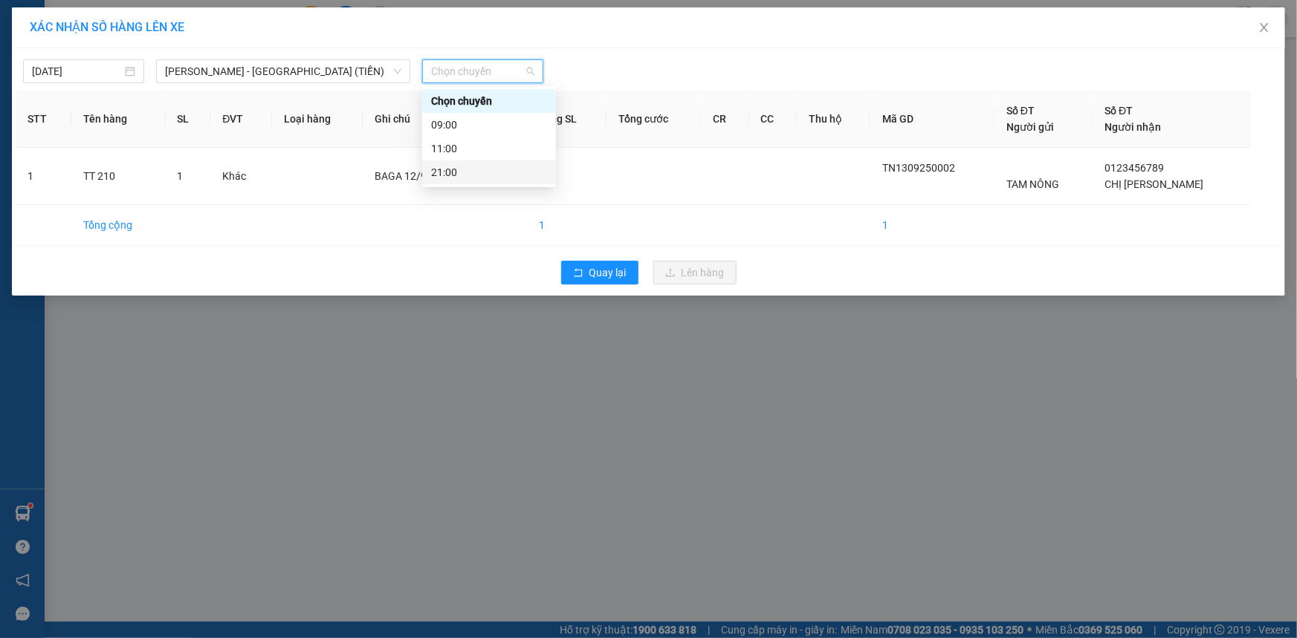
click at [457, 169] on div "21:00" at bounding box center [489, 172] width 116 height 16
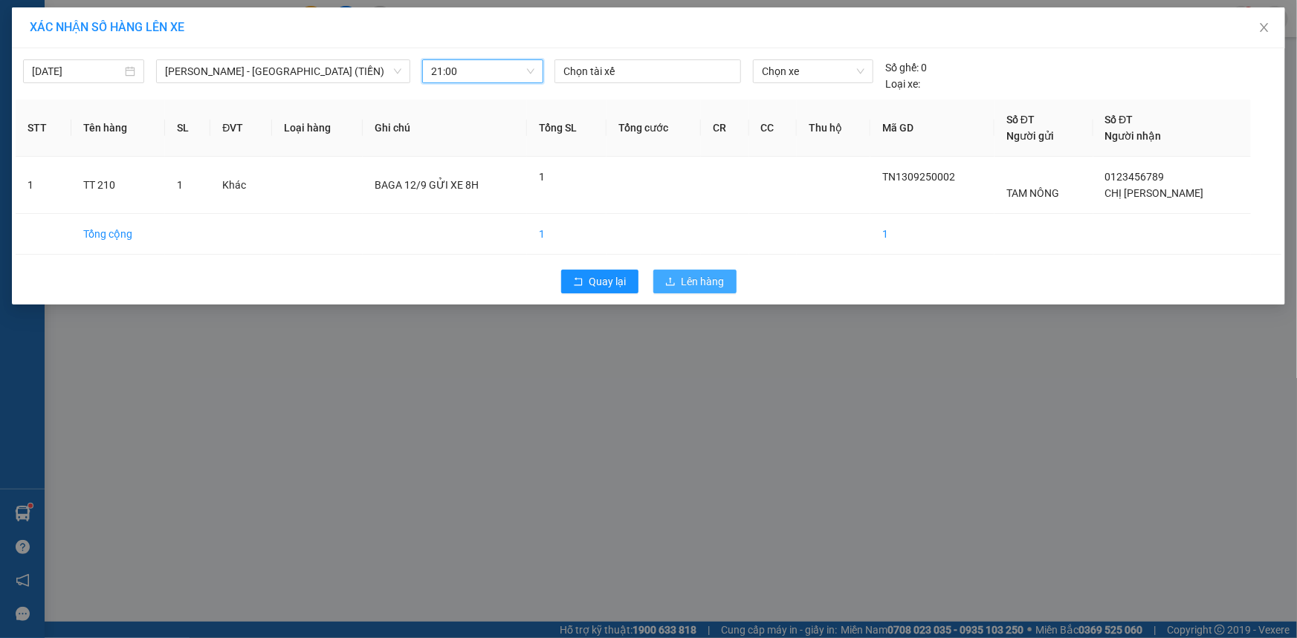
click at [689, 270] on button "Lên hàng" at bounding box center [694, 282] width 83 height 24
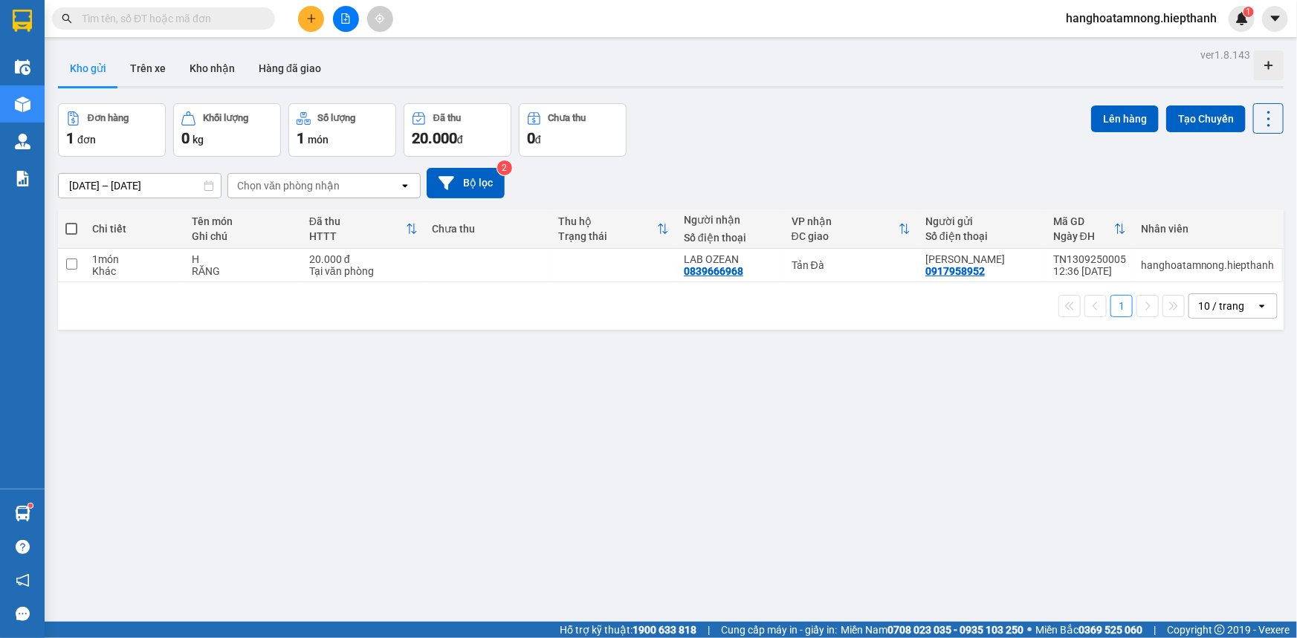
click at [63, 228] on th at bounding box center [71, 229] width 27 height 39
click at [71, 225] on span at bounding box center [71, 229] width 12 height 12
click at [71, 221] on input "checkbox" at bounding box center [71, 221] width 0 height 0
checkbox input "true"
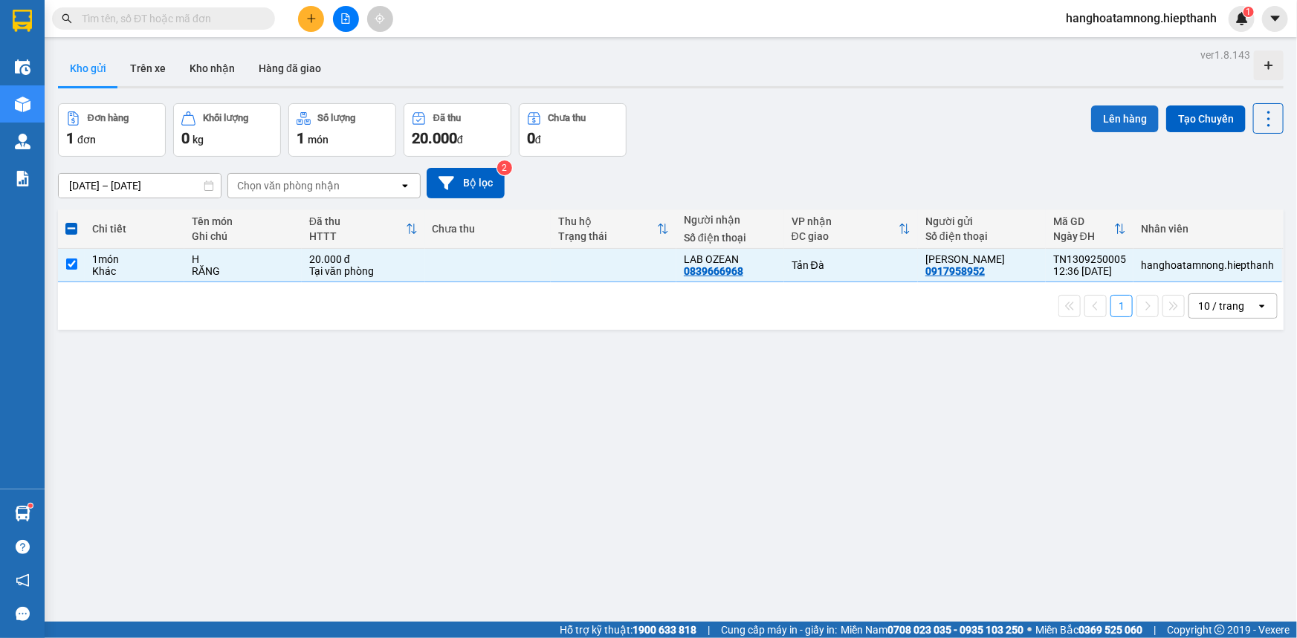
click at [1117, 118] on button "Lên hàng" at bounding box center [1125, 119] width 68 height 27
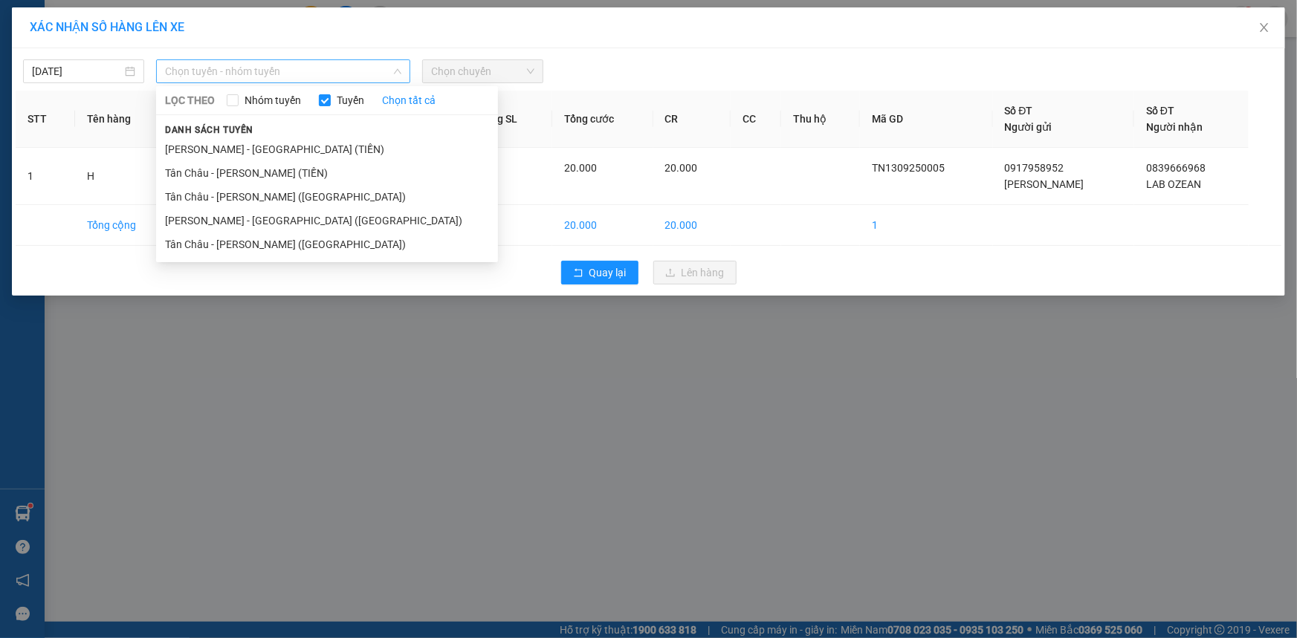
click at [267, 72] on span "Chọn tuyến - nhóm tuyến" at bounding box center [283, 71] width 236 height 22
click at [188, 244] on li "Tân Châu - [PERSON_NAME] ([GEOGRAPHIC_DATA])" at bounding box center [327, 245] width 342 height 24
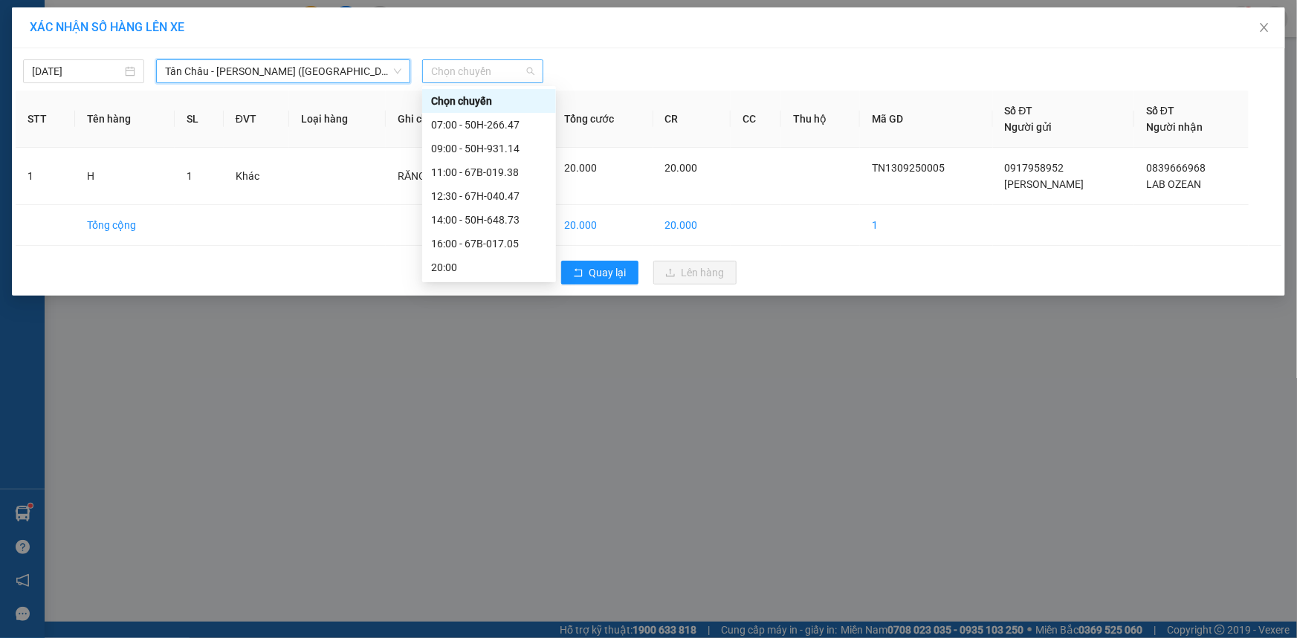
click at [484, 70] on span "Chọn chuyến" at bounding box center [482, 71] width 103 height 22
click at [486, 167] on div "11:00 - 67B-019.38" at bounding box center [489, 172] width 116 height 16
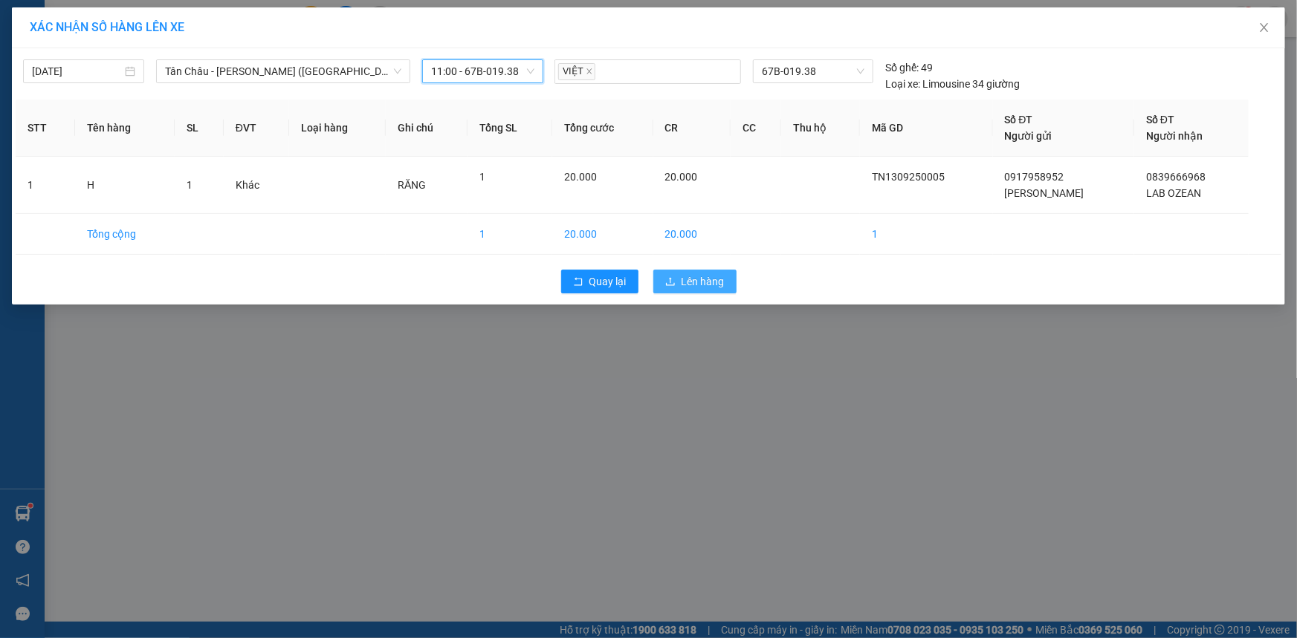
click at [700, 271] on button "Lên hàng" at bounding box center [694, 282] width 83 height 24
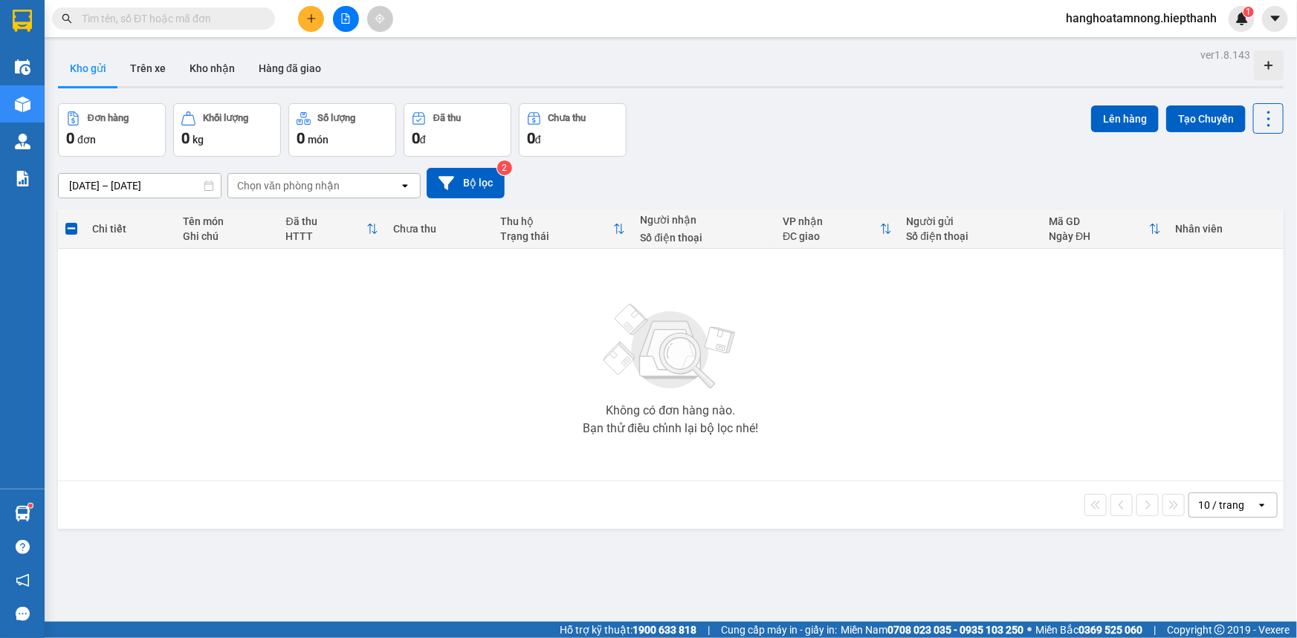
click at [302, 9] on button at bounding box center [311, 19] width 26 height 26
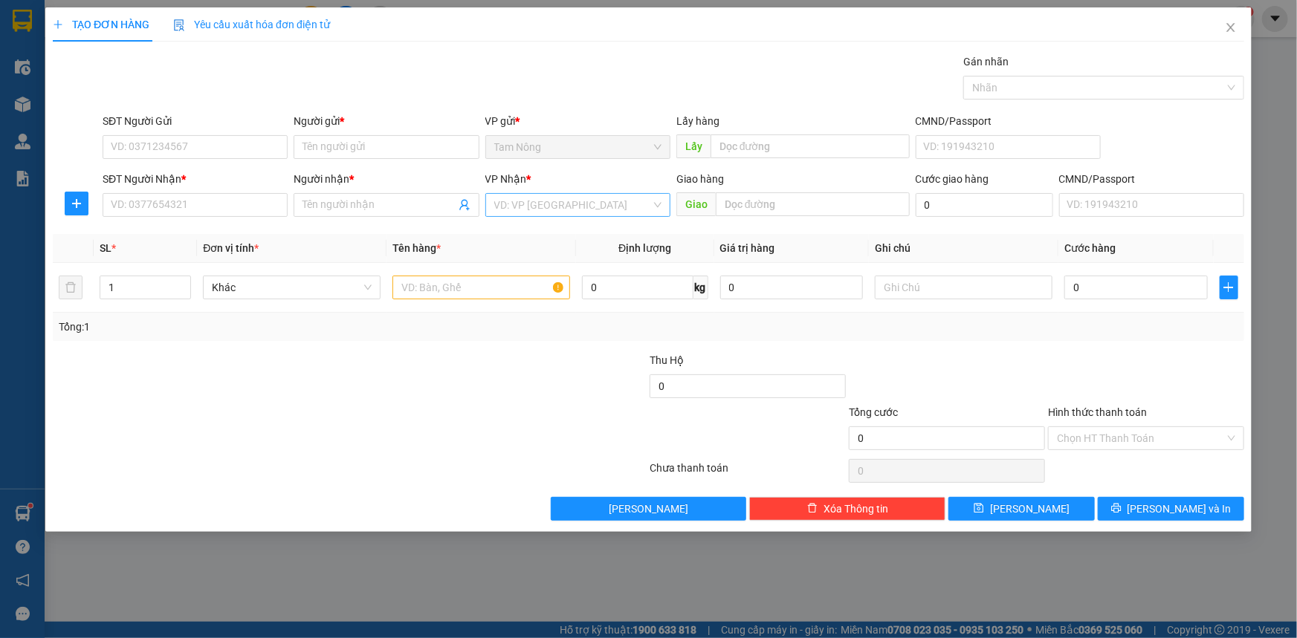
click at [538, 198] on input "search" at bounding box center [572, 205] width 157 height 22
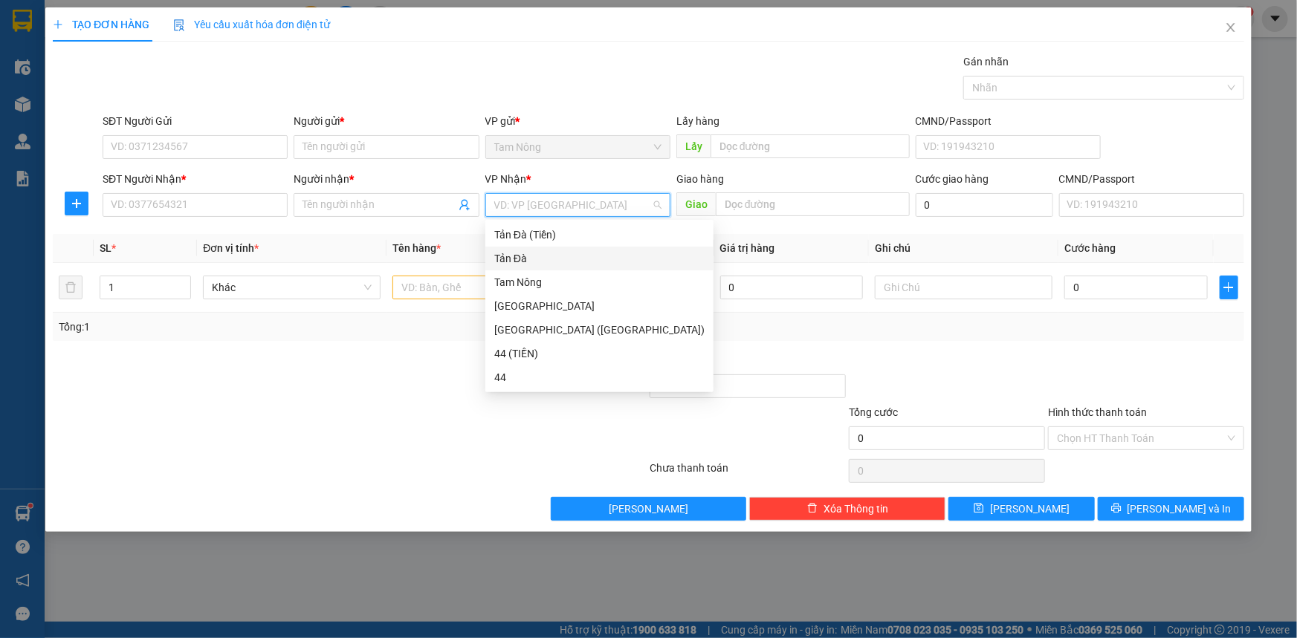
click at [513, 256] on div "Tản Đà" at bounding box center [599, 258] width 210 height 16
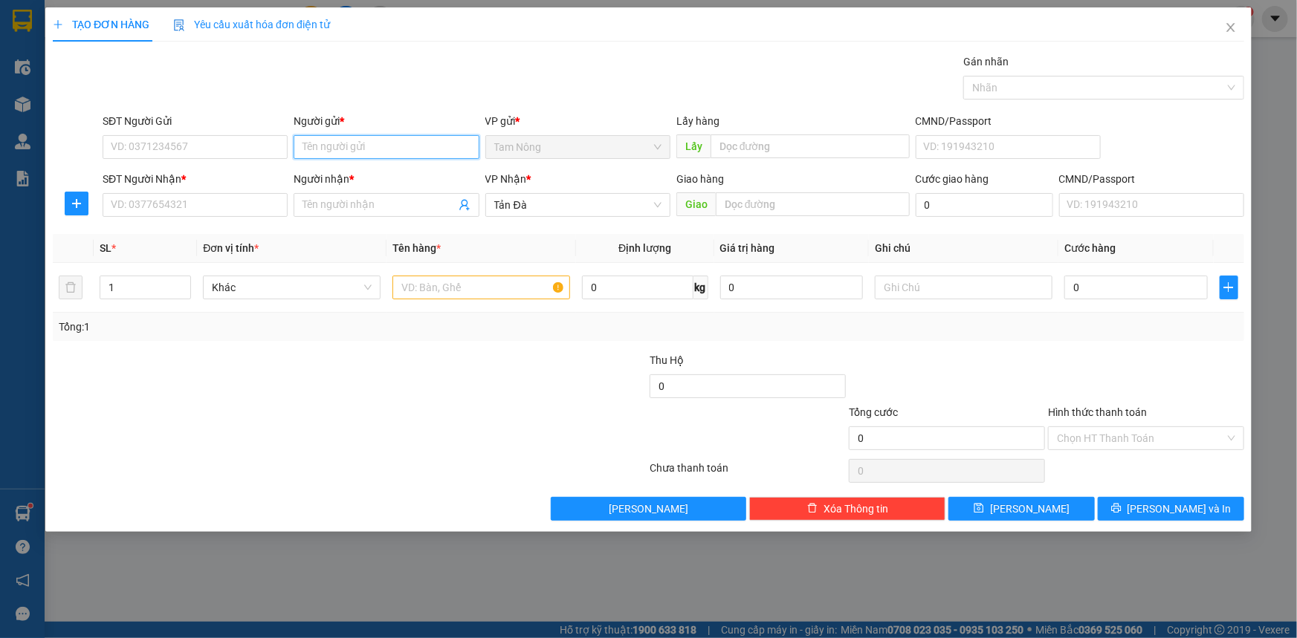
click at [358, 151] on input "Người gửi *" at bounding box center [385, 147] width 185 height 24
click at [320, 143] on input "Người gửi *" at bounding box center [385, 147] width 185 height 24
click at [376, 146] on input "Người gửi *" at bounding box center [385, 147] width 185 height 24
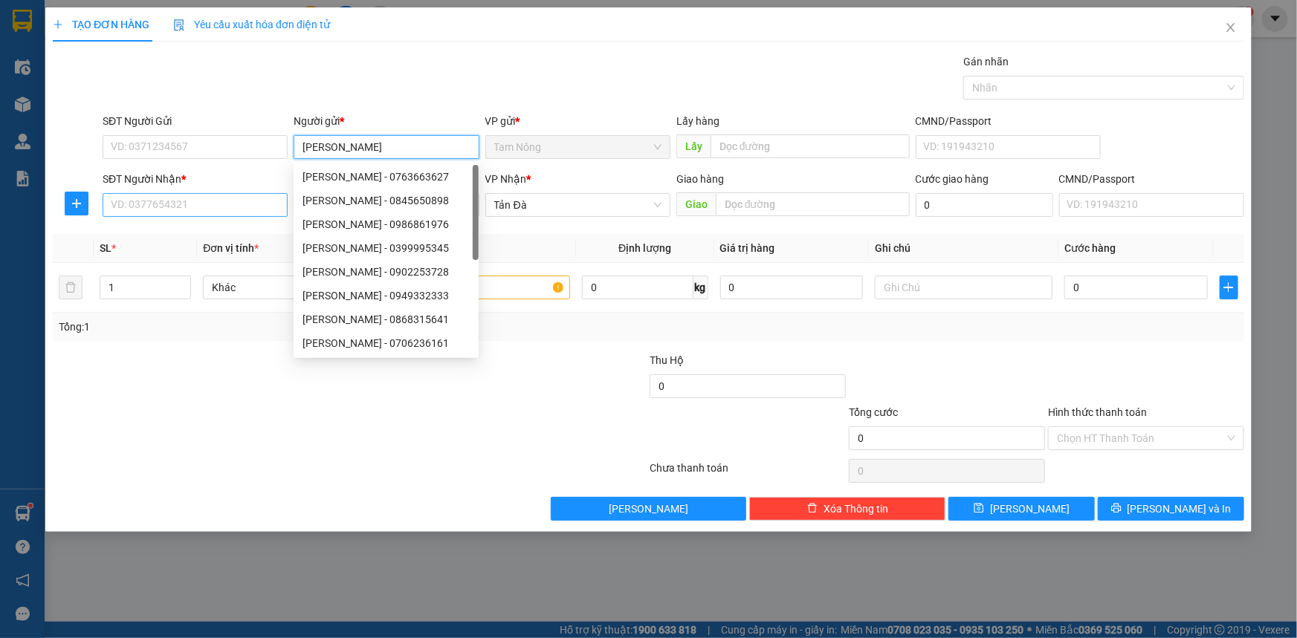
type input "[PERSON_NAME]"
click at [185, 199] on input "SĐT Người Nhận *" at bounding box center [195, 205] width 185 height 24
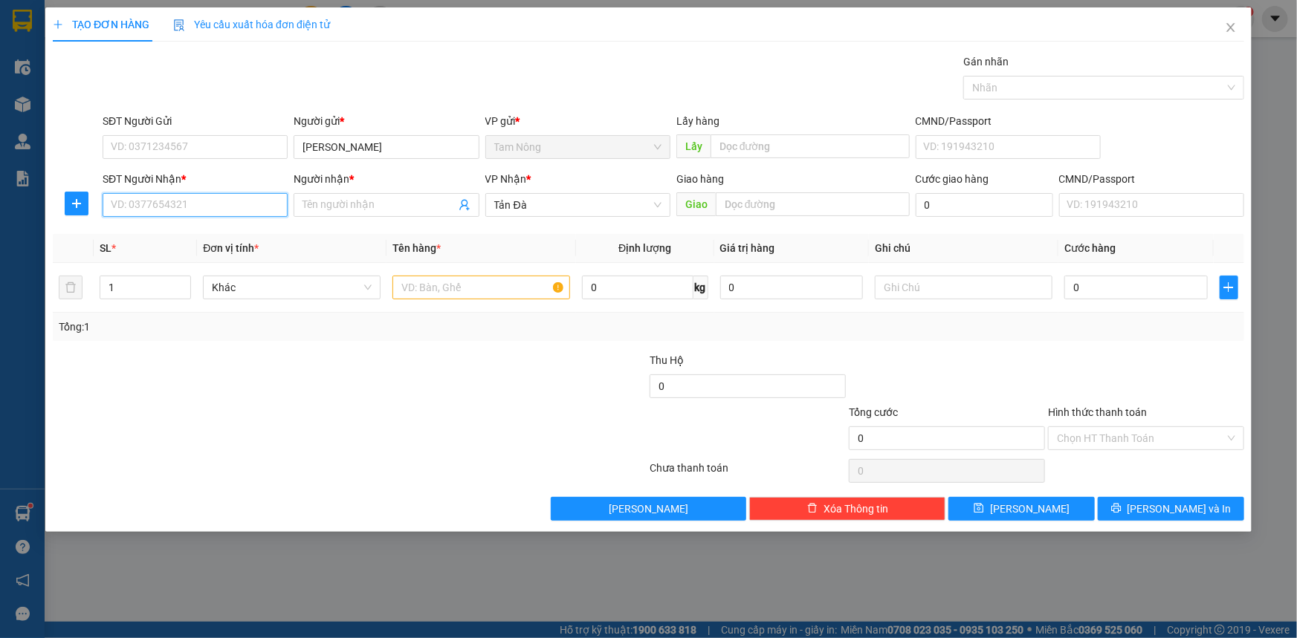
click at [195, 201] on input "SĐT Người Nhận *" at bounding box center [195, 205] width 185 height 24
click at [181, 236] on div "0877252406 - [PERSON_NAME]" at bounding box center [194, 235] width 167 height 16
type input "0877252406"
type input "[PERSON_NAME]"
type input "0877252406"
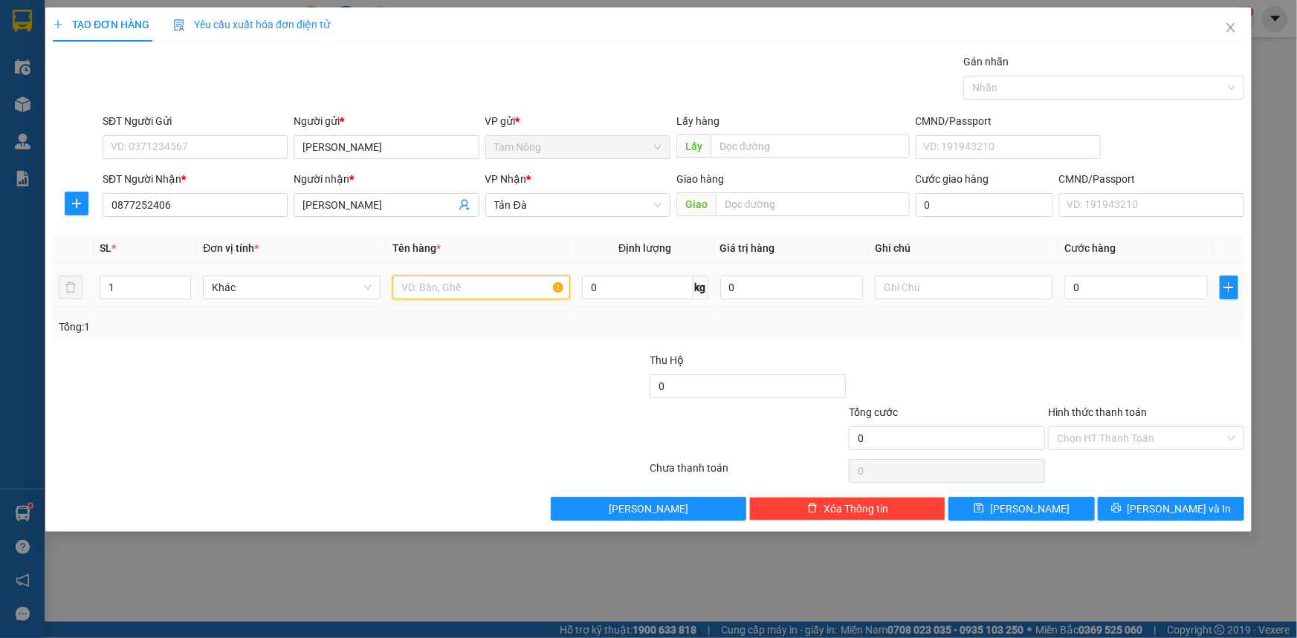
click at [412, 287] on input "text" at bounding box center [481, 288] width 178 height 24
type input "THƯ"
click at [948, 285] on input "text" at bounding box center [963, 288] width 178 height 24
type input "C"
type input "GT"
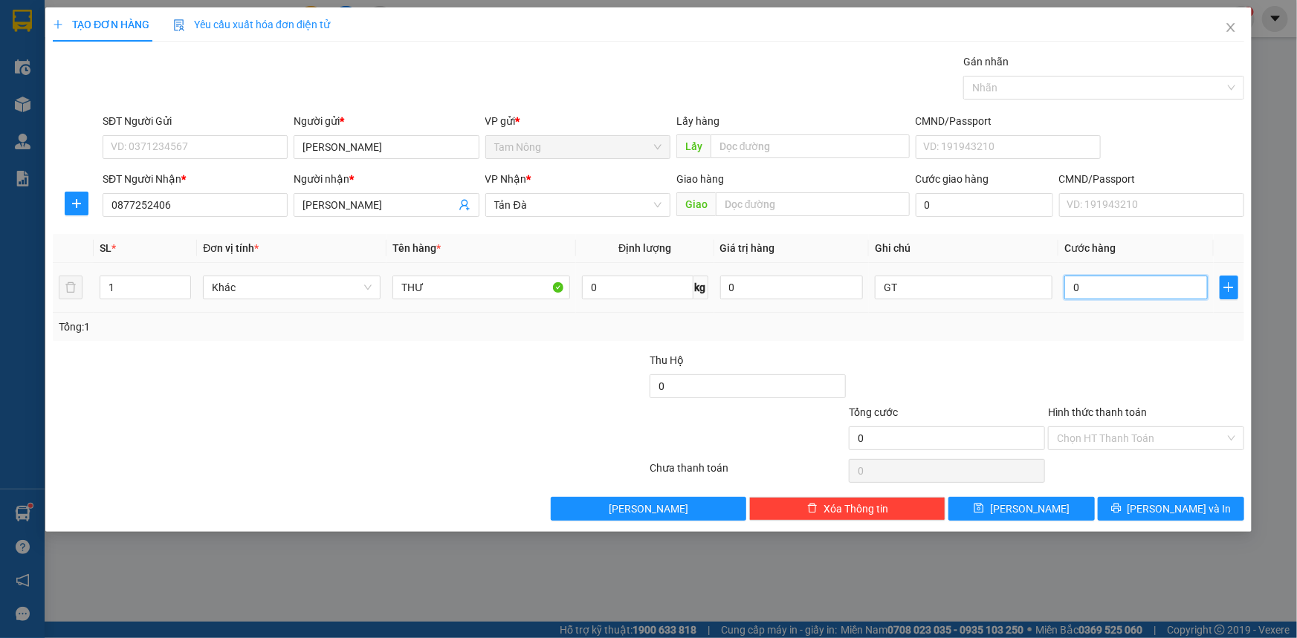
click at [1121, 282] on input "0" at bounding box center [1135, 288] width 143 height 24
type input "2"
type input "20"
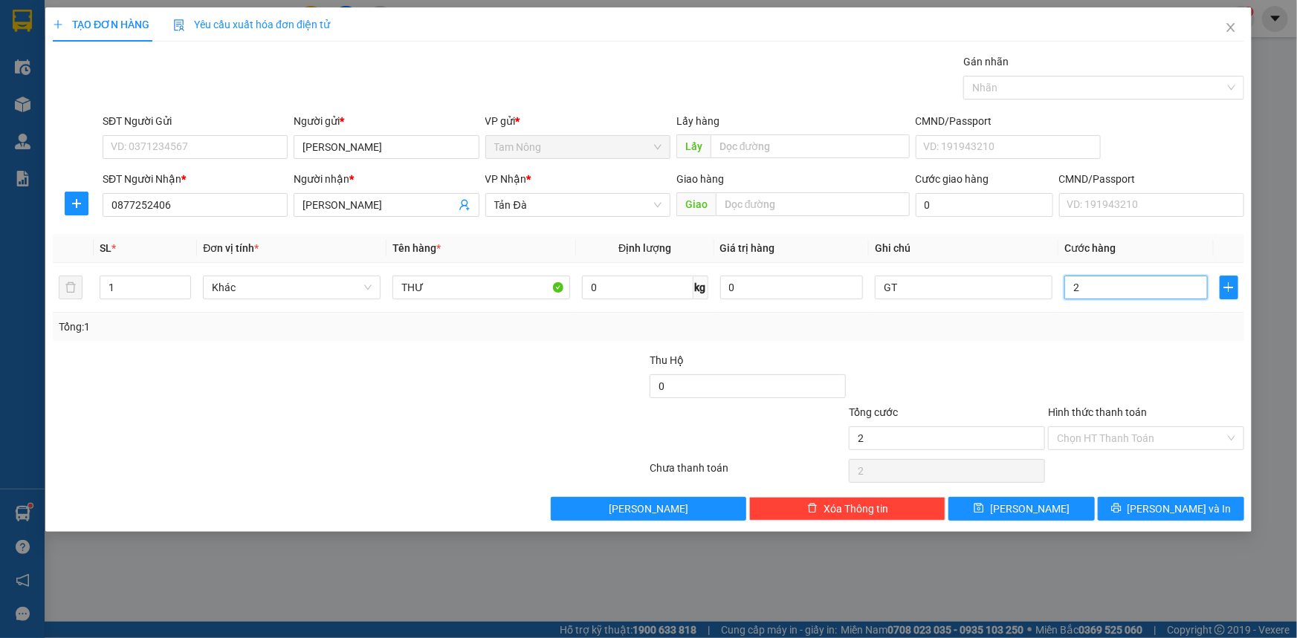
type input "20"
type input "20.000"
click at [1145, 429] on input "Hình thức thanh toán" at bounding box center [1141, 438] width 168 height 22
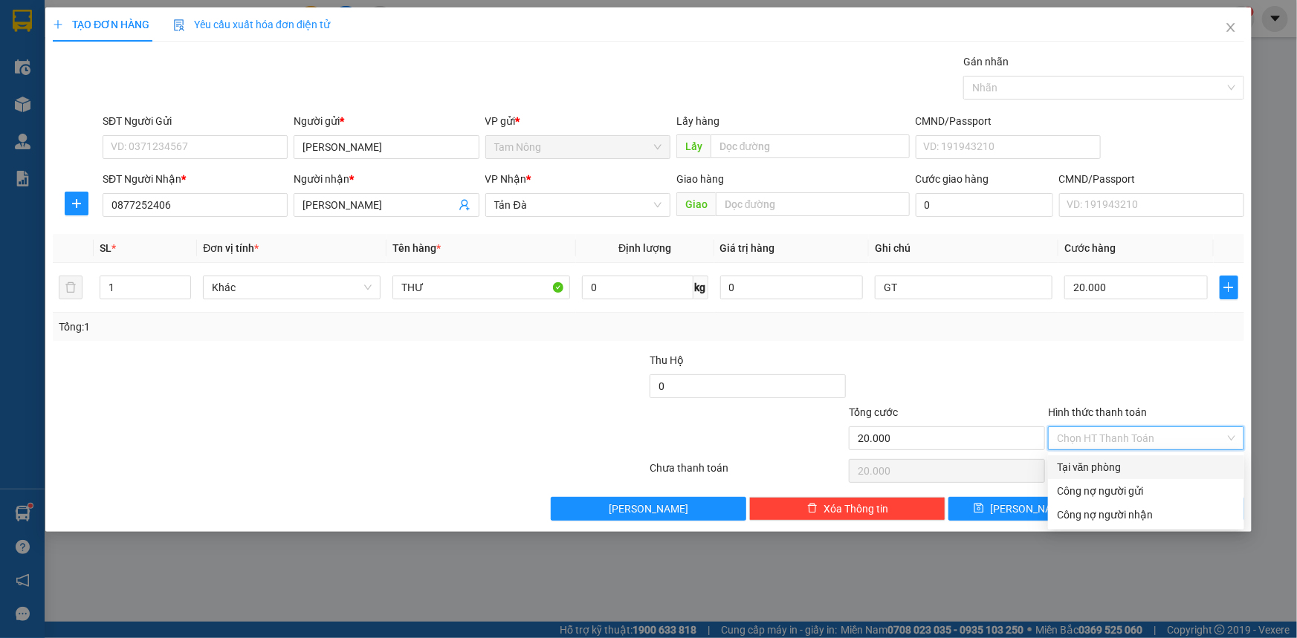
click at [1083, 464] on div "Tại văn phòng" at bounding box center [1146, 467] width 178 height 16
type input "0"
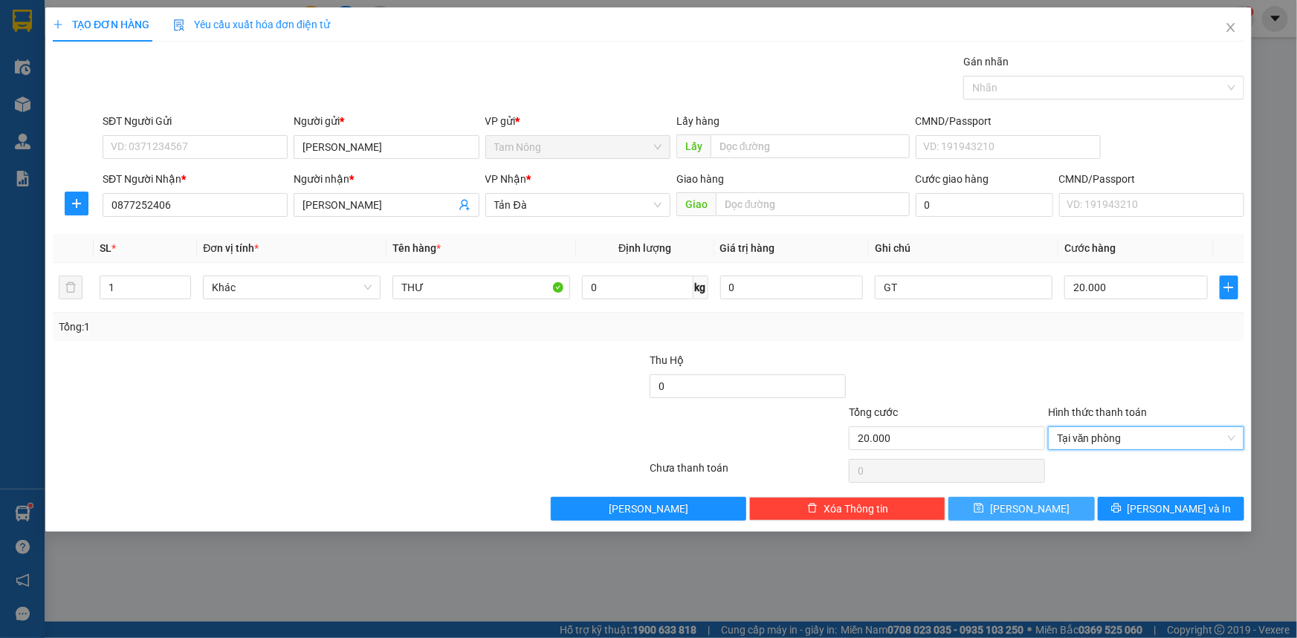
click at [1018, 509] on button "[PERSON_NAME]" at bounding box center [1021, 509] width 146 height 24
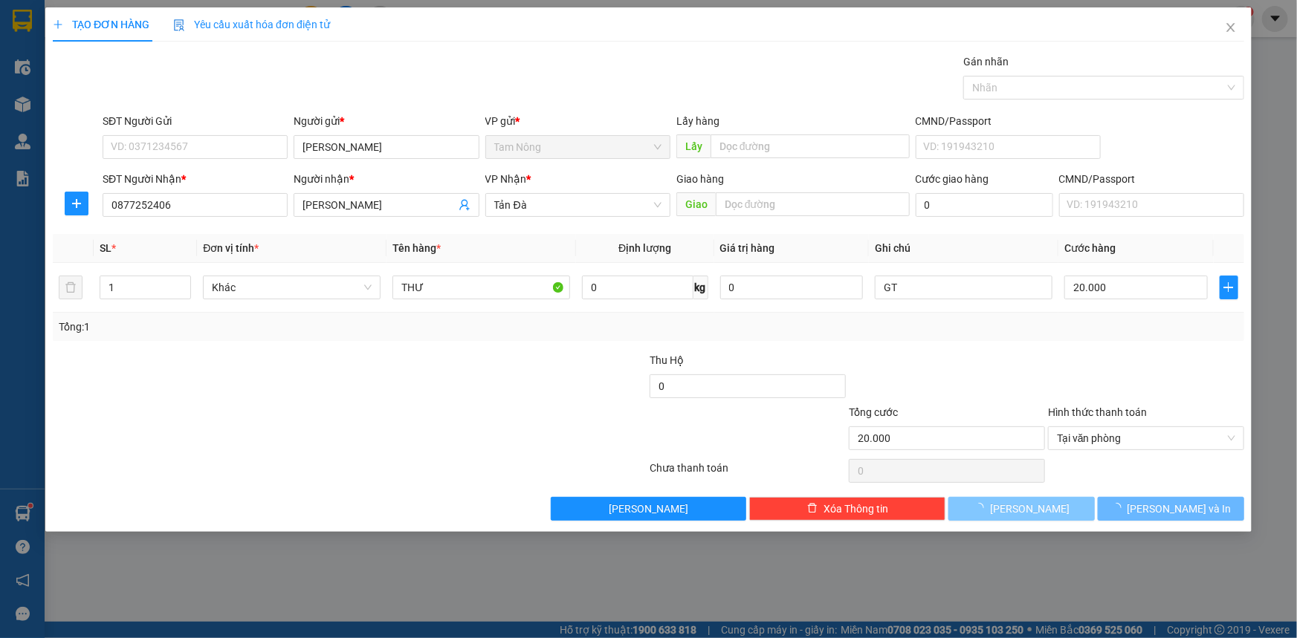
type input "0"
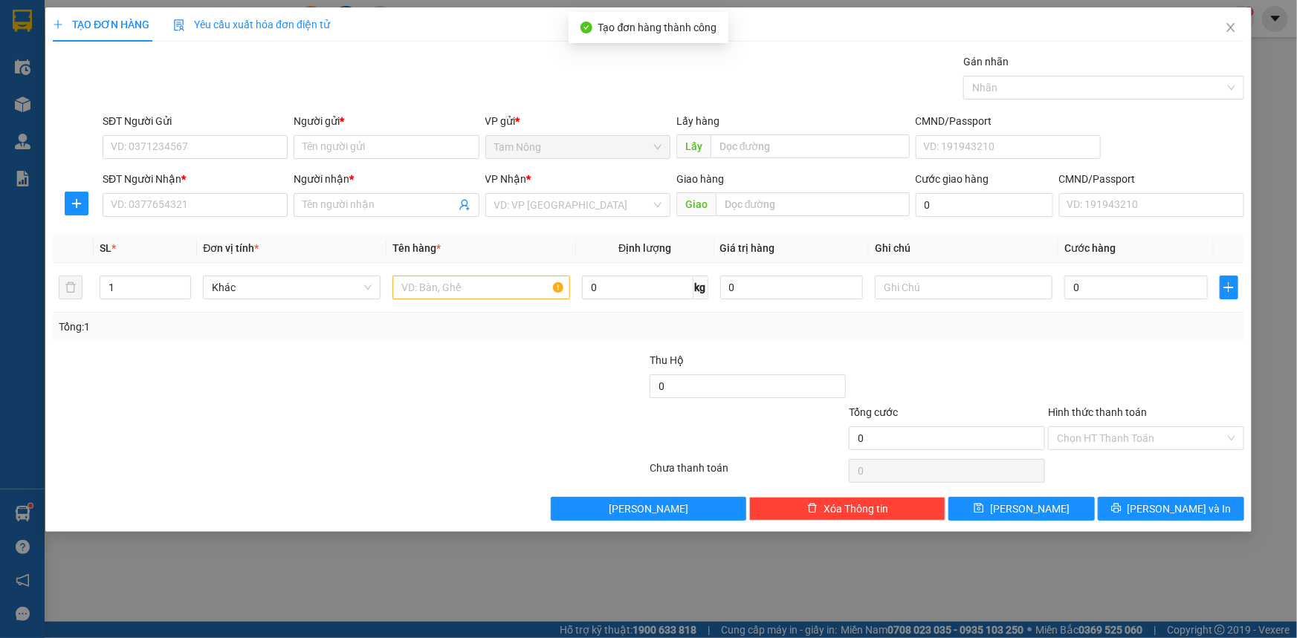
click at [481, 397] on div at bounding box center [549, 378] width 199 height 52
click at [1233, 27] on icon "close" at bounding box center [1230, 28] width 12 height 12
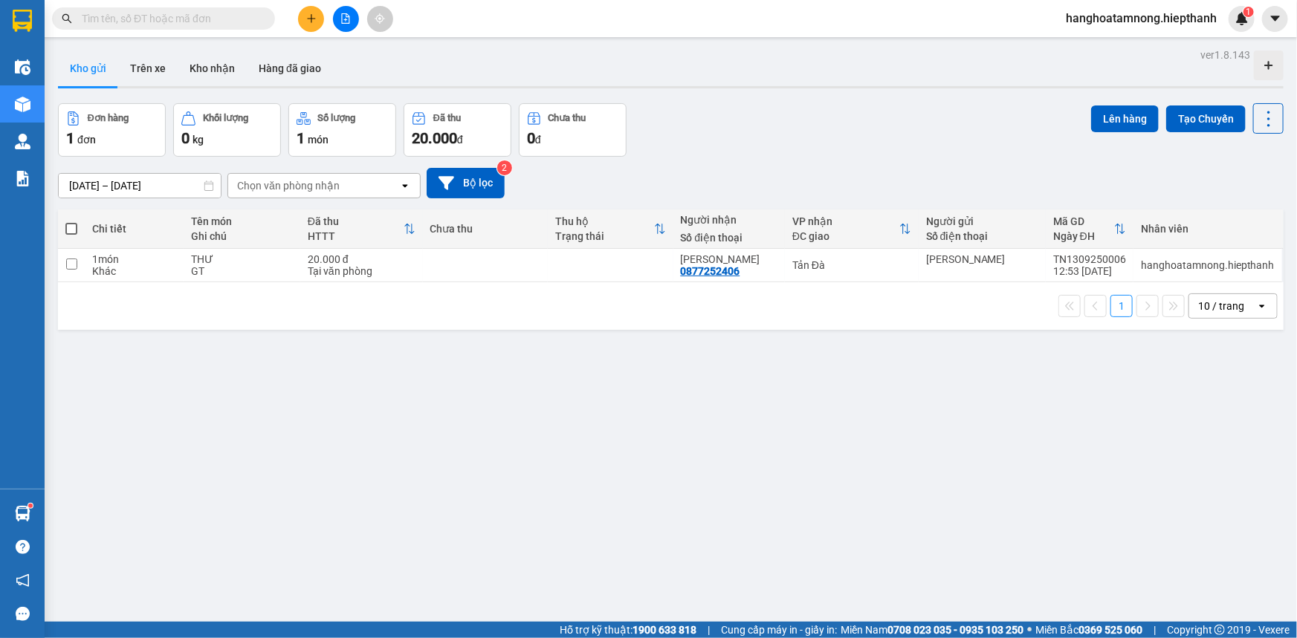
click at [425, 487] on div "ver 1.8.143 Kho gửi Trên xe Kho nhận Hàng đã giao Đơn hàng 1 đơn Khối lượng 0 k…" at bounding box center [670, 364] width 1237 height 638
click at [431, 421] on div "ver 1.8.143 Kho gửi Trên xe Kho nhận Hàng đã giao Đơn hàng 1 đơn Khối lượng 0 k…" at bounding box center [670, 364] width 1237 height 638
click at [338, 19] on button at bounding box center [346, 19] width 26 height 26
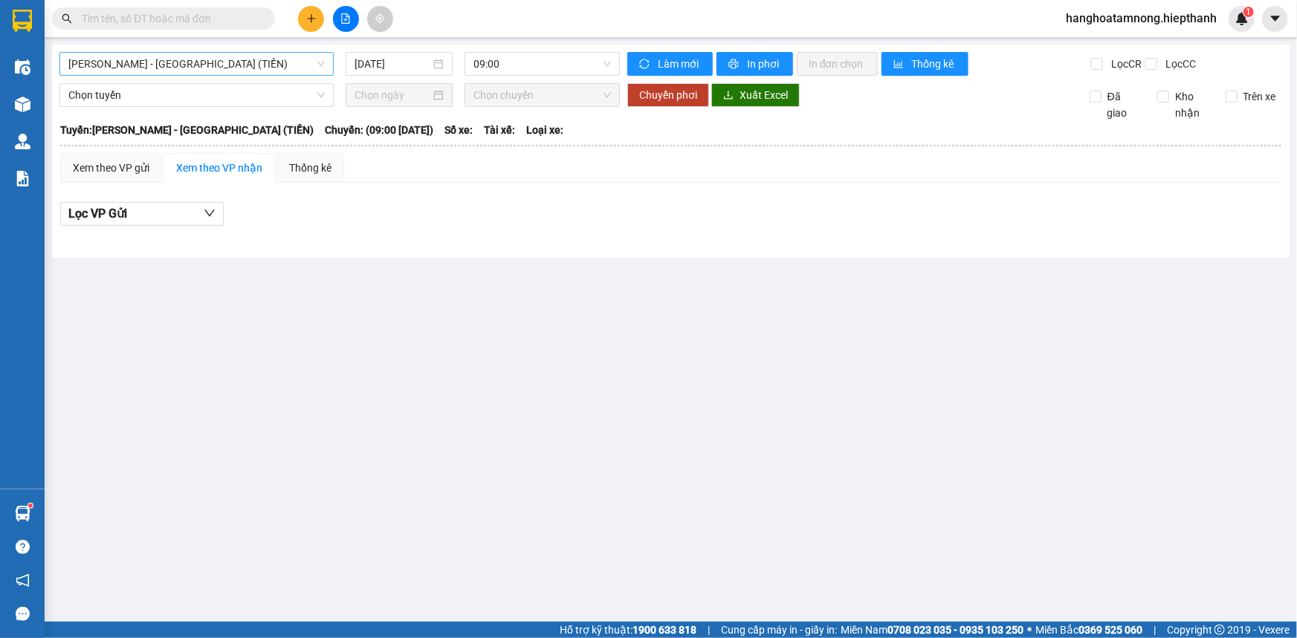
click at [276, 68] on span "[PERSON_NAME] - [GEOGRAPHIC_DATA] (TIỀN)" at bounding box center [196, 64] width 256 height 22
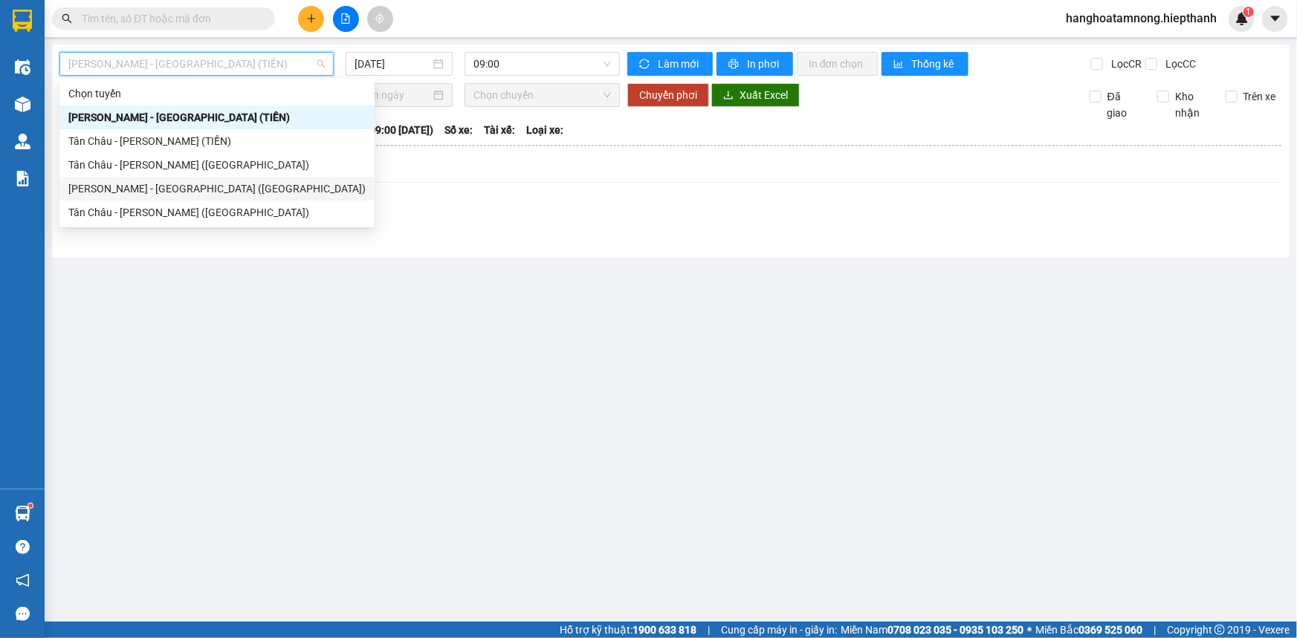
click at [273, 187] on div "[PERSON_NAME] - [GEOGRAPHIC_DATA] ([GEOGRAPHIC_DATA])" at bounding box center [216, 189] width 297 height 16
type input "[DATE]"
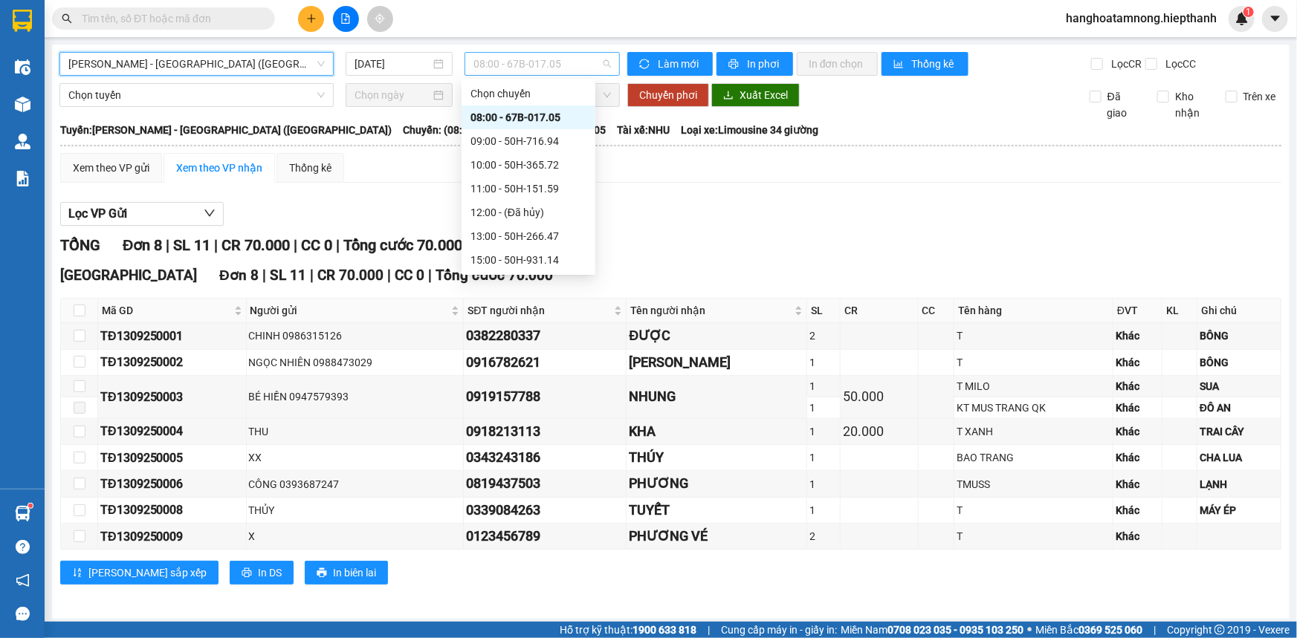
click at [571, 62] on span "08:00 - 67B-017.05" at bounding box center [541, 64] width 137 height 22
click at [168, 74] on span "[PERSON_NAME] - [GEOGRAPHIC_DATA] ([GEOGRAPHIC_DATA])" at bounding box center [196, 64] width 256 height 22
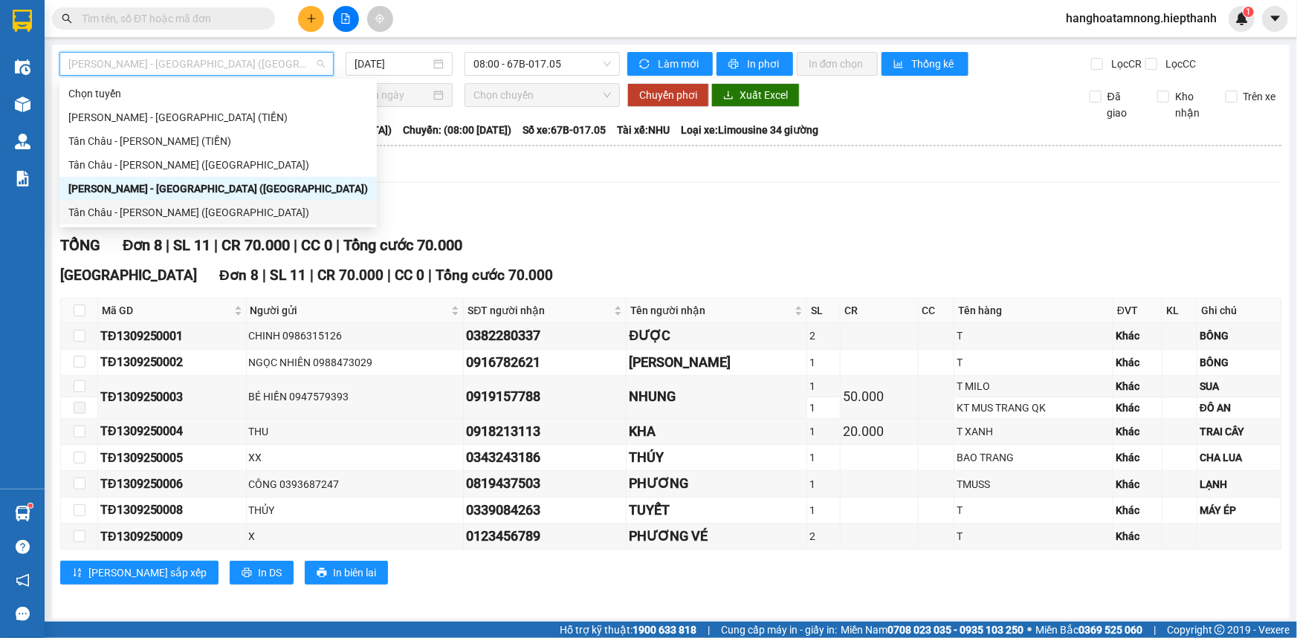
click at [193, 210] on div "Tân Châu - [PERSON_NAME] ([GEOGRAPHIC_DATA])" at bounding box center [217, 212] width 299 height 16
type input "[DATE]"
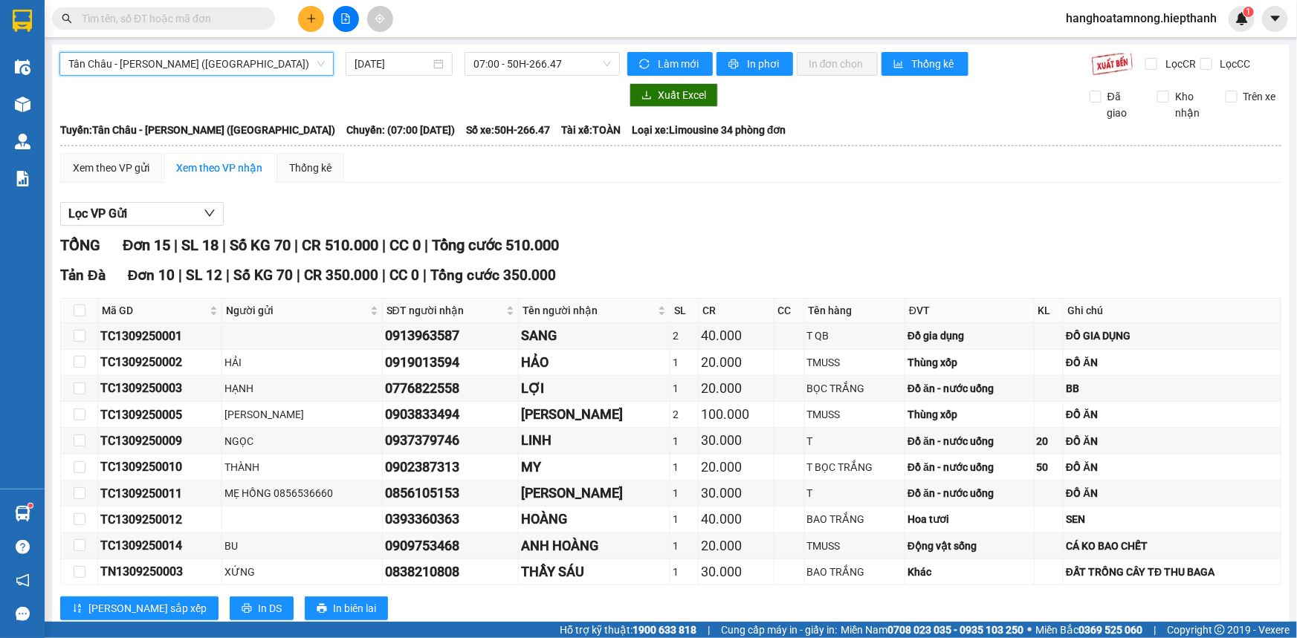
click at [495, 216] on div "Lọc VP Gửi" at bounding box center [670, 214] width 1221 height 25
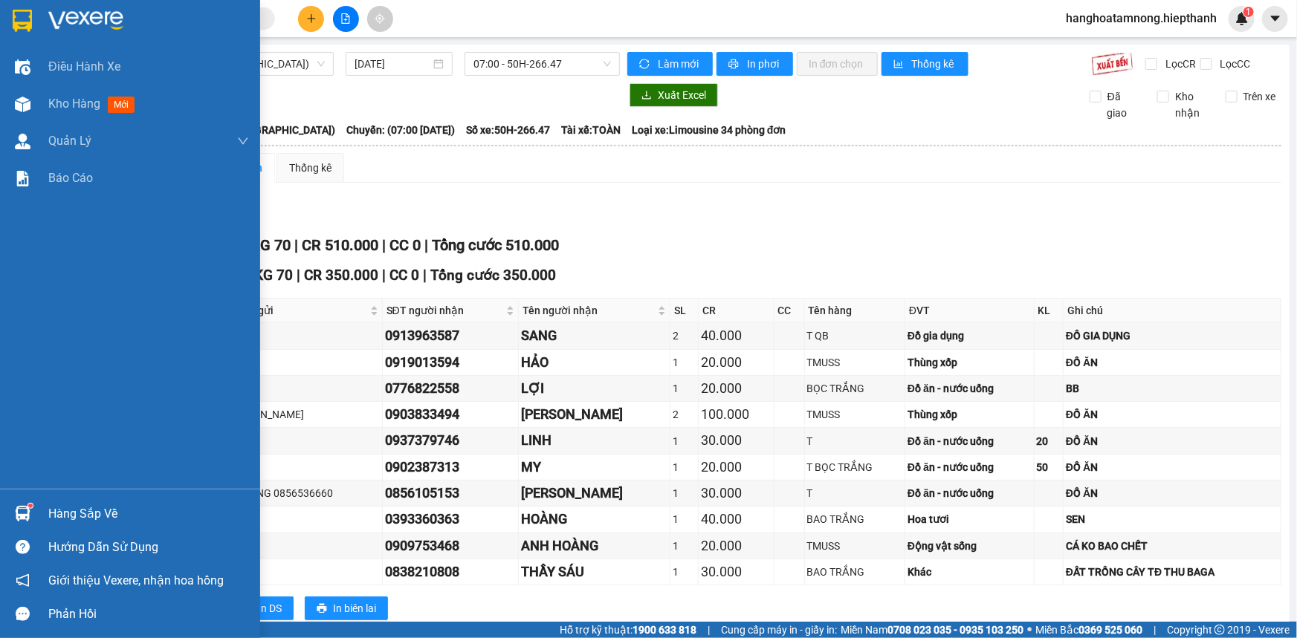
click at [31, 13] on img at bounding box center [22, 21] width 19 height 22
